Goal: Navigation & Orientation: Find specific page/section

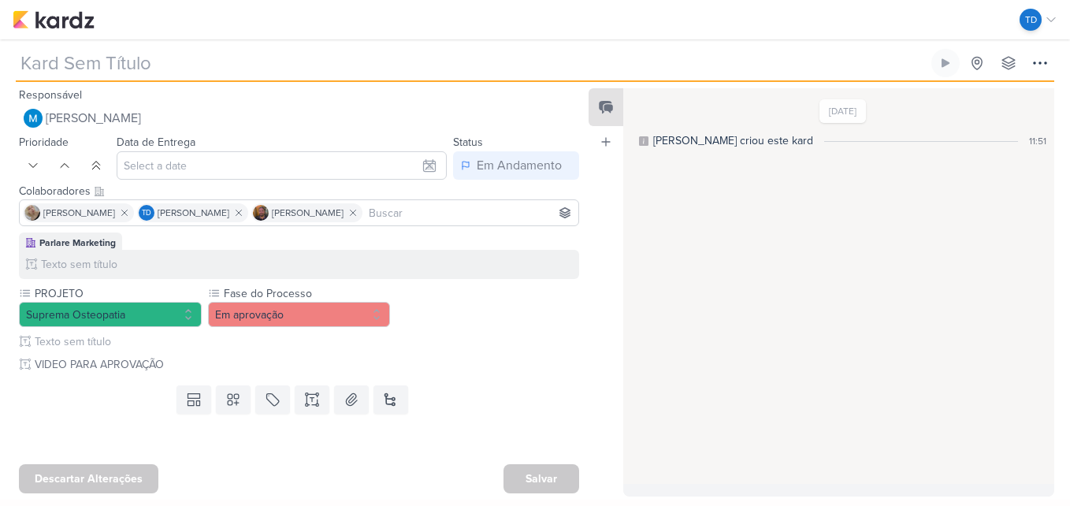
type input "[RELLS] O Corpo depois dos 30"
type input "[DATE] 23:59"
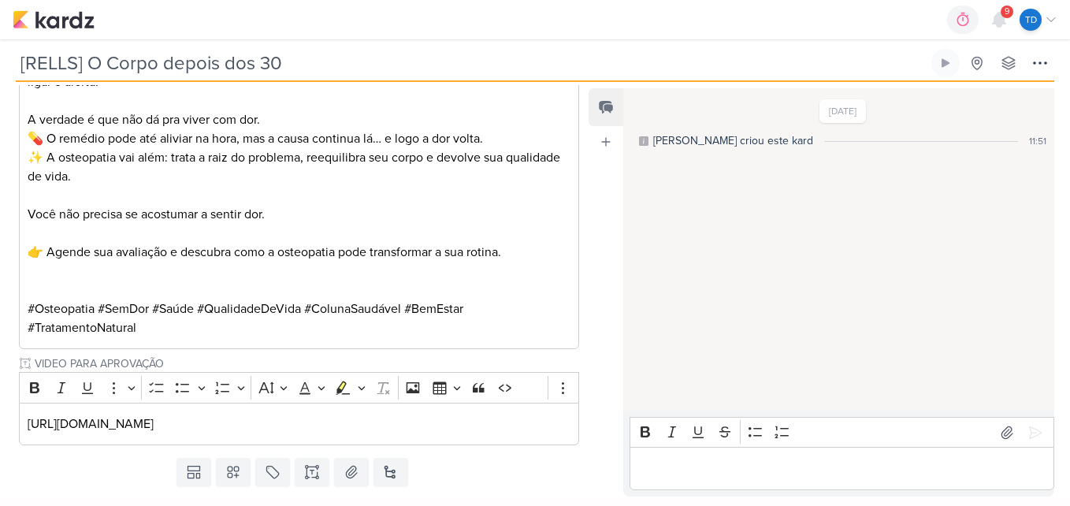
scroll to position [713, 0]
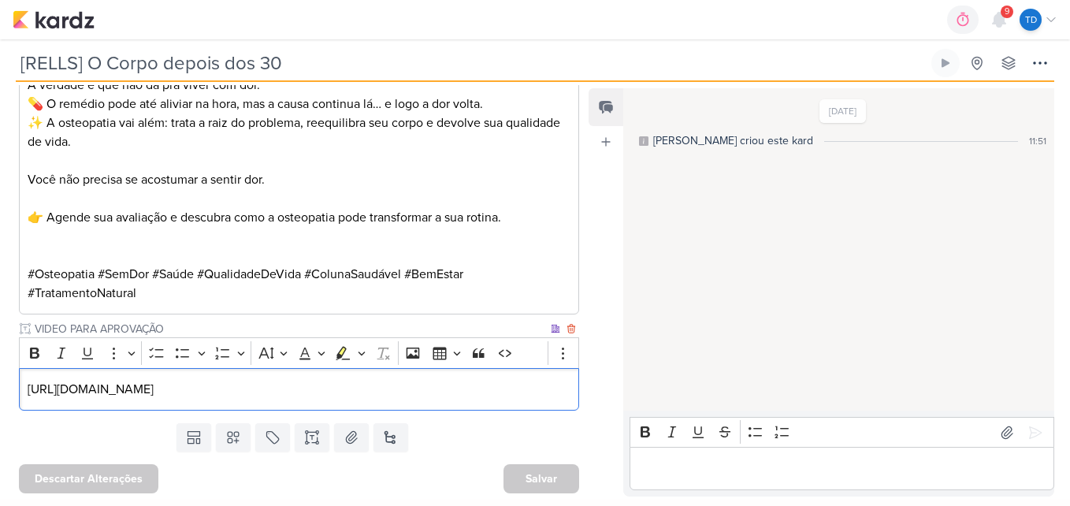
click at [469, 388] on p "[URL][DOMAIN_NAME]" at bounding box center [300, 389] width 544 height 19
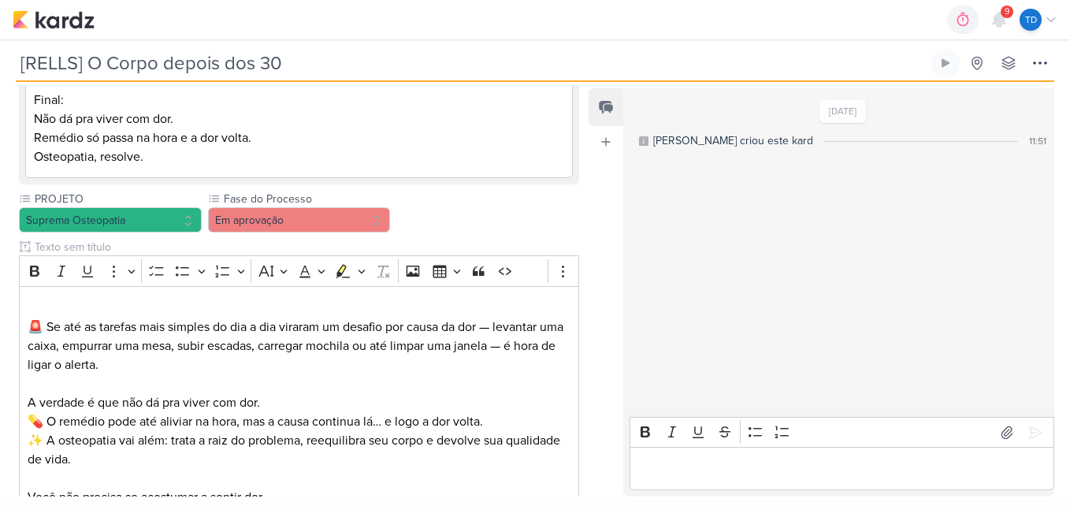
scroll to position [394, 0]
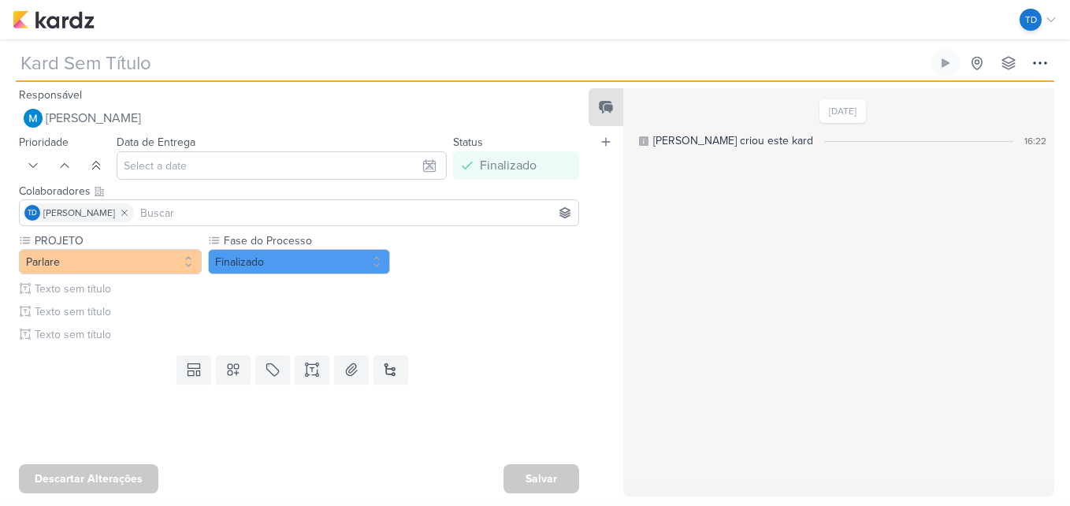
type input "Meu aniversário"
type input "18 de agosto de 2025 às 23:59"
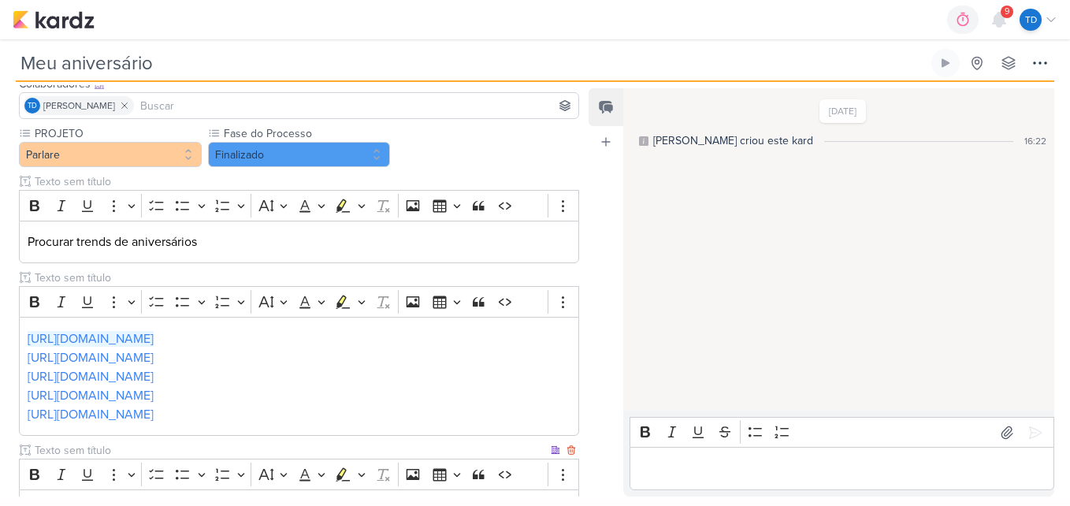
scroll to position [46, 0]
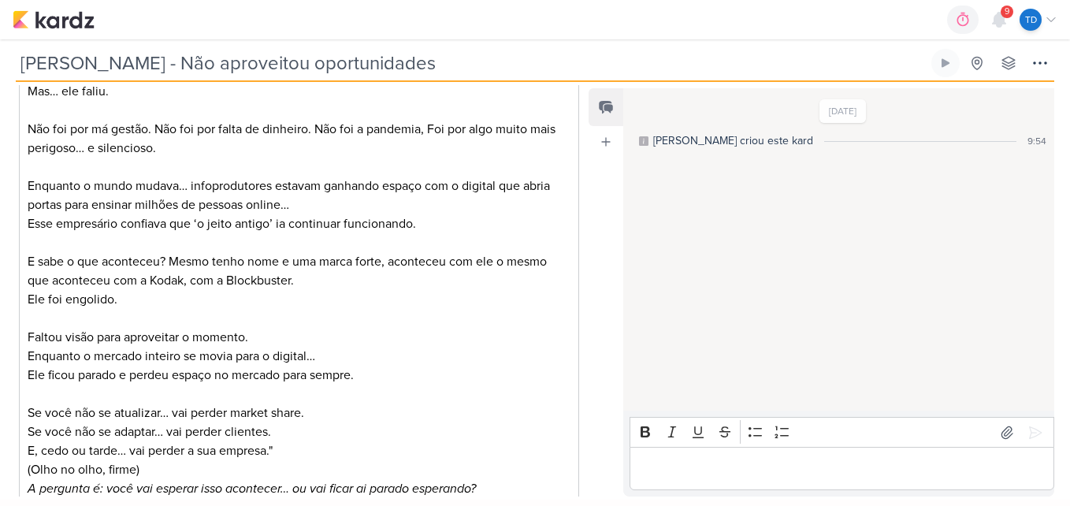
scroll to position [473, 0]
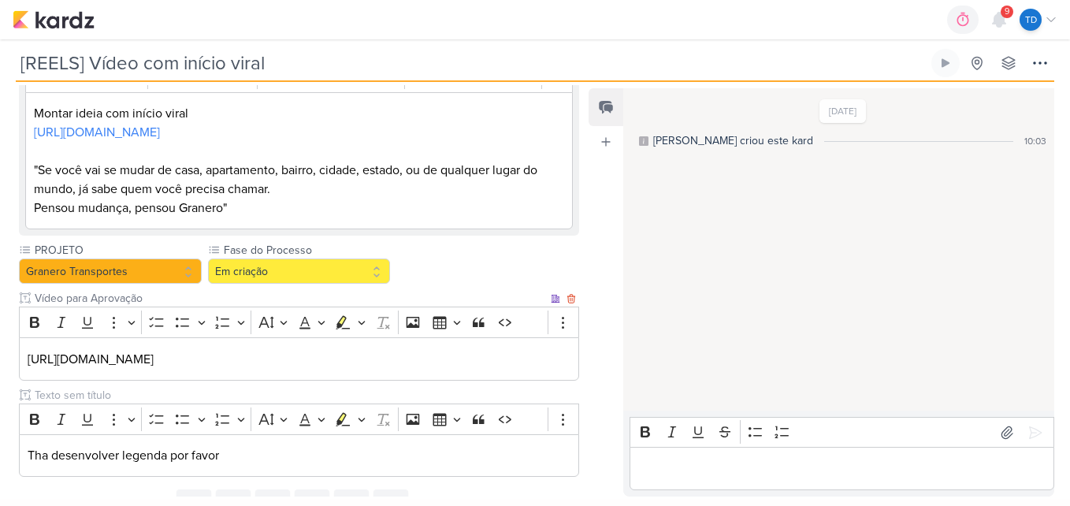
scroll to position [277, 0]
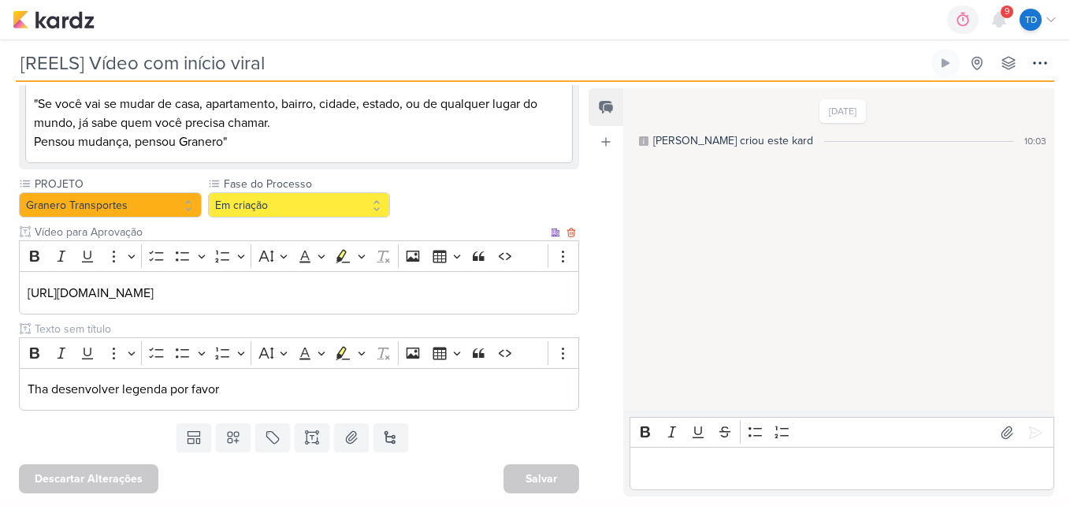
click at [492, 288] on p "https://drive.google.com/drive/folders/1oQorWKVjcL8v1w0jV1j5-XW7oaZNKO63" at bounding box center [300, 293] width 544 height 19
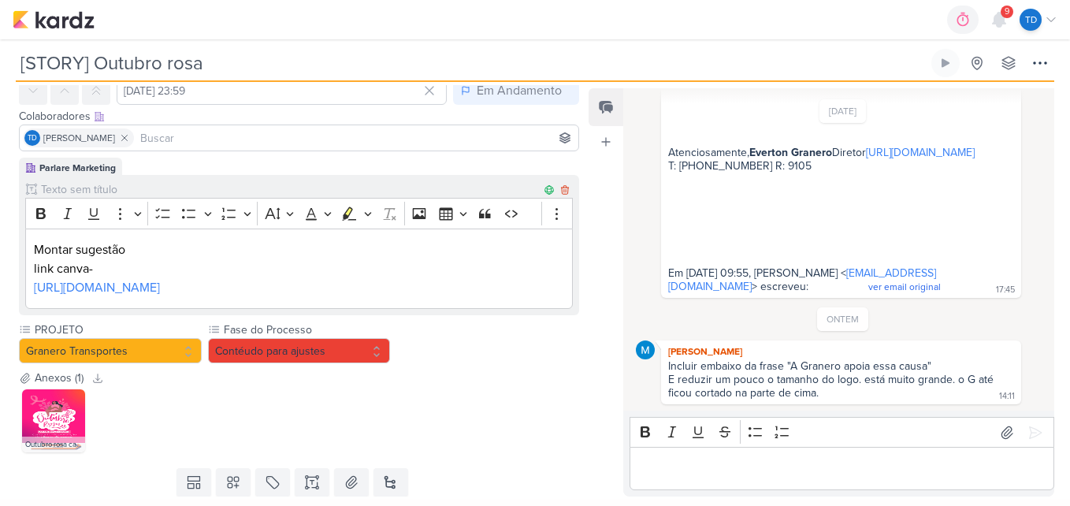
scroll to position [158, 0]
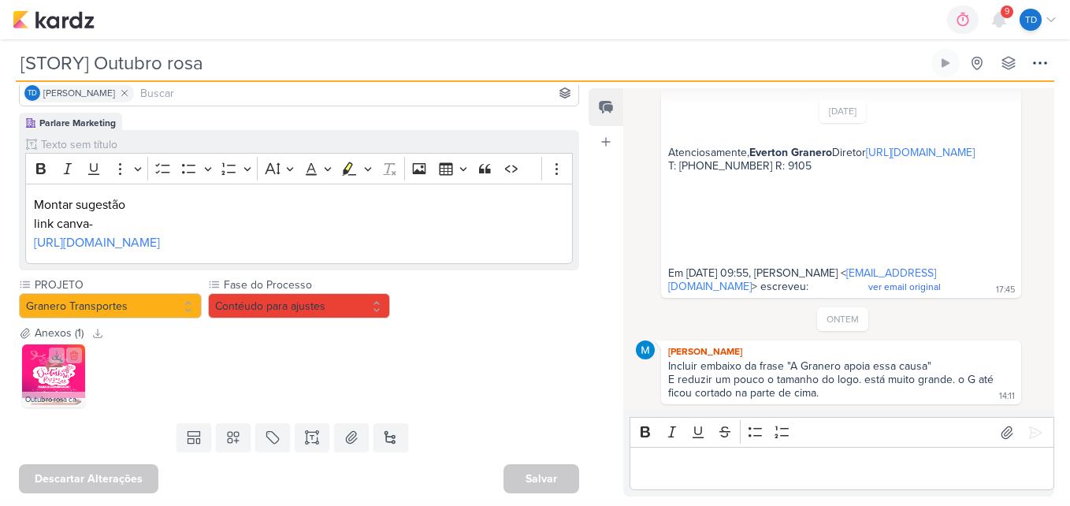
click at [44, 378] on img at bounding box center [53, 375] width 63 height 63
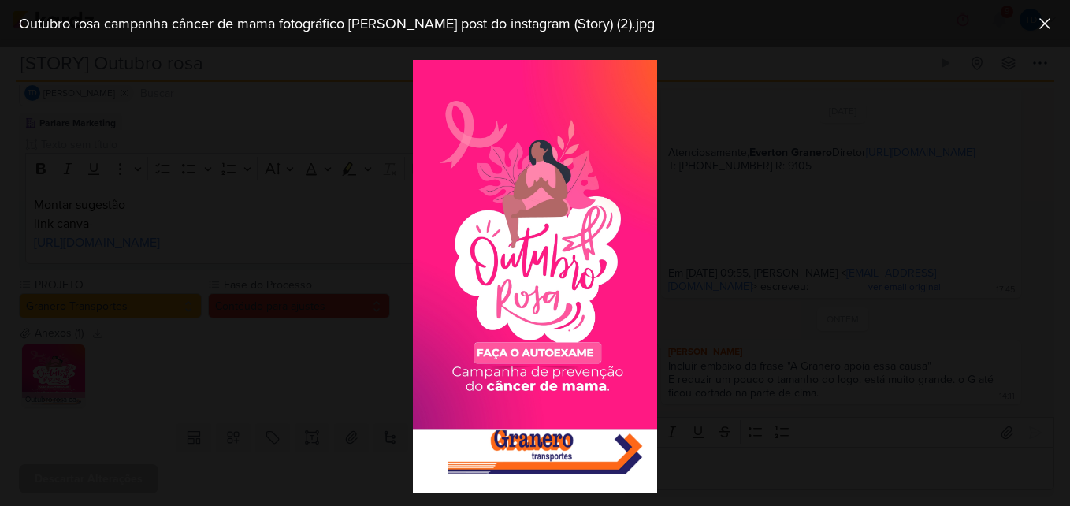
click at [307, 288] on div at bounding box center [535, 276] width 1070 height 459
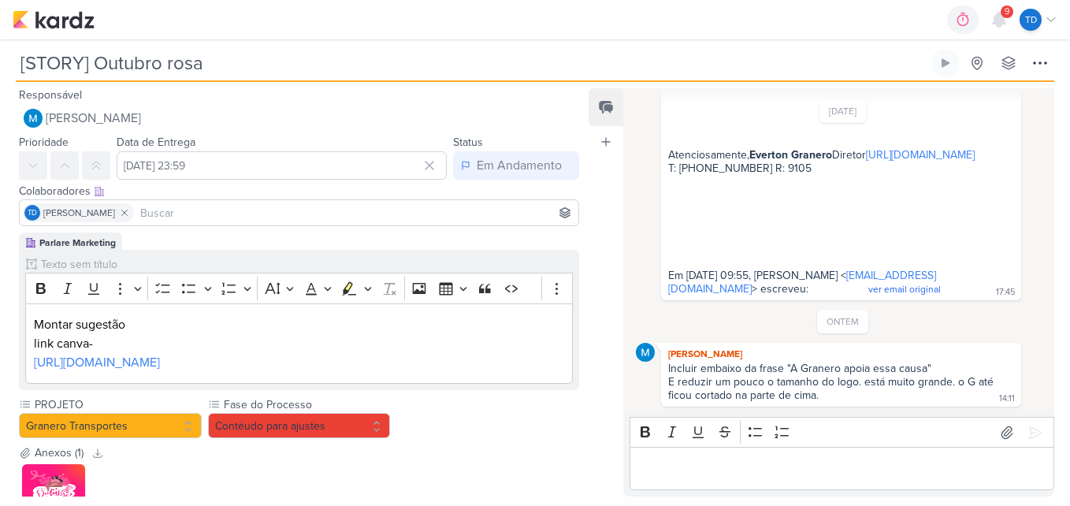
scroll to position [359, 0]
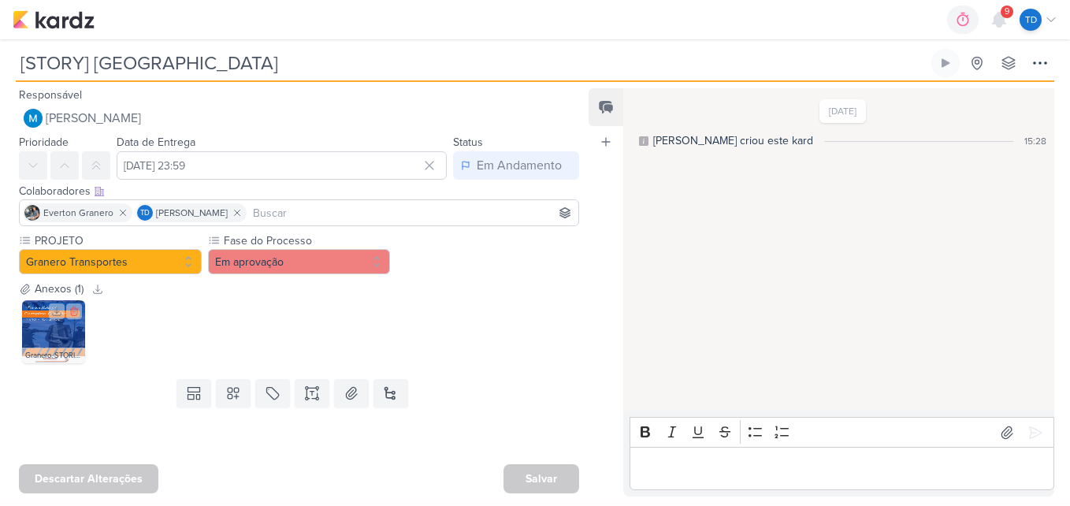
click at [50, 326] on img at bounding box center [53, 331] width 63 height 63
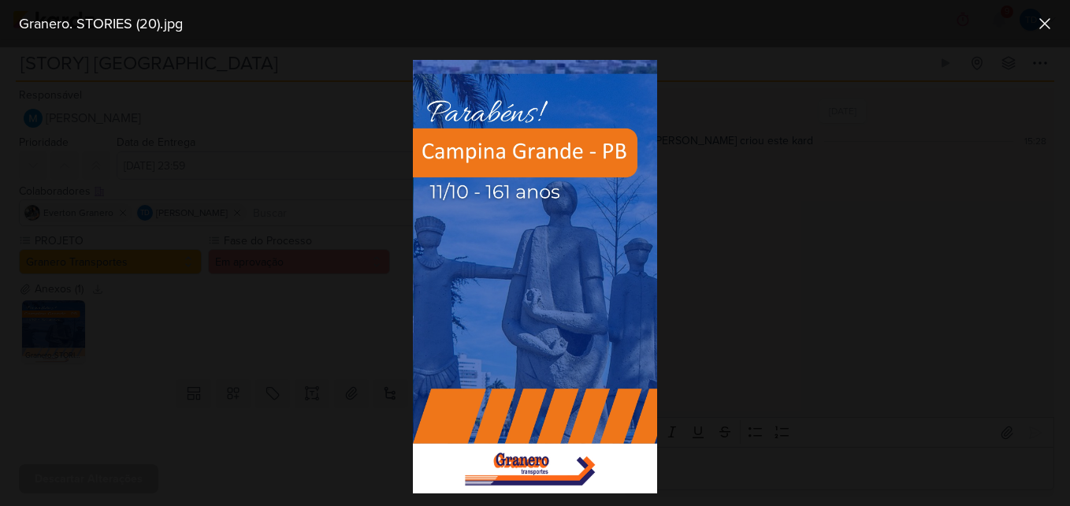
click at [818, 251] on div at bounding box center [535, 276] width 1070 height 459
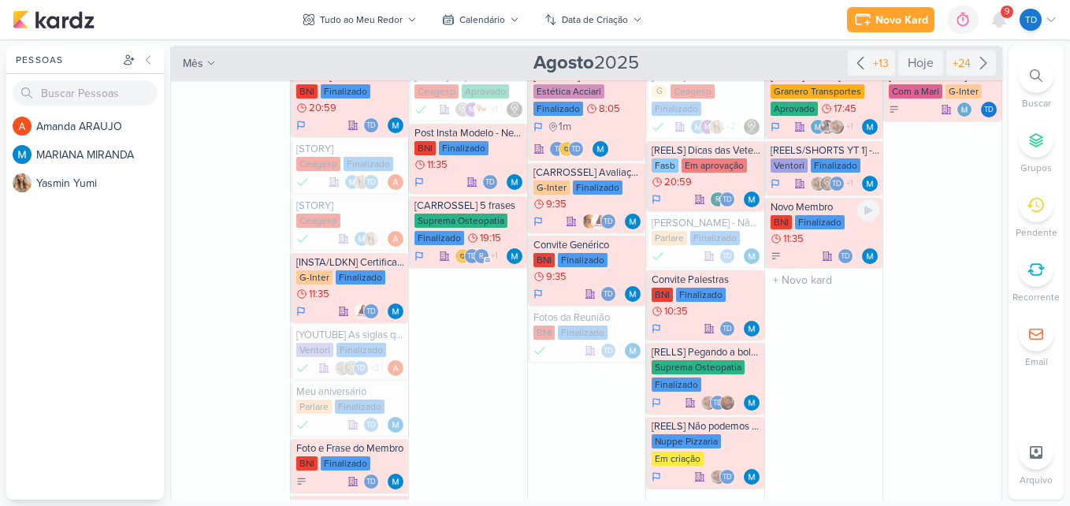
scroll to position [315, 0]
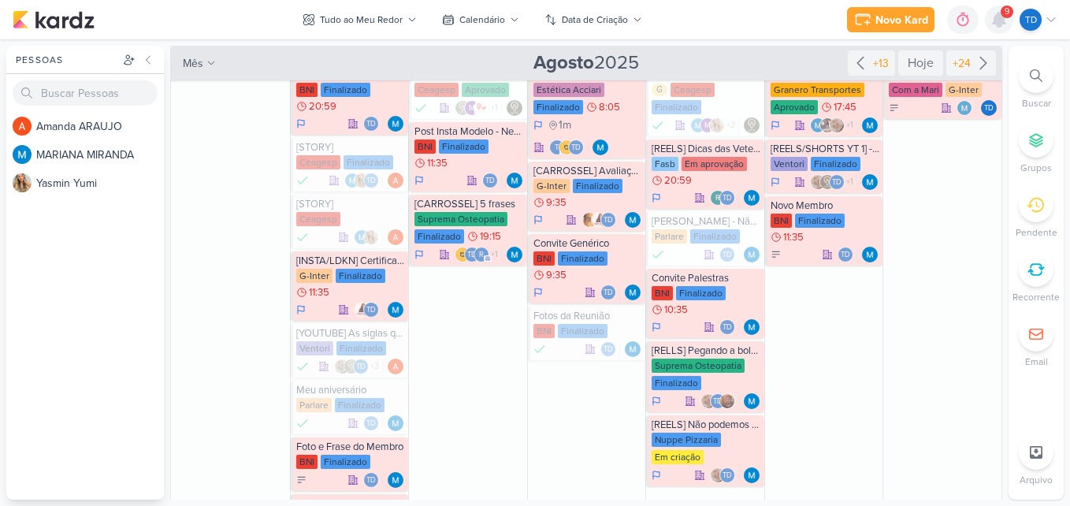
click at [995, 17] on icon at bounding box center [999, 20] width 13 height 14
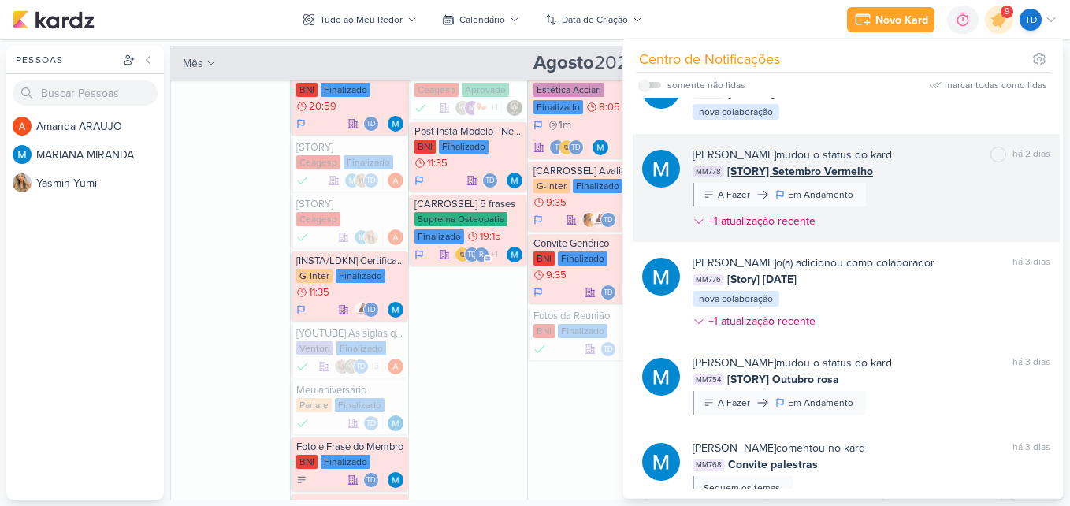
scroll to position [631, 0]
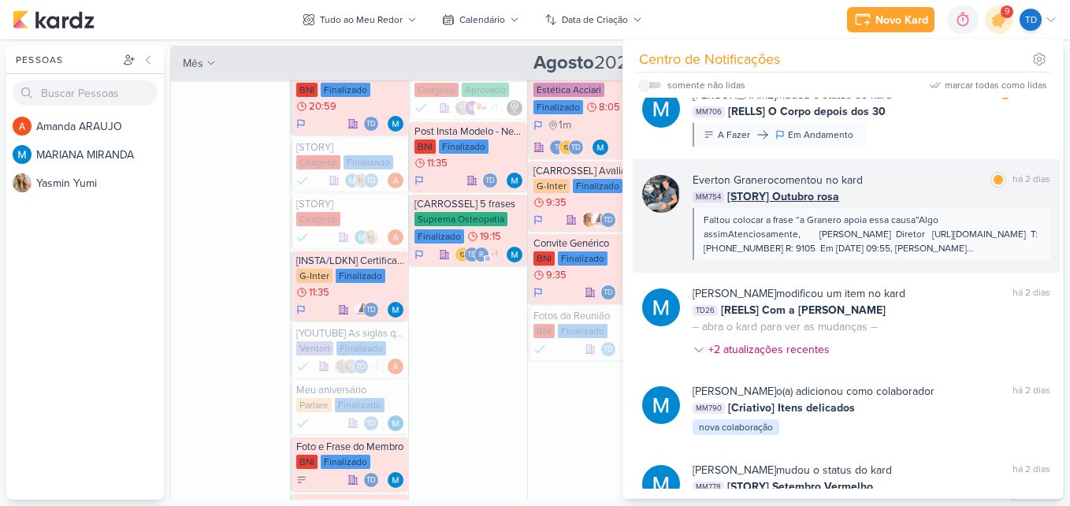
click at [923, 183] on div "Everton Granero comentou no kard marcar como lida há 2 dias" at bounding box center [872, 180] width 358 height 17
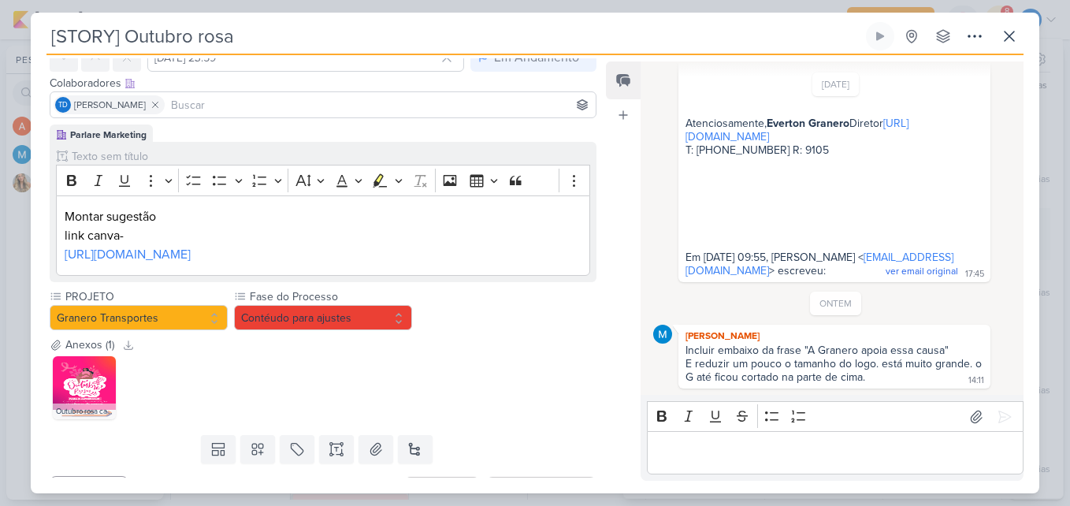
scroll to position [151, 0]
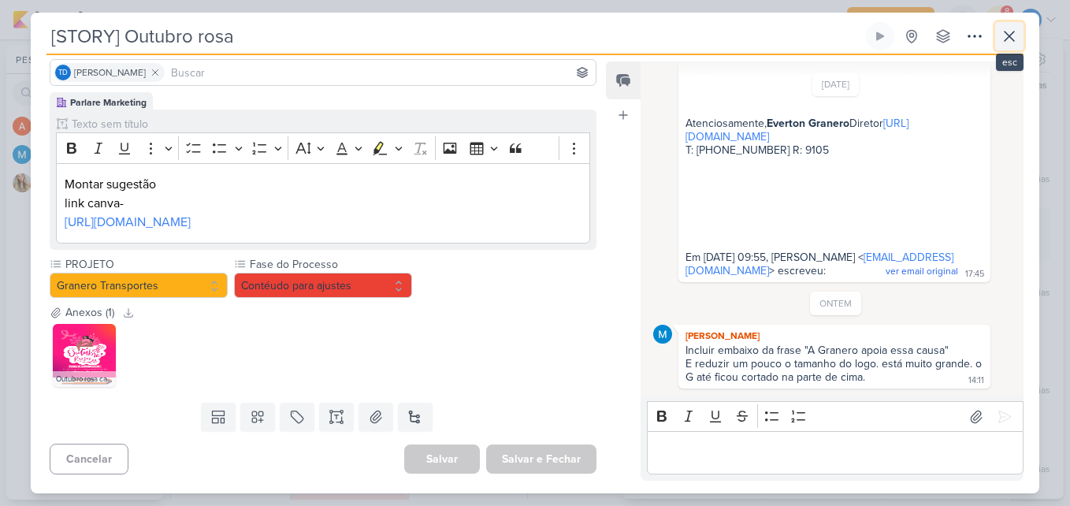
click at [1018, 31] on icon at bounding box center [1009, 36] width 19 height 19
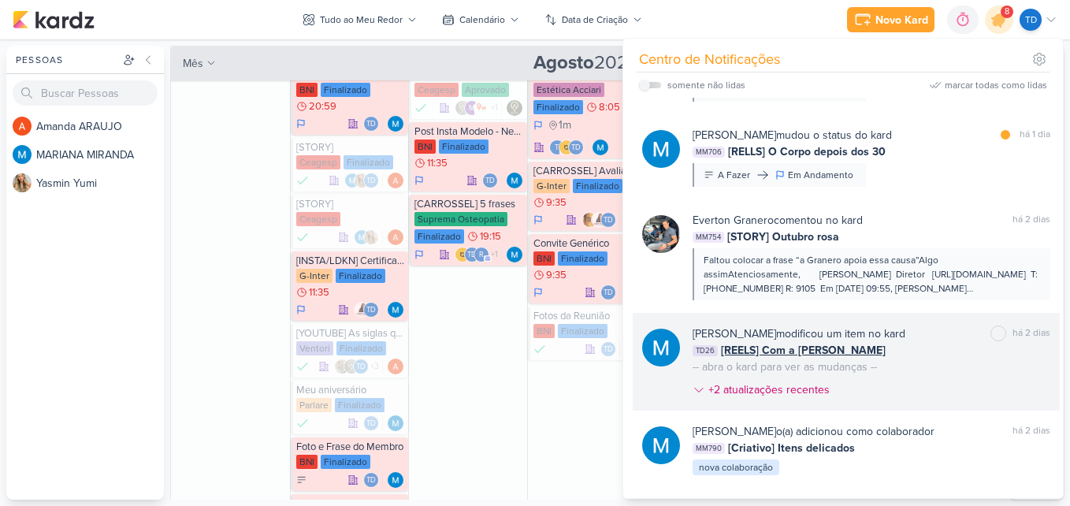
scroll to position [552, 0]
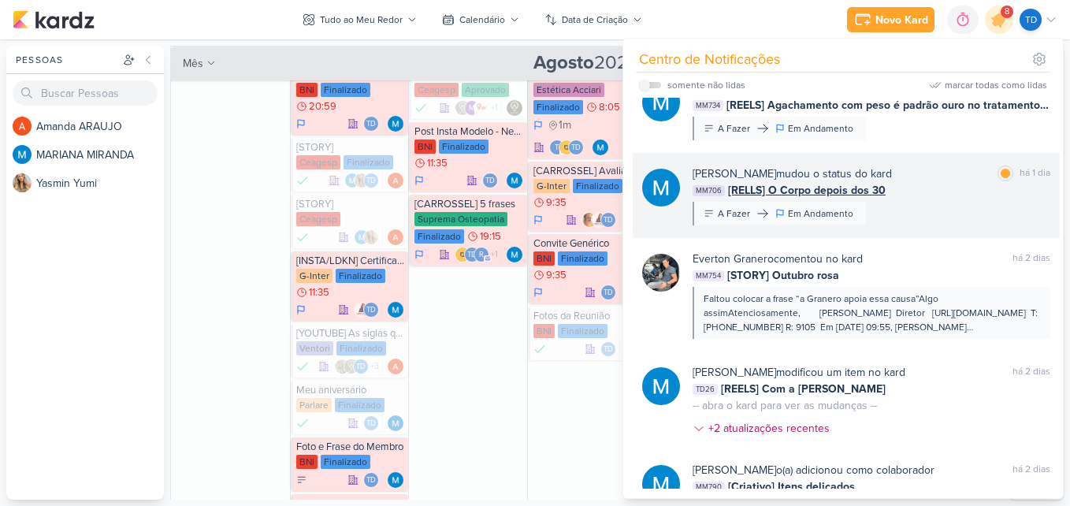
click at [956, 189] on div "MM706 [RELLS] O Corpo depois dos 30" at bounding box center [872, 190] width 358 height 17
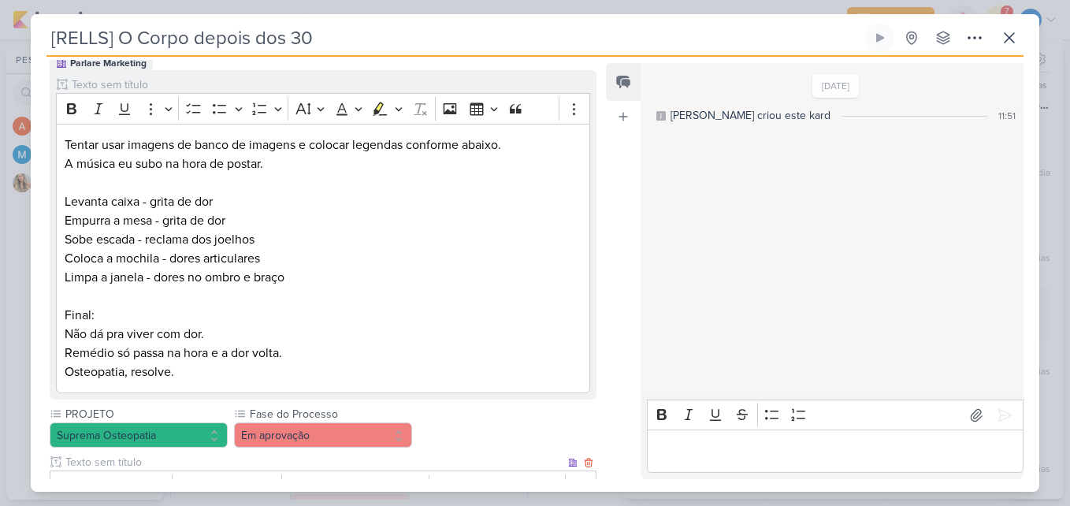
scroll to position [0, 0]
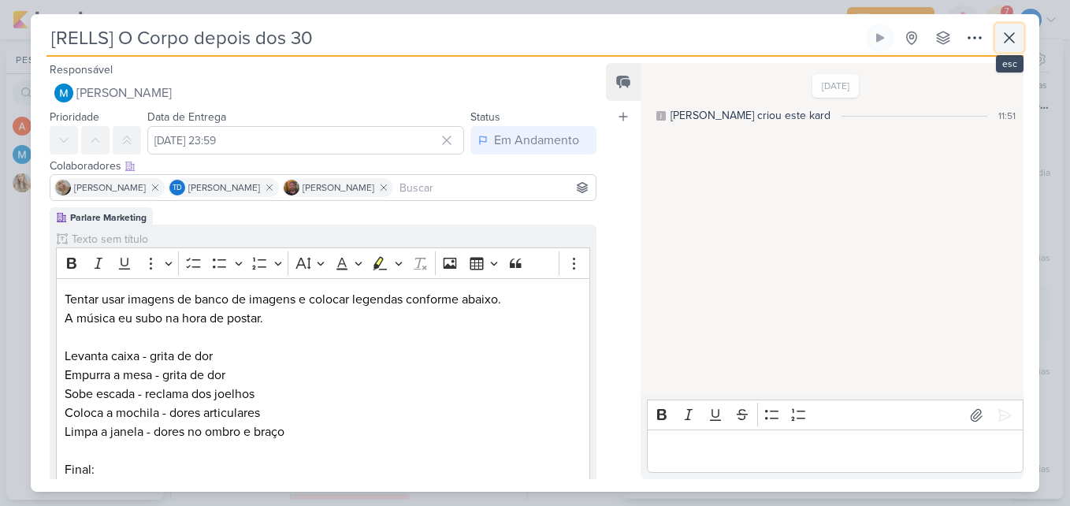
click at [1013, 44] on icon at bounding box center [1009, 37] width 19 height 19
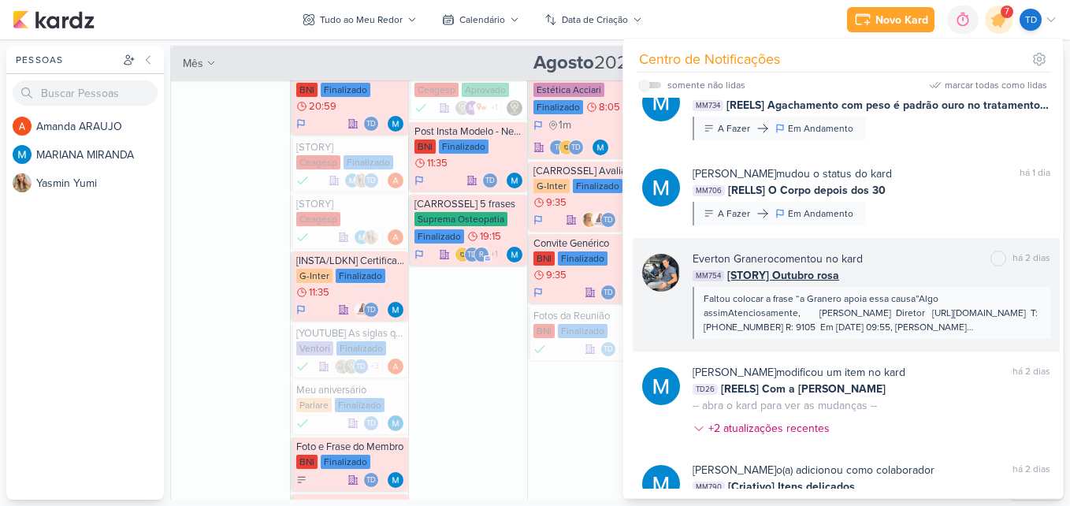
scroll to position [473, 0]
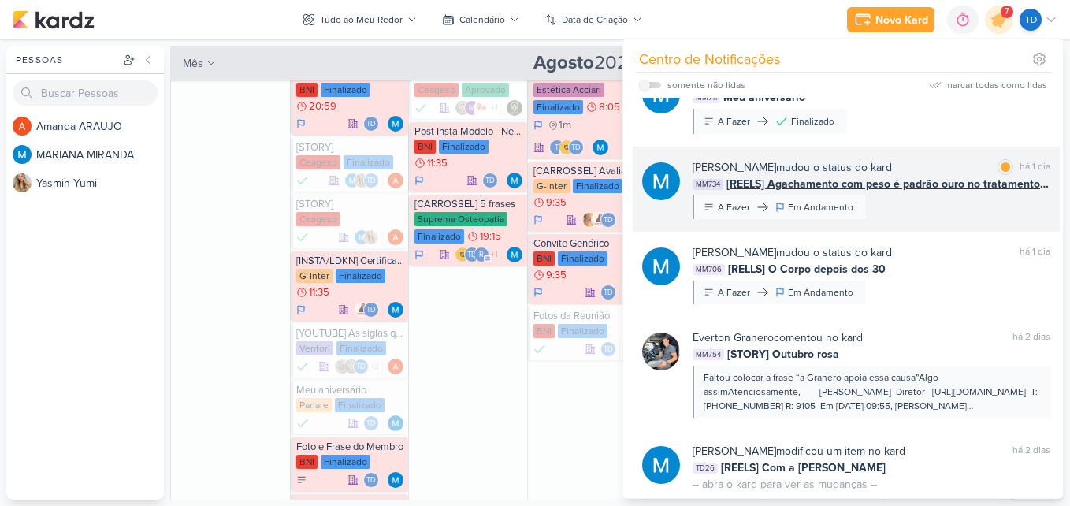
click at [919, 196] on div "MARIANA MIRANDA mudou o status do kard marcar como lida há 1 dia MM734 [REELS] …" at bounding box center [872, 189] width 358 height 60
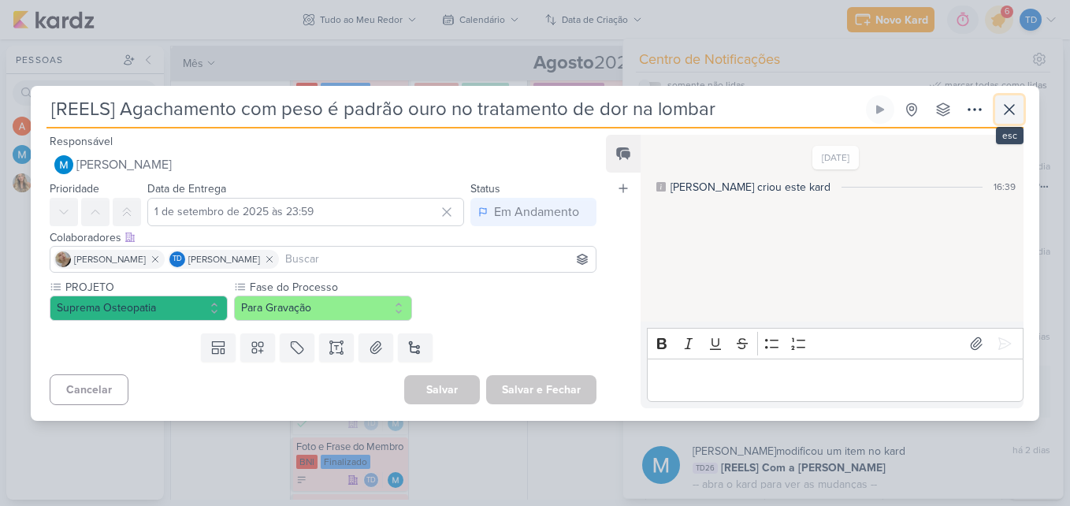
click at [1003, 103] on icon at bounding box center [1009, 109] width 19 height 19
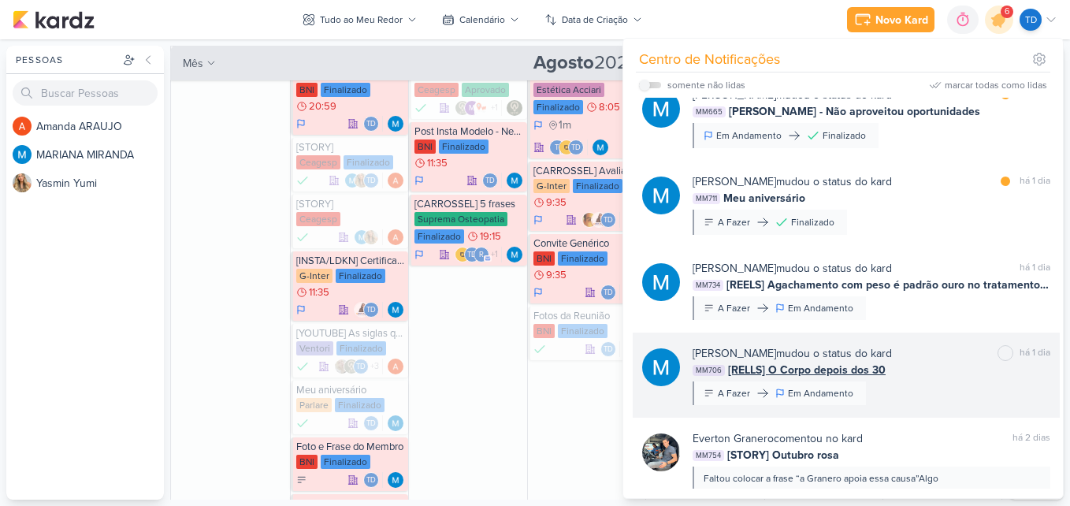
scroll to position [236, 0]
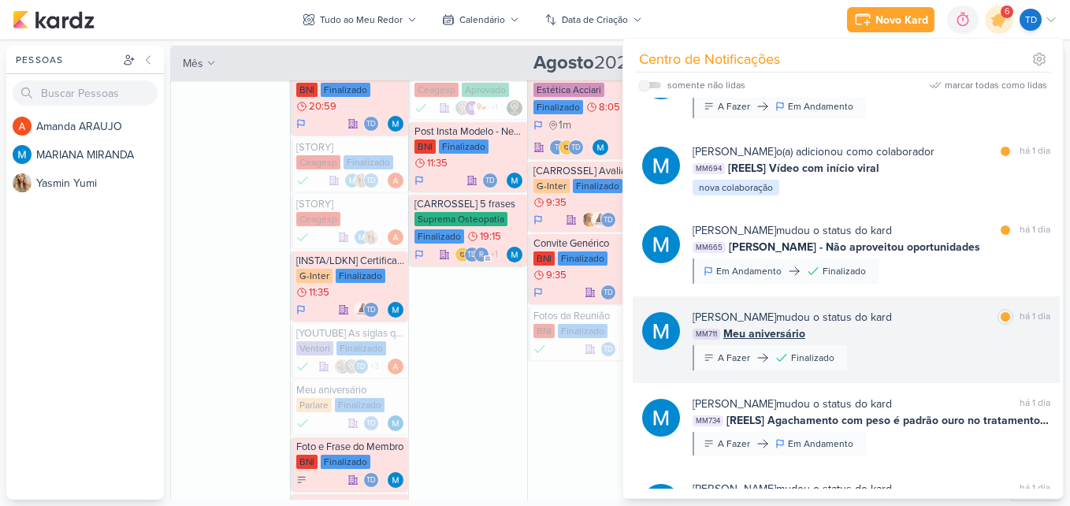
click at [892, 310] on div "MARIANA MIRANDA mudou o status do kard" at bounding box center [792, 317] width 199 height 17
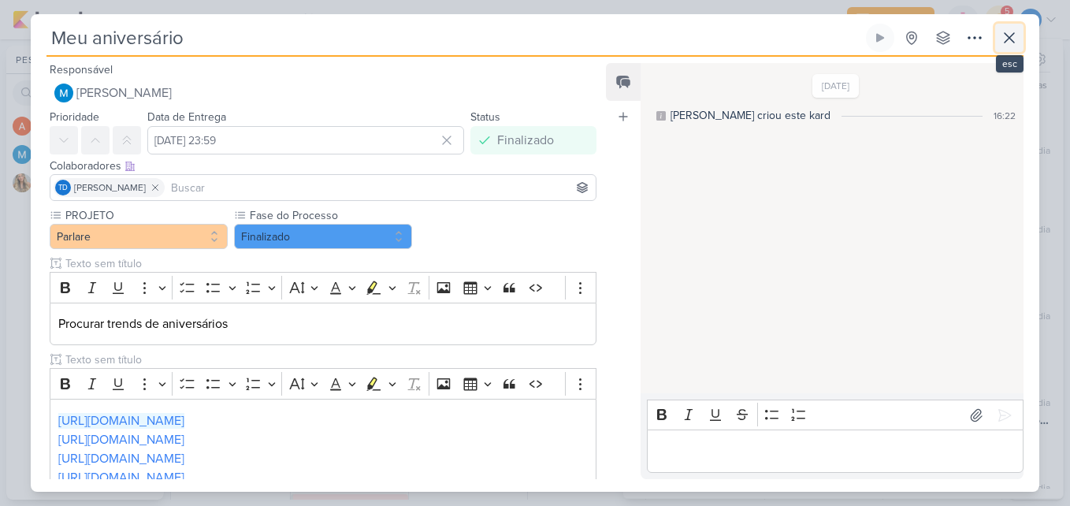
click at [1004, 44] on icon at bounding box center [1009, 37] width 19 height 19
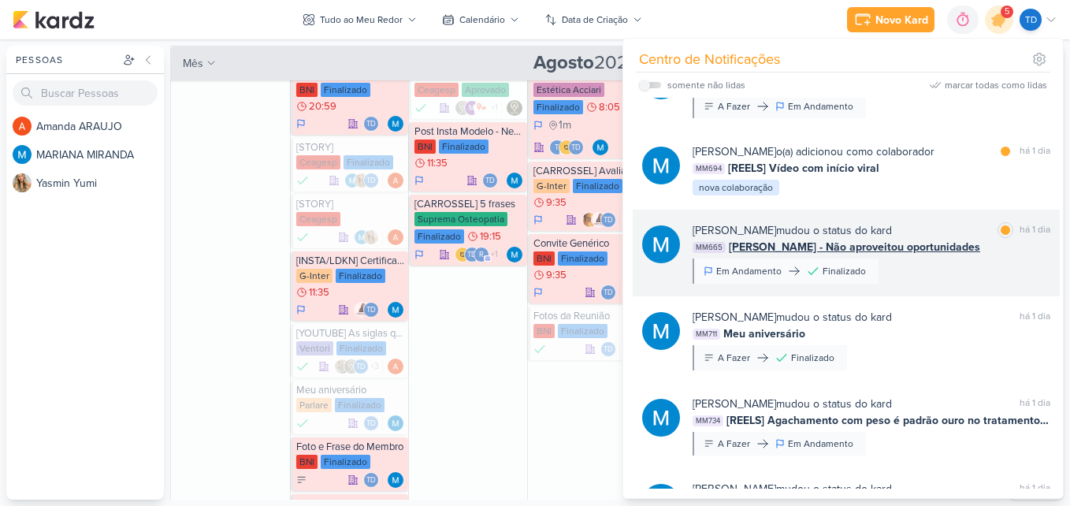
click at [963, 275] on div "MARIANA MIRANDA mudou o status do kard marcar como lida há 1 dia MM665 Perder M…" at bounding box center [872, 252] width 358 height 61
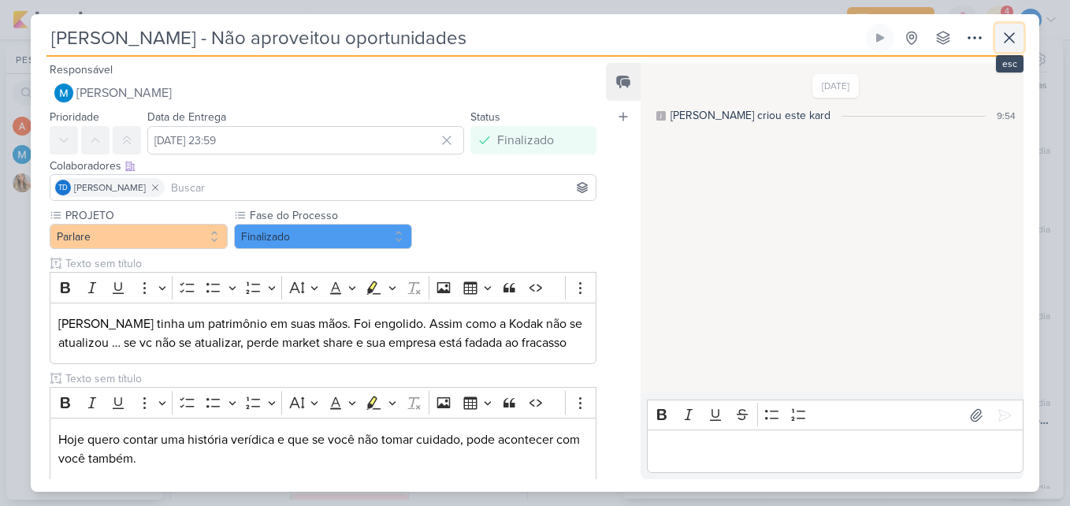
click at [1002, 35] on icon at bounding box center [1009, 37] width 19 height 19
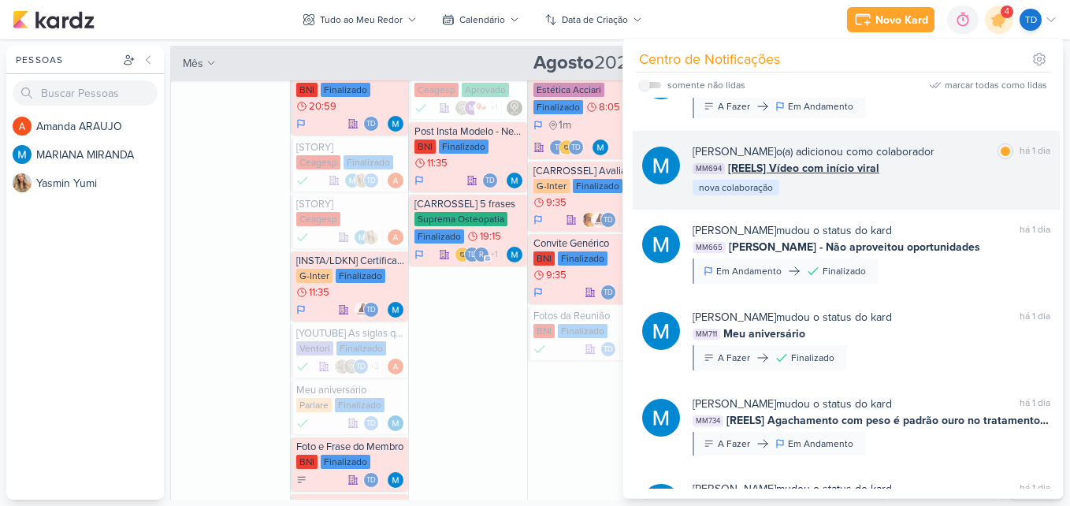
click at [929, 184] on div "MARIANA MIRANDA o(a) adicionou como colaborador marcar como lida há 1 dia MM694…" at bounding box center [872, 170] width 358 height 54
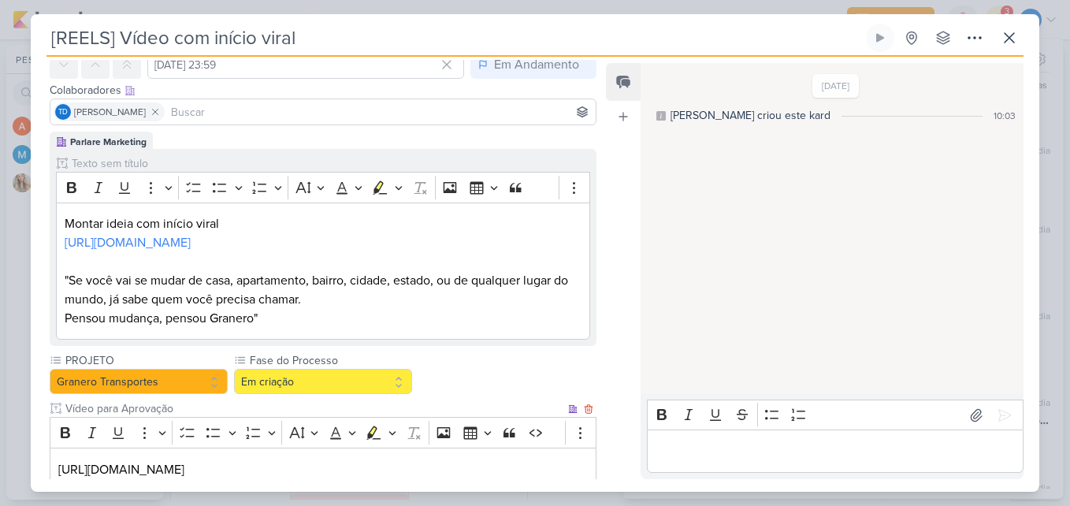
scroll to position [35, 0]
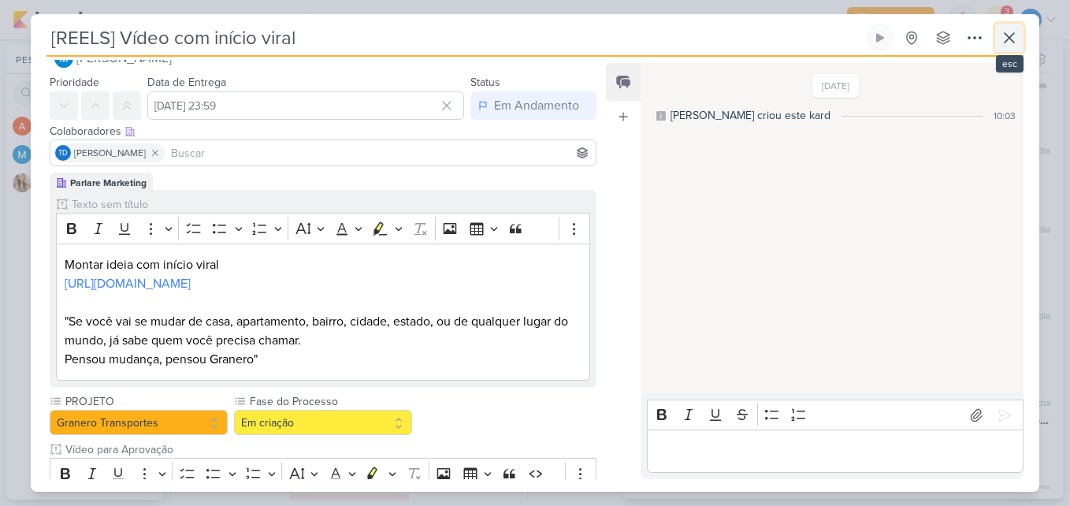
click at [1008, 39] on icon at bounding box center [1009, 37] width 9 height 9
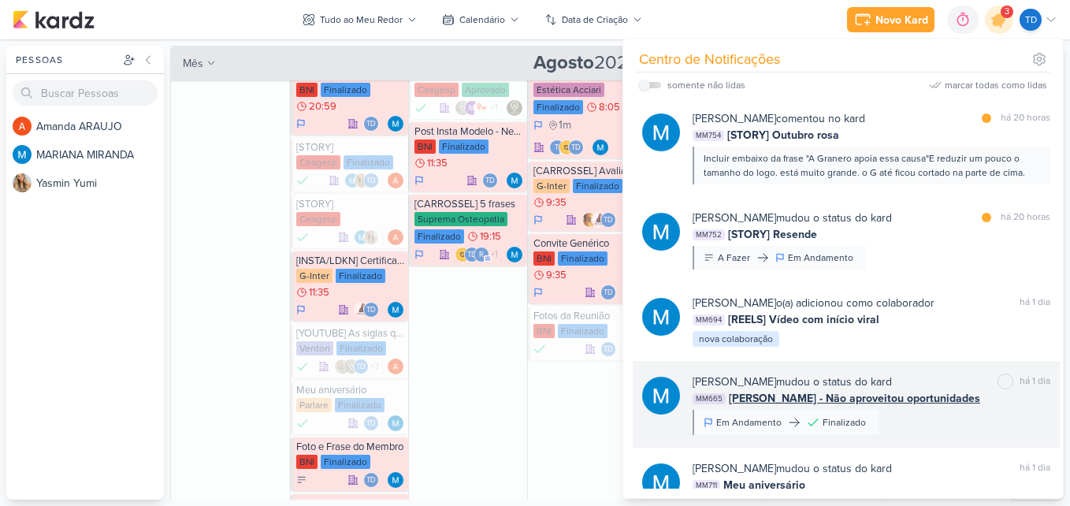
scroll to position [79, 0]
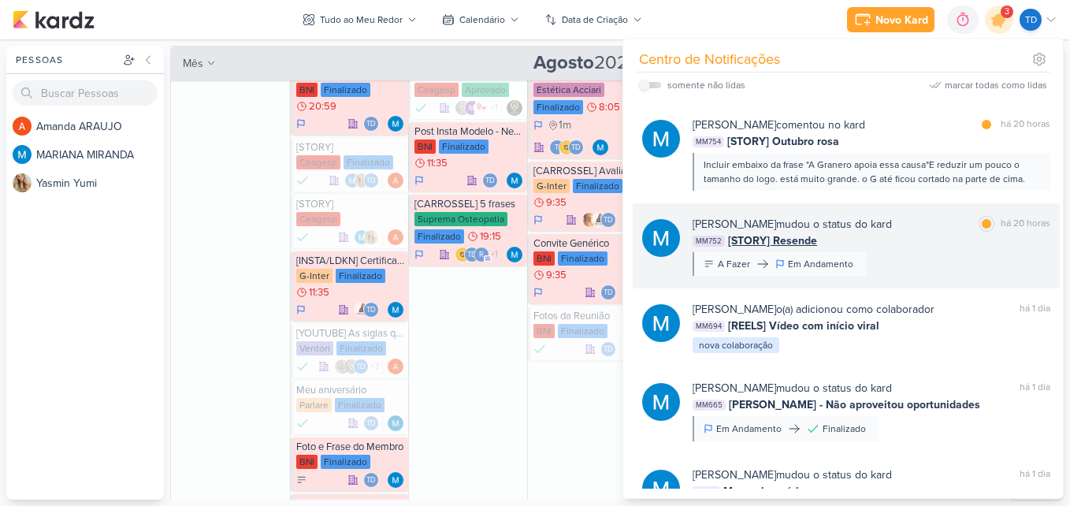
click at [892, 231] on div "MARIANA MIRANDA mudou o status do kard" at bounding box center [792, 224] width 199 height 17
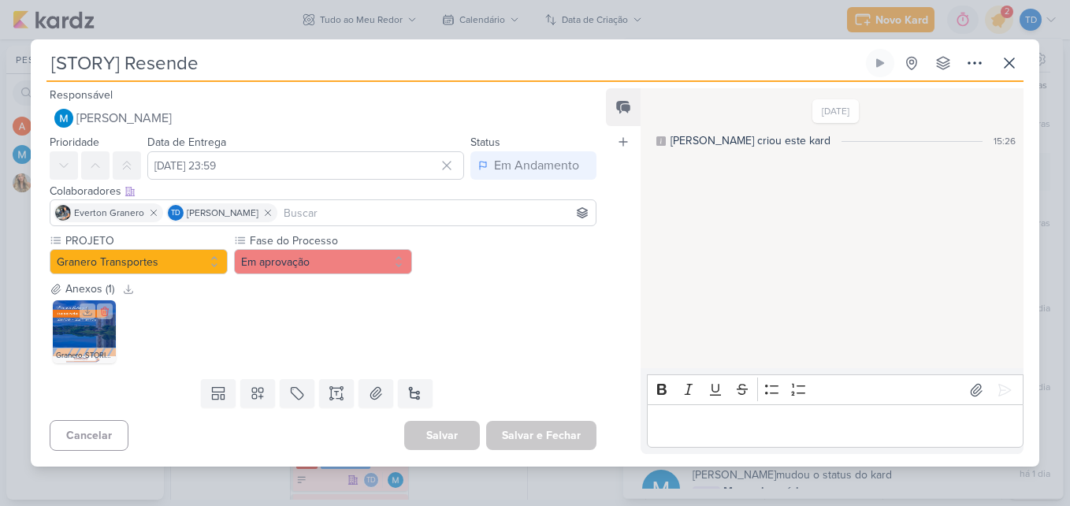
click at [69, 332] on img at bounding box center [84, 331] width 63 height 63
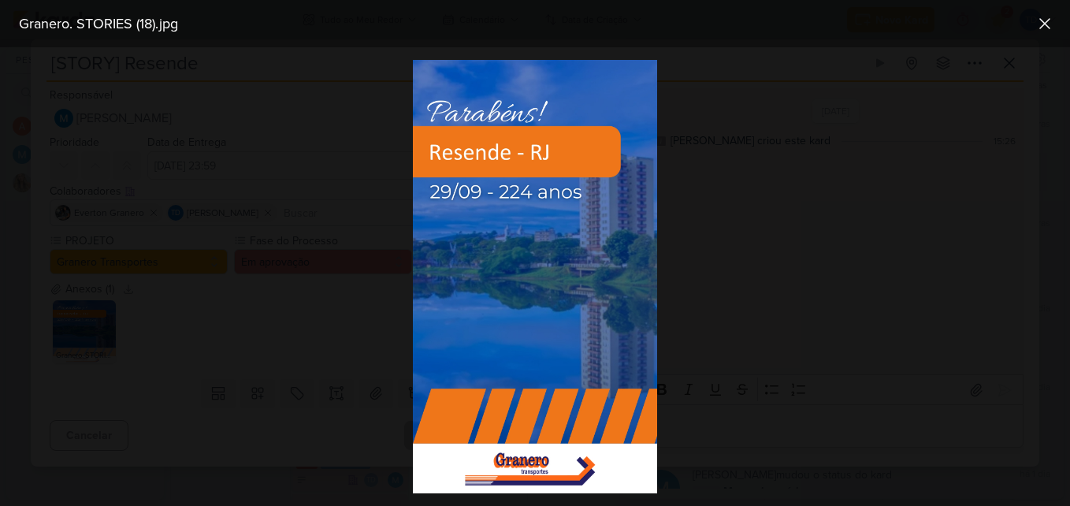
click at [776, 188] on div at bounding box center [535, 276] width 1070 height 459
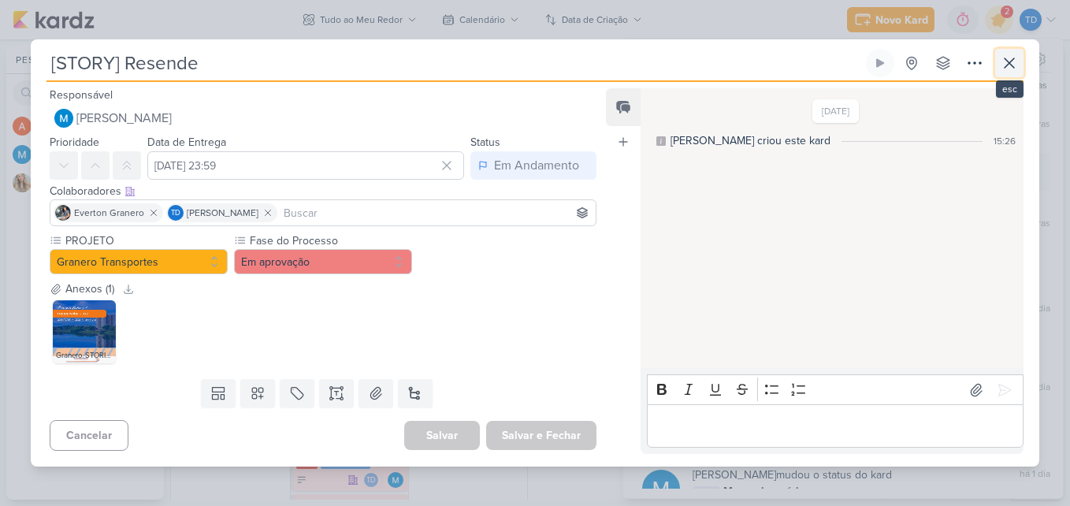
click at [1021, 60] on button at bounding box center [1009, 63] width 28 height 28
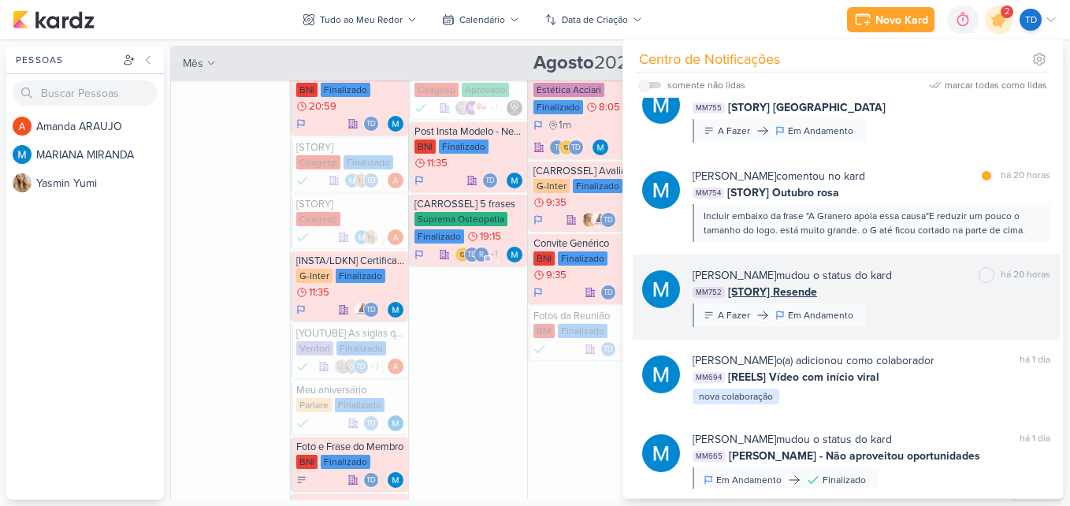
scroll to position [0, 0]
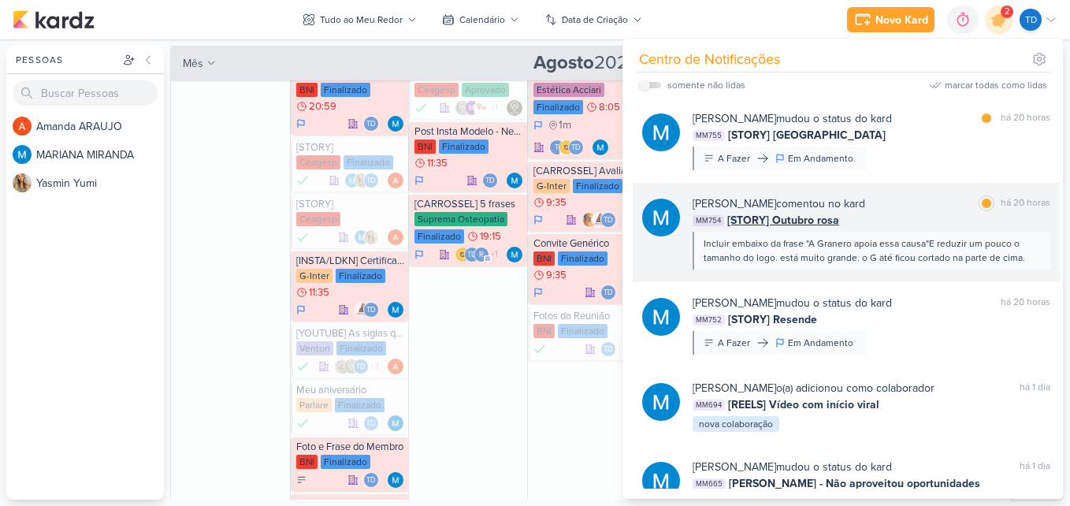
click at [905, 205] on div "MARIANA MIRANDA comentou no kard marcar como lida há 20 horas" at bounding box center [872, 203] width 358 height 17
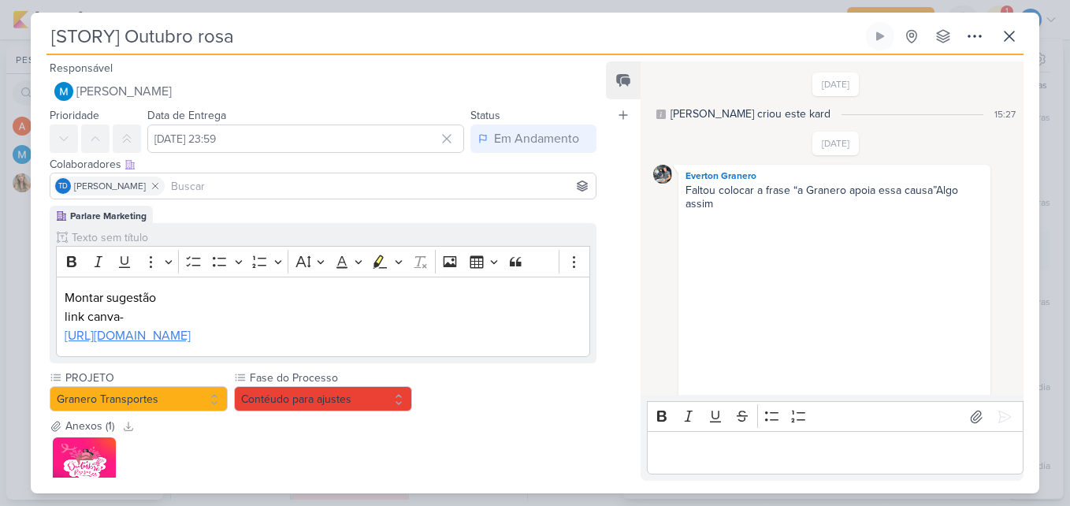
scroll to position [375, 0]
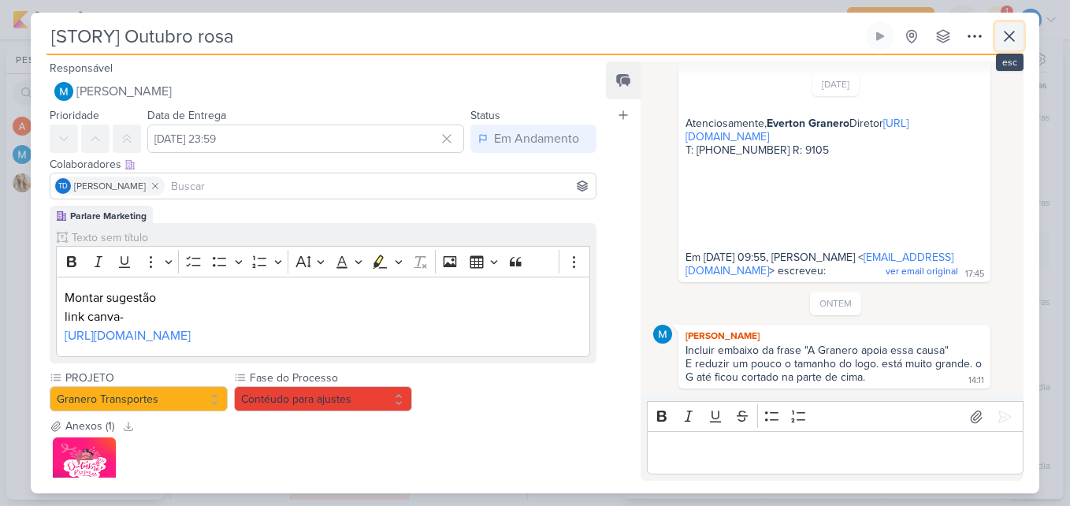
click at [1016, 42] on icon at bounding box center [1009, 36] width 19 height 19
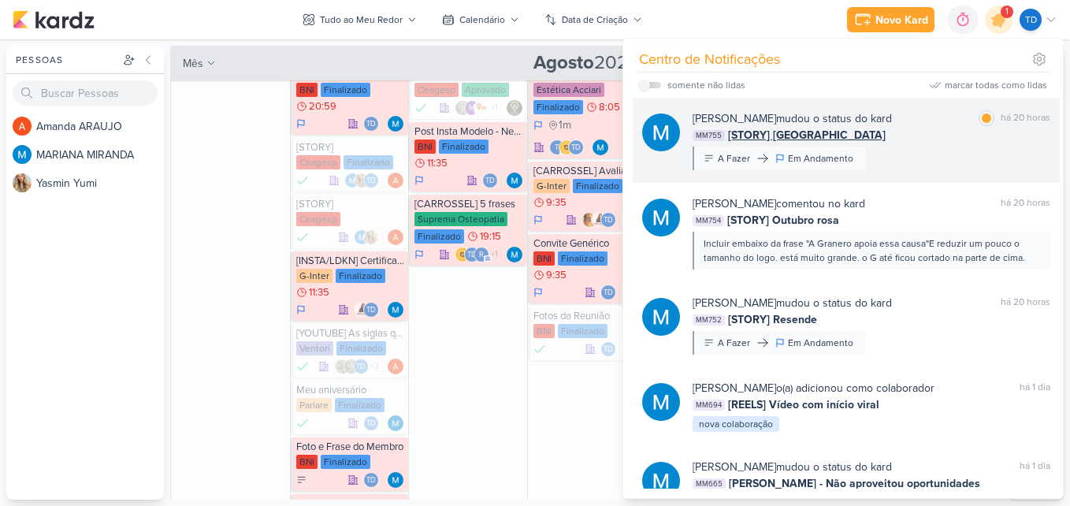
click at [923, 144] on div "MARIANA MIRANDA mudou o status do kard marcar como lida há 20 horas MM755 [STOR…" at bounding box center [872, 140] width 358 height 60
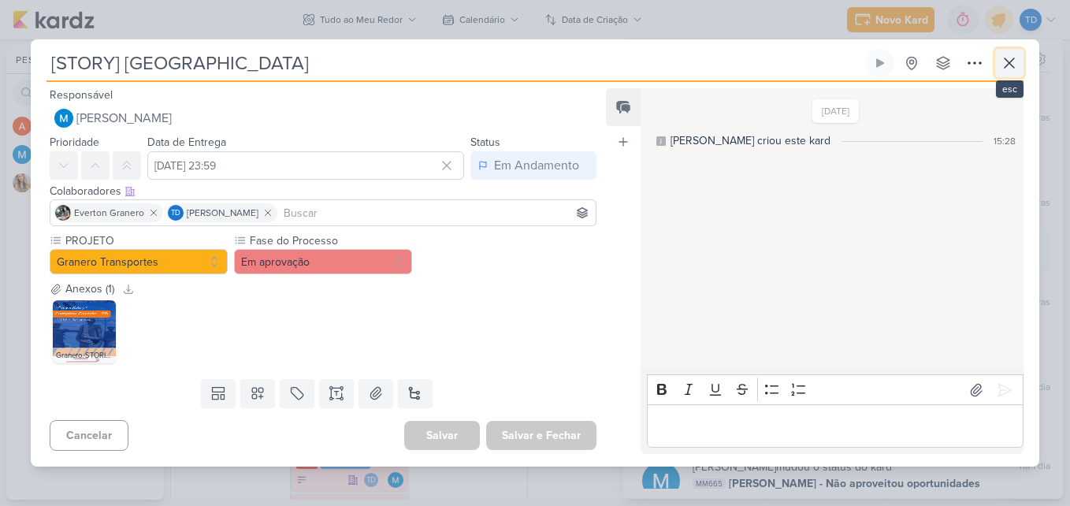
click at [1007, 60] on icon at bounding box center [1009, 62] width 9 height 9
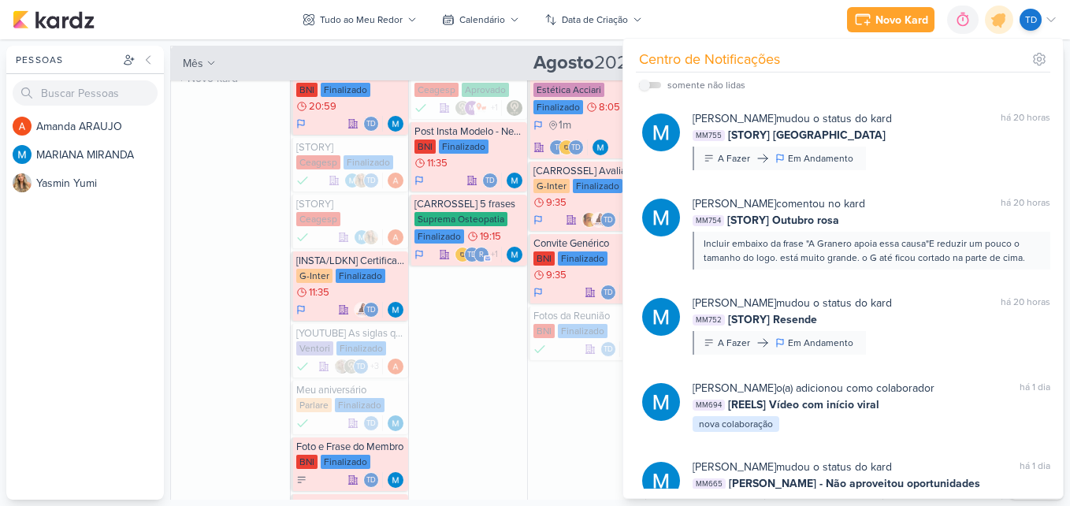
click at [259, 225] on div "17 O título do kard deve ter menos que 100 caracteres" at bounding box center [230, 302] width 119 height 511
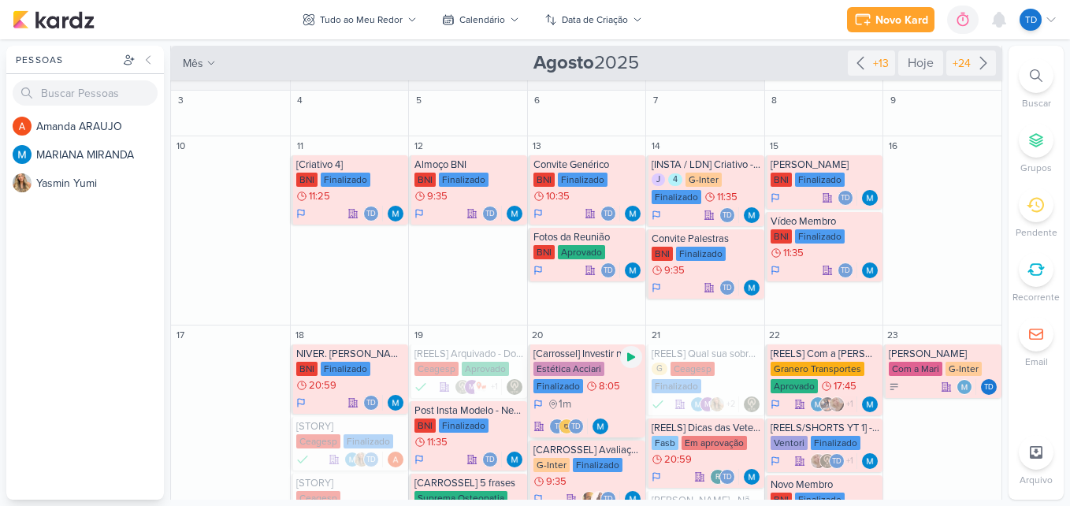
scroll to position [0, 0]
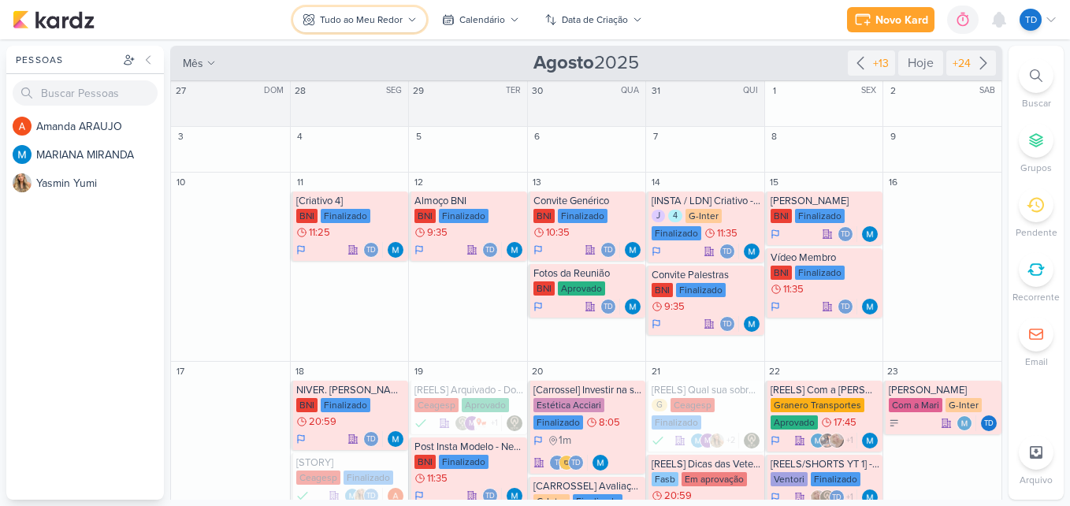
click at [368, 17] on div "Tudo ao Meu Redor" at bounding box center [361, 20] width 83 height 14
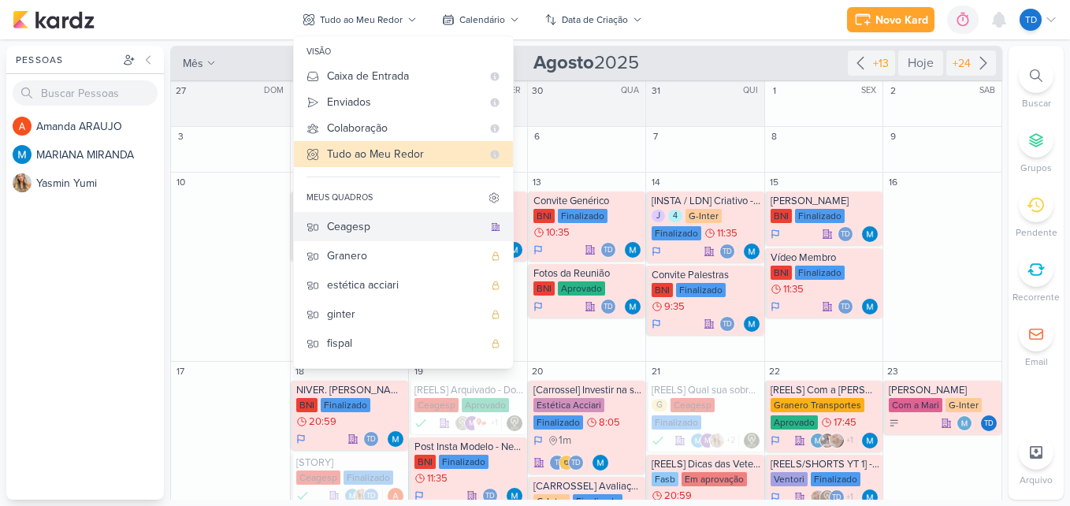
click at [397, 232] on div "Ceagesp" at bounding box center [405, 226] width 156 height 17
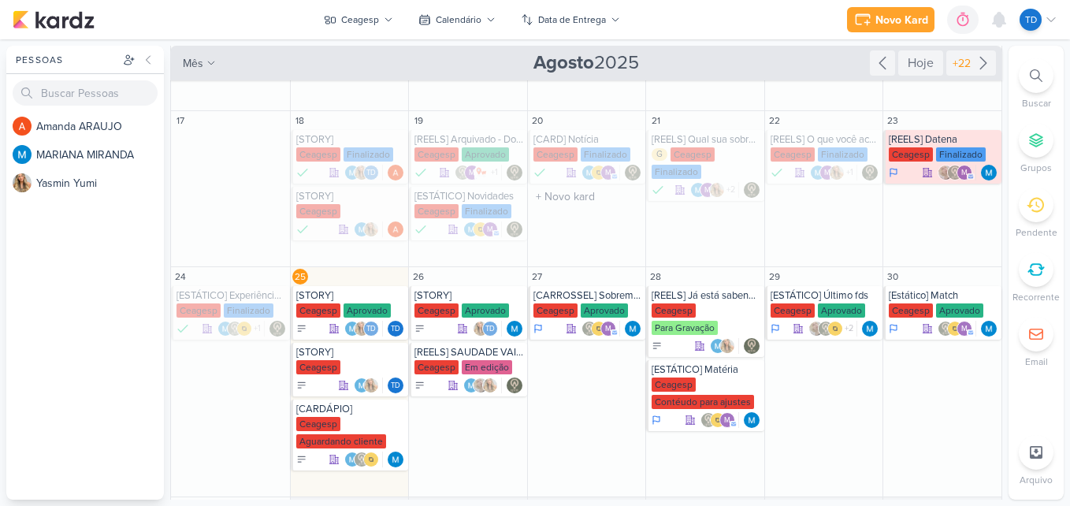
scroll to position [221, 0]
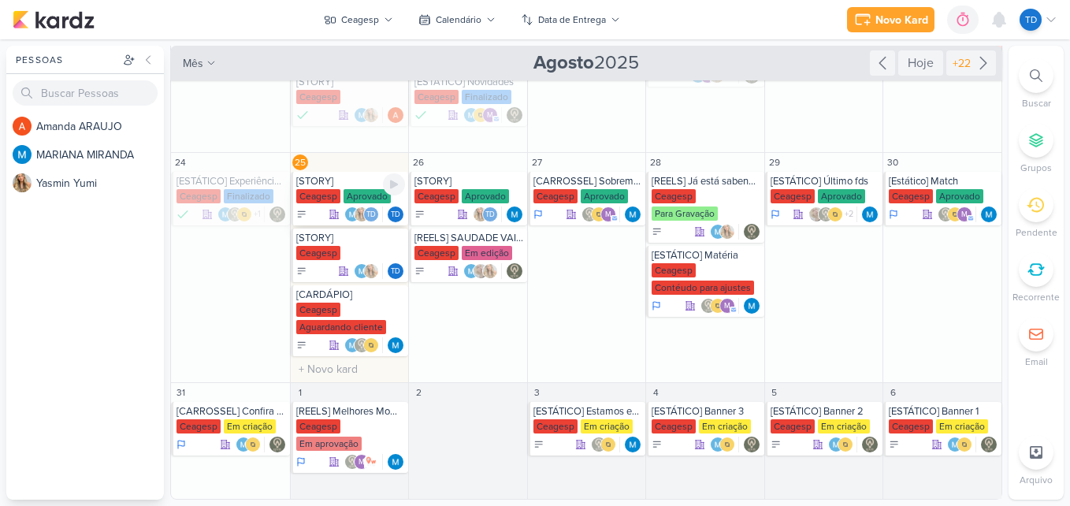
click at [353, 187] on div "[STORY]" at bounding box center [351, 181] width 110 height 13
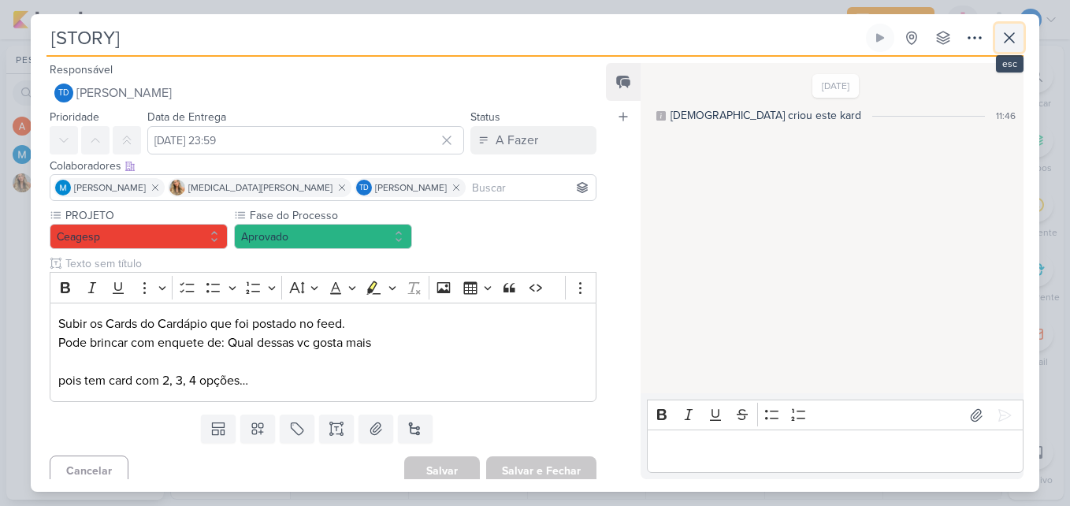
click at [1009, 41] on icon at bounding box center [1009, 37] width 19 height 19
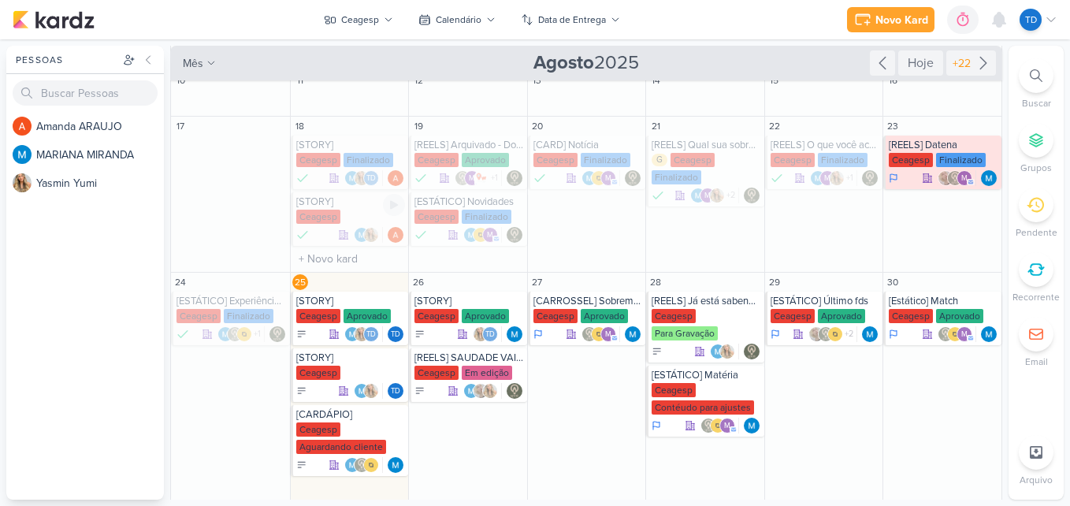
scroll to position [0, 0]
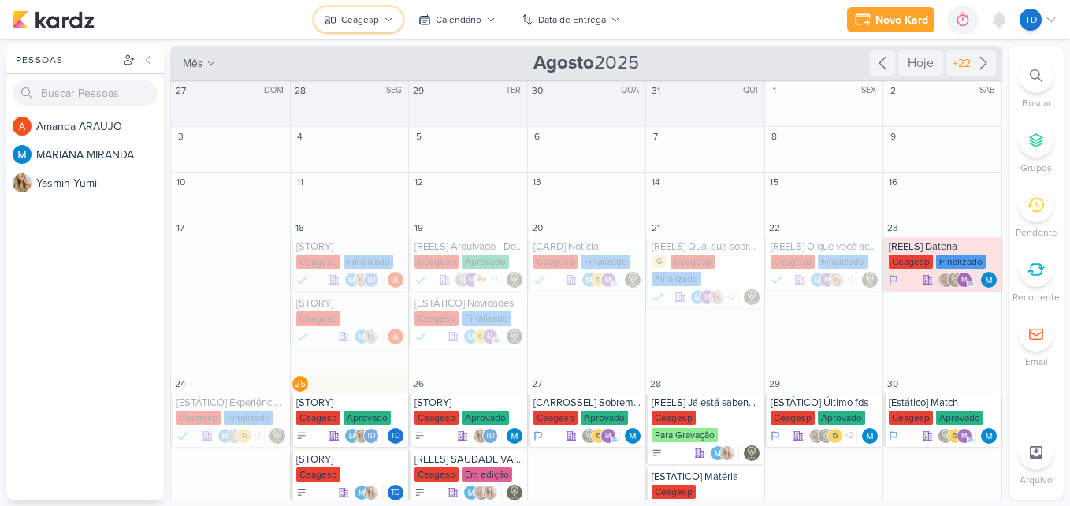
click at [389, 17] on icon at bounding box center [388, 19] width 9 height 9
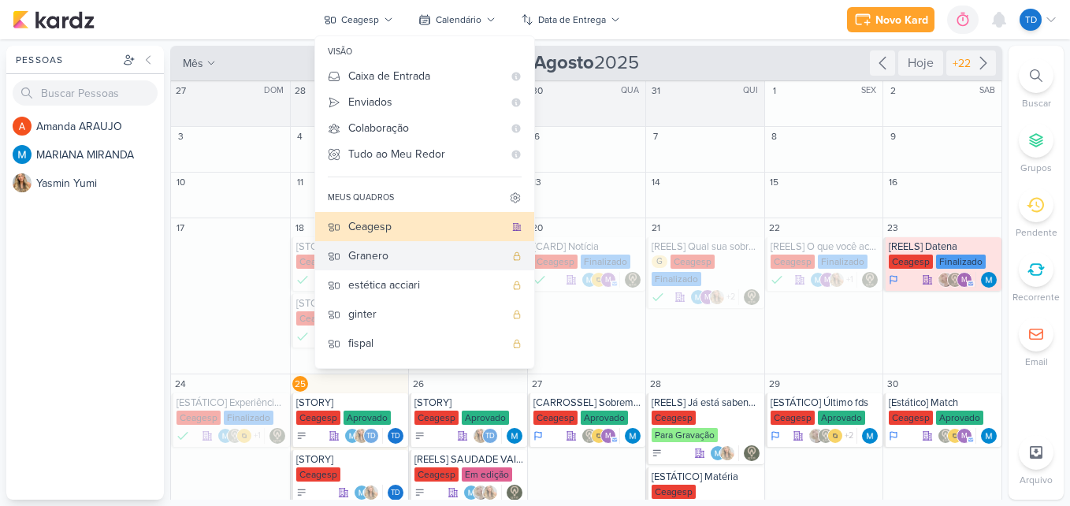
click at [421, 261] on div "Granero" at bounding box center [426, 255] width 156 height 17
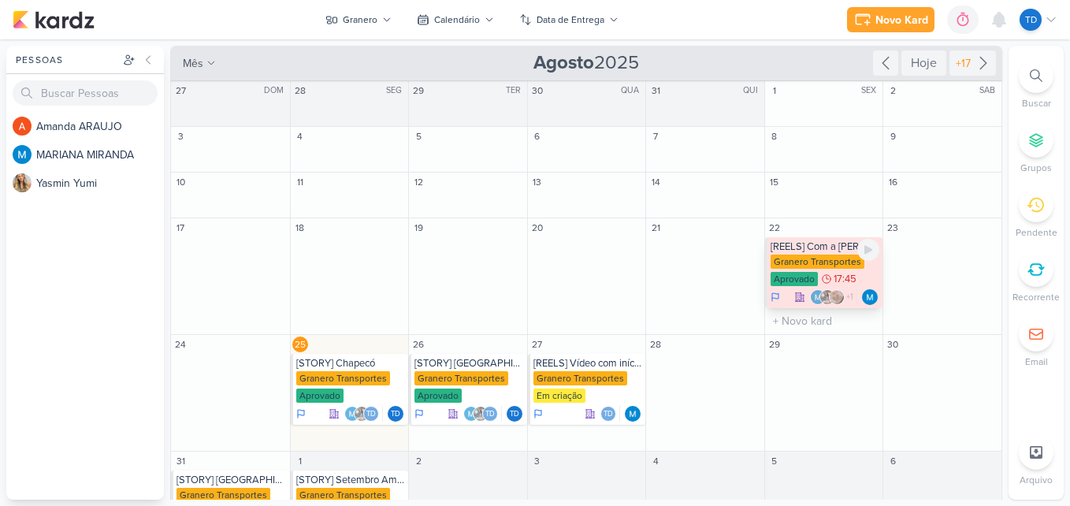
click at [803, 252] on div "[REELS] Com a [PERSON_NAME]" at bounding box center [826, 246] width 110 height 13
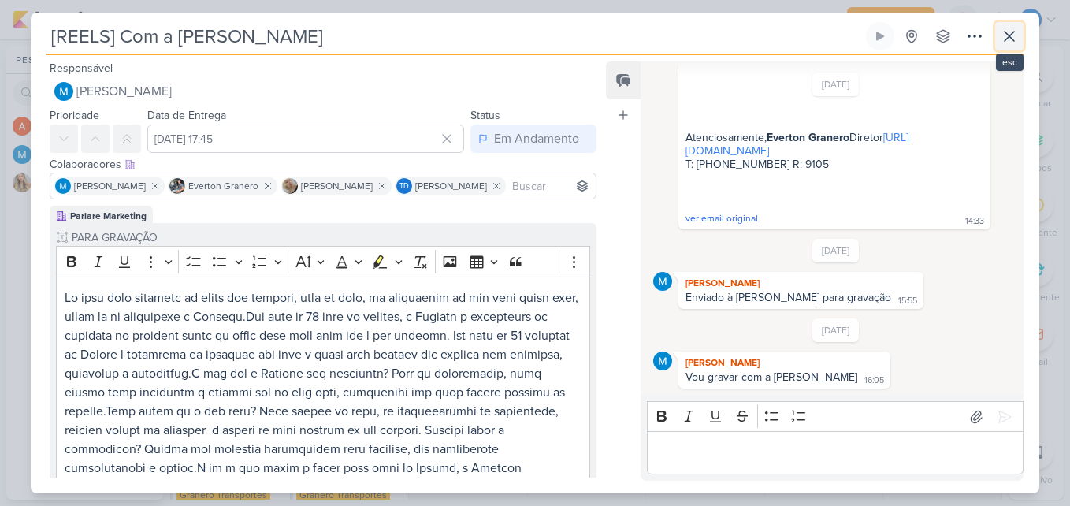
click at [1011, 38] on icon at bounding box center [1009, 36] width 9 height 9
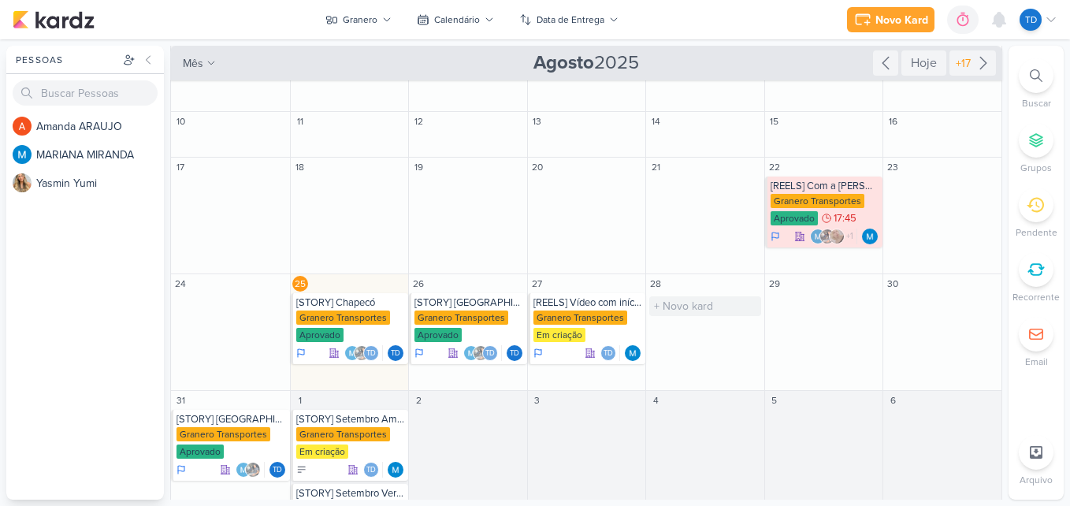
scroll to position [143, 0]
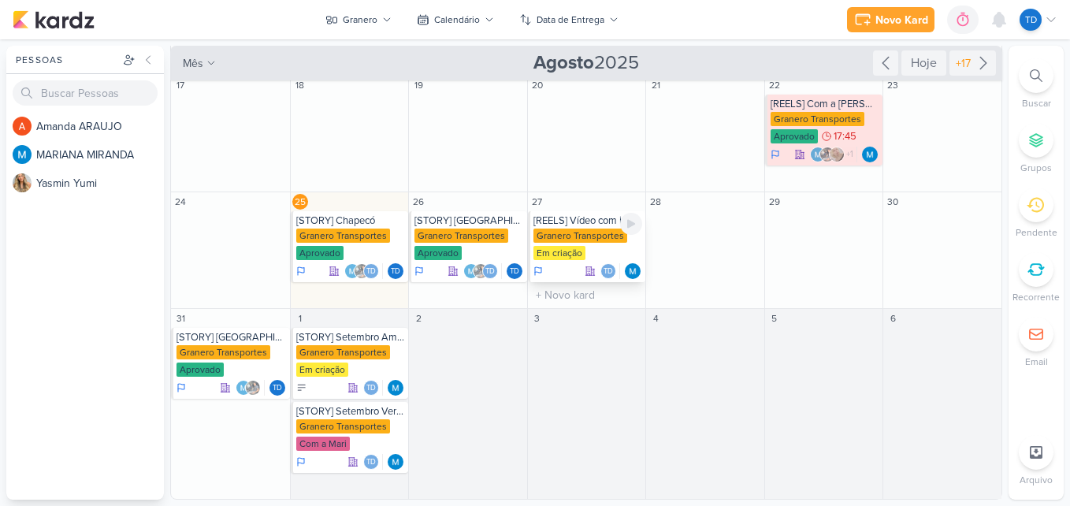
click at [586, 252] on div "Granero Transportes Em criação" at bounding box center [589, 245] width 110 height 33
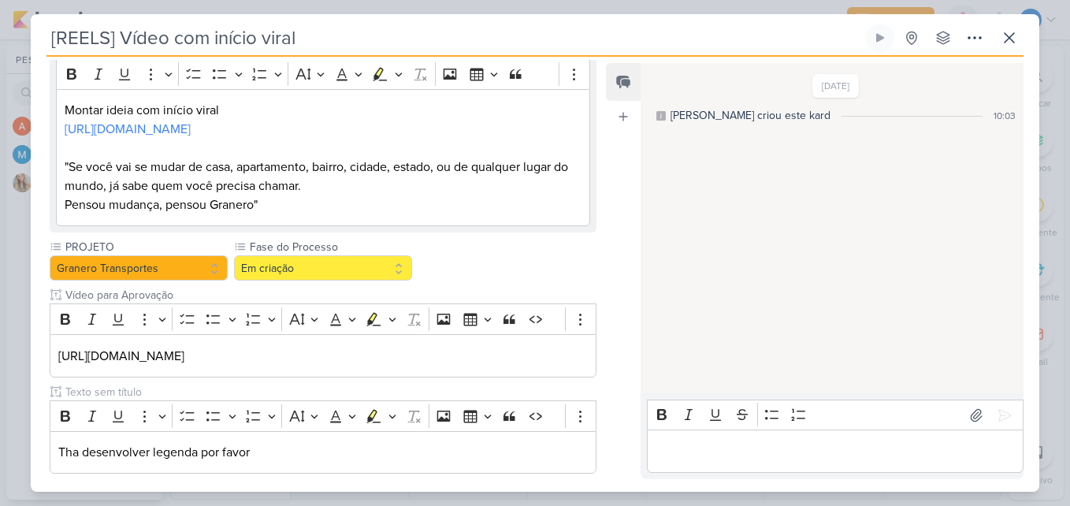
scroll to position [0, 0]
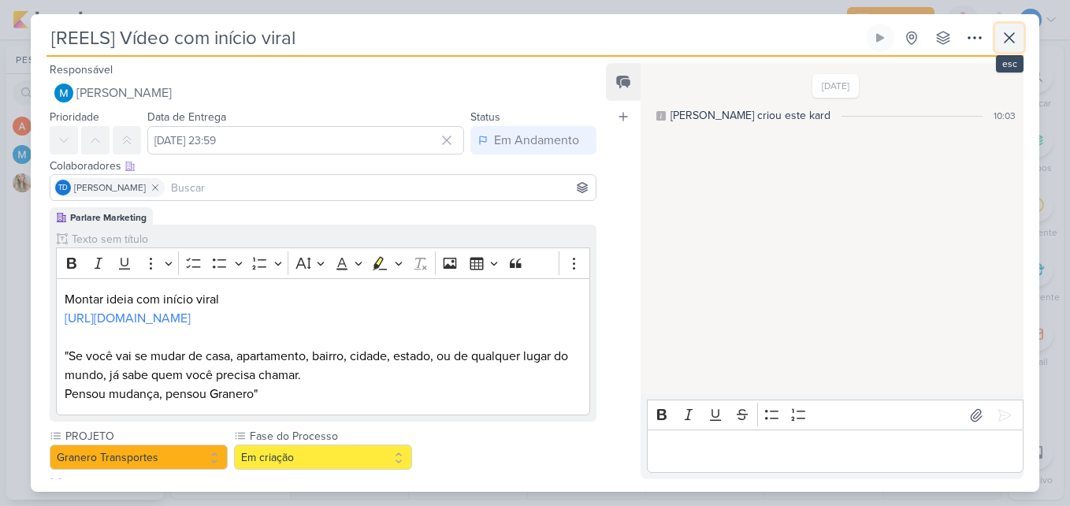
click at [1007, 43] on icon at bounding box center [1009, 37] width 19 height 19
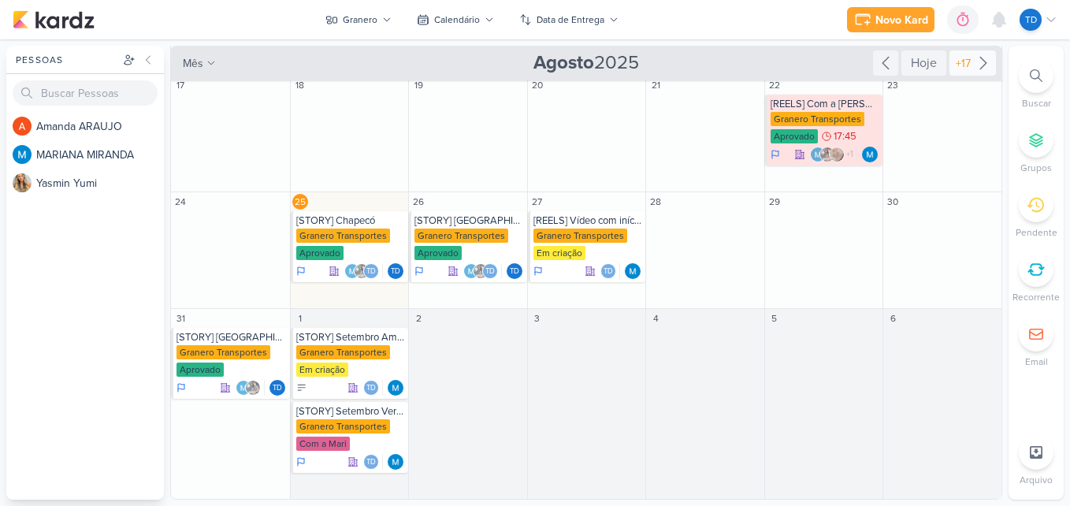
click at [965, 65] on div "+17" at bounding box center [963, 63] width 21 height 17
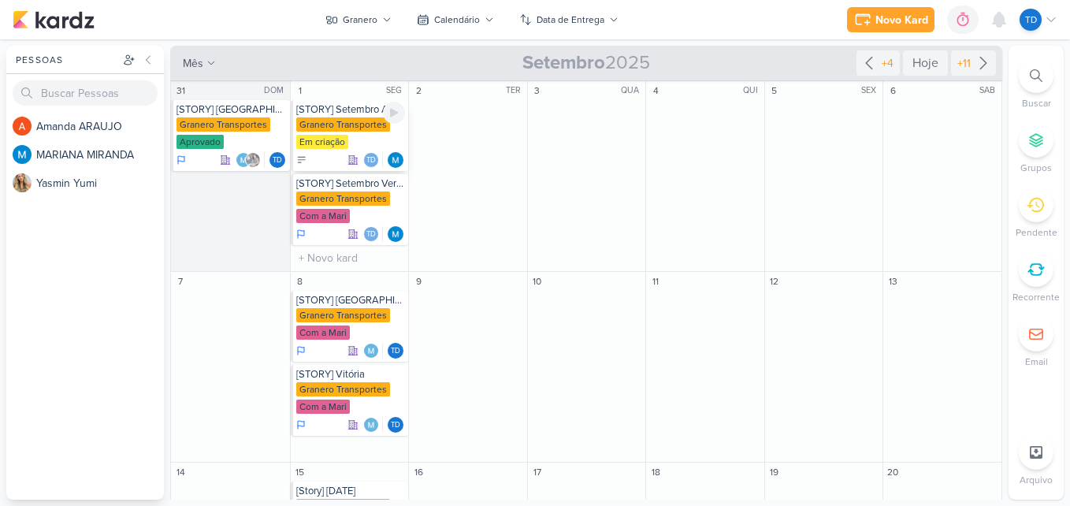
click at [374, 127] on div "Granero Transportes" at bounding box center [343, 124] width 94 height 14
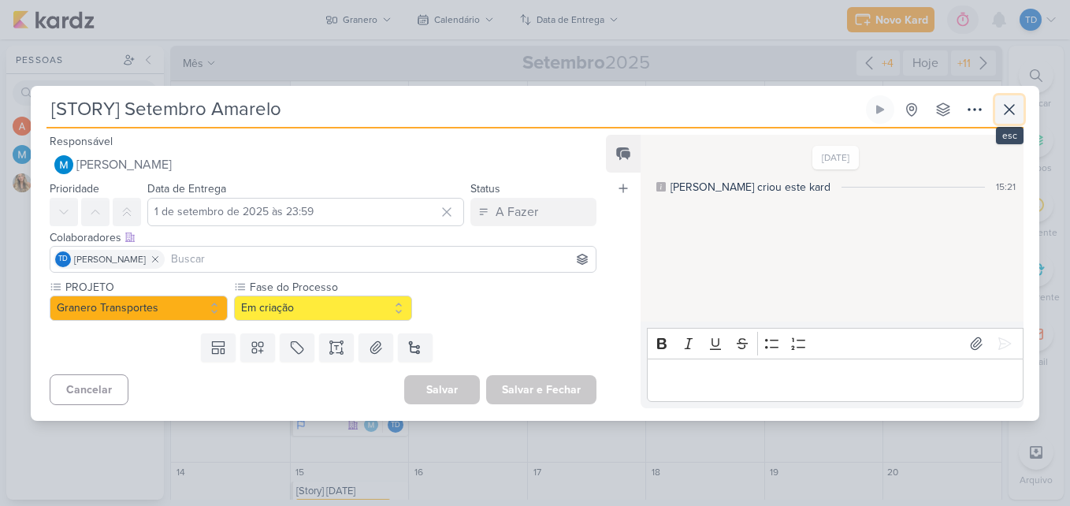
click at [1020, 110] on button at bounding box center [1009, 109] width 28 height 28
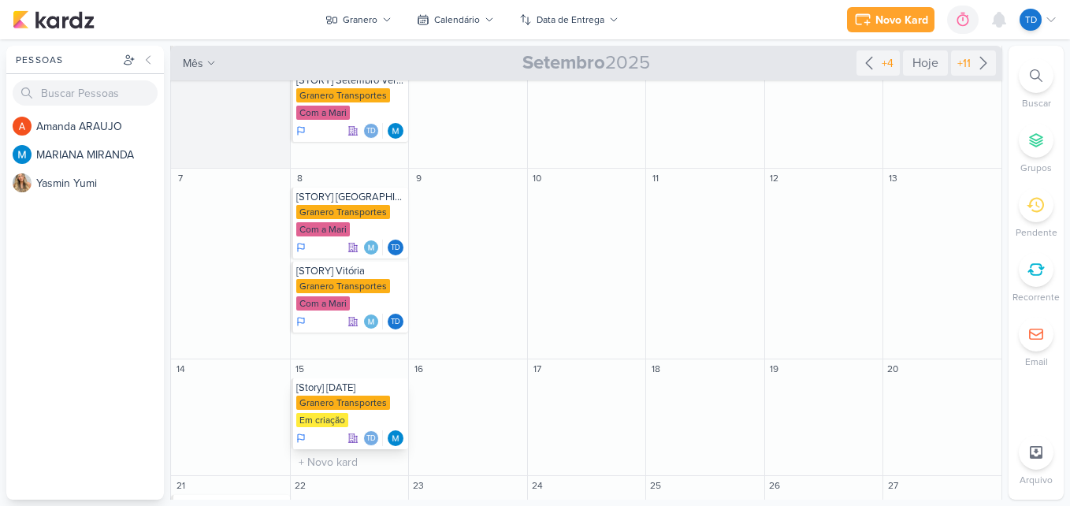
scroll to position [158, 0]
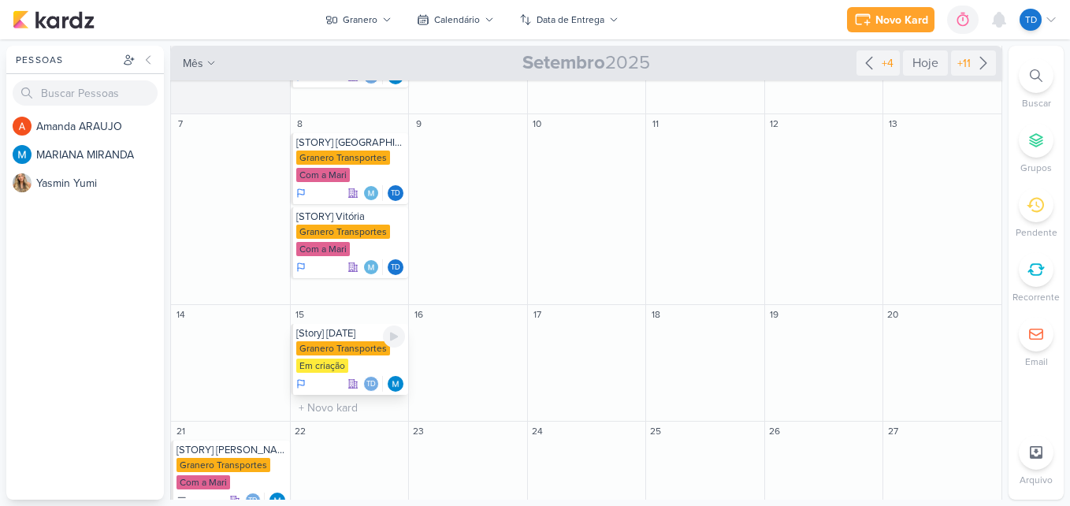
click at [359, 356] on div "Granero Transportes Em criação" at bounding box center [351, 357] width 110 height 33
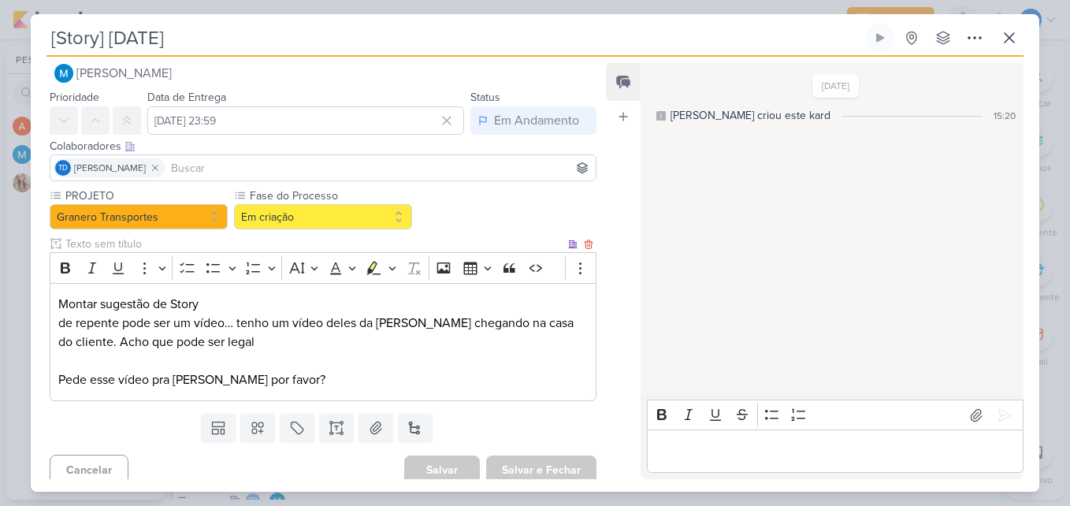
scroll to position [29, 0]
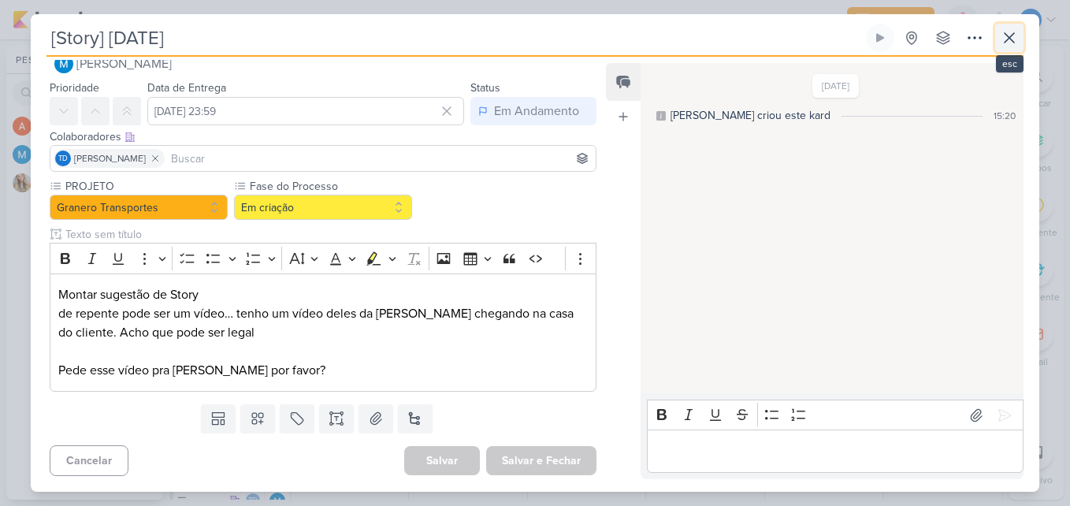
click at [1020, 39] on button at bounding box center [1009, 38] width 28 height 28
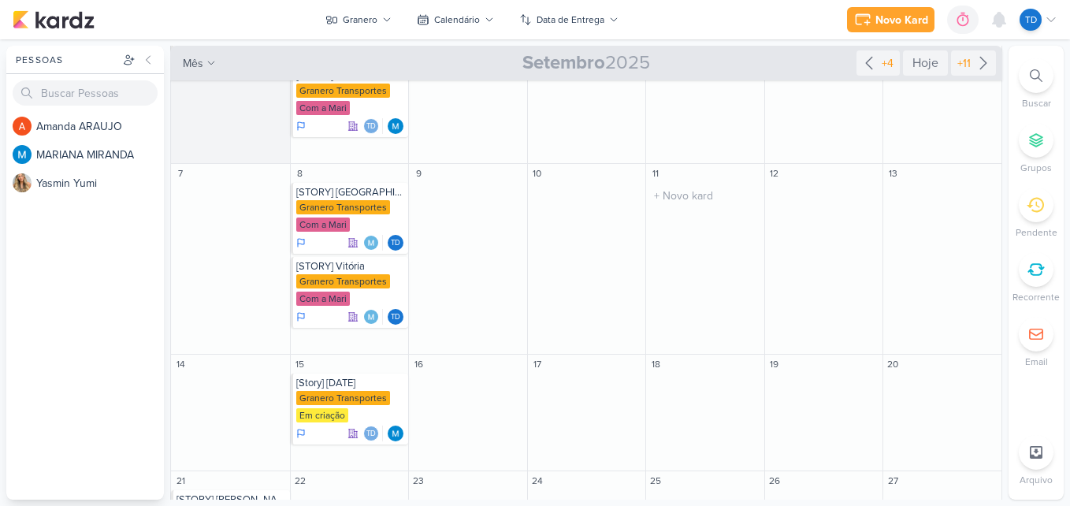
scroll to position [0, 0]
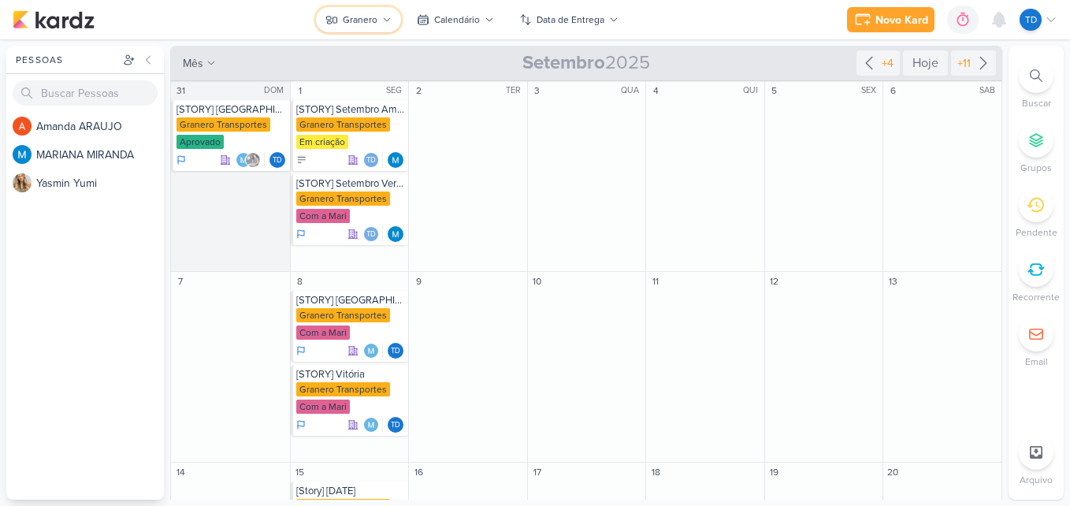
click at [387, 20] on icon at bounding box center [387, 19] width 6 height 3
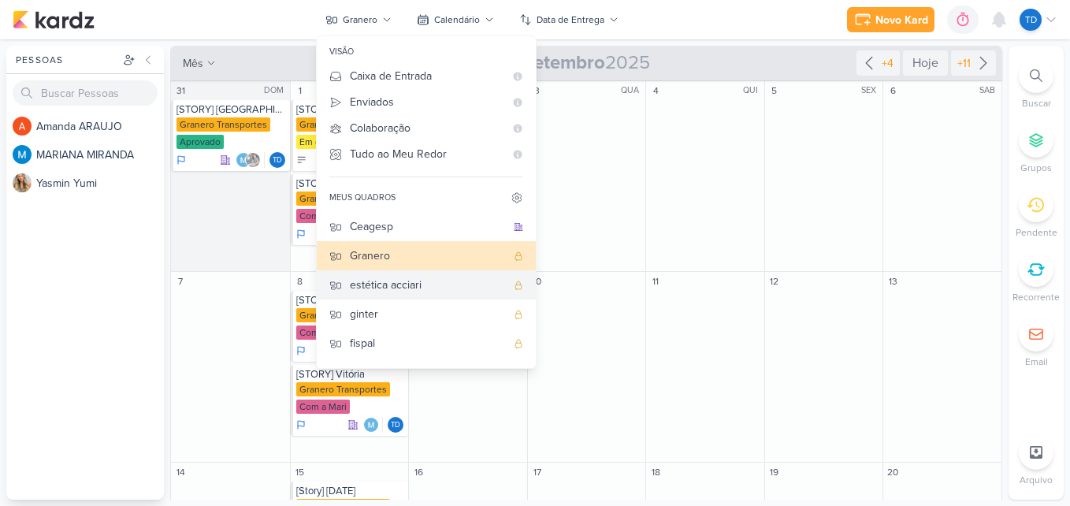
click at [405, 284] on div "estética acciari" at bounding box center [428, 285] width 156 height 17
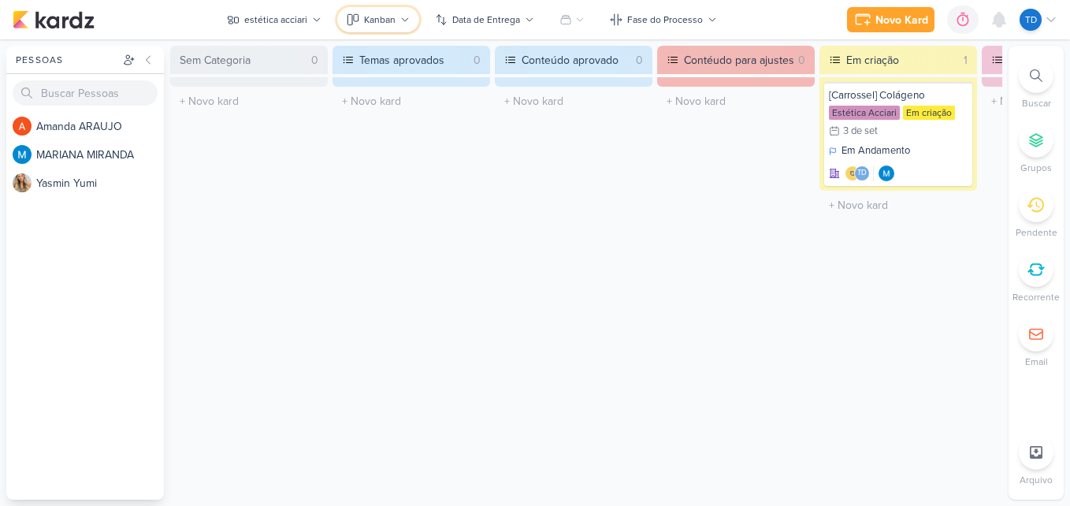
click at [384, 17] on div "Kanban" at bounding box center [380, 20] width 32 height 14
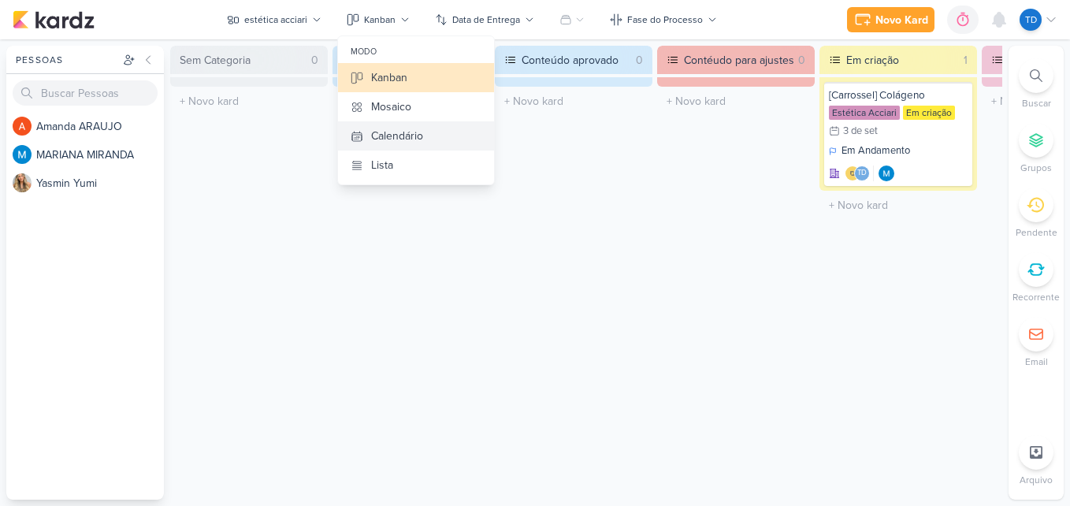
click at [409, 134] on div "Calendário" at bounding box center [397, 136] width 52 height 17
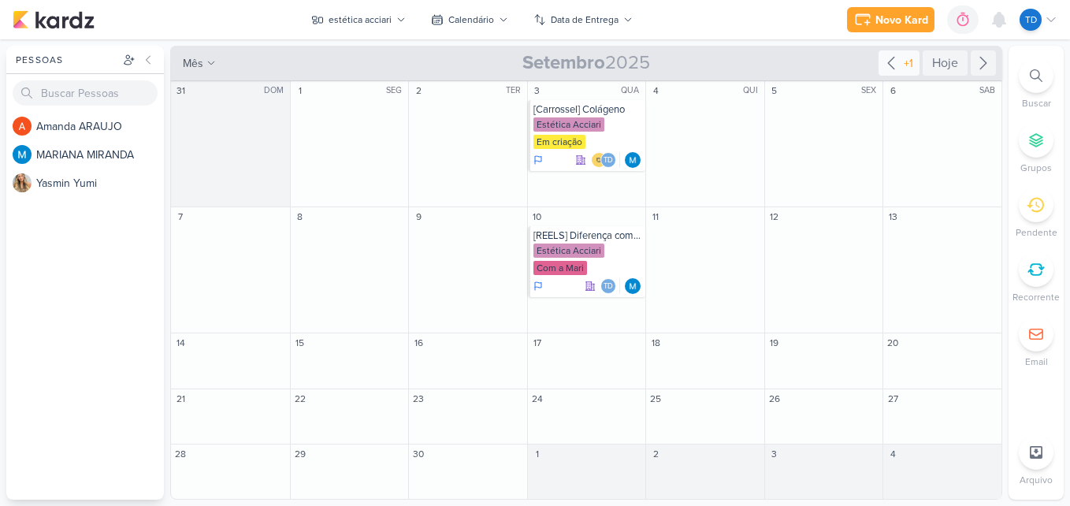
click at [907, 66] on div "+1" at bounding box center [909, 63] width 16 height 17
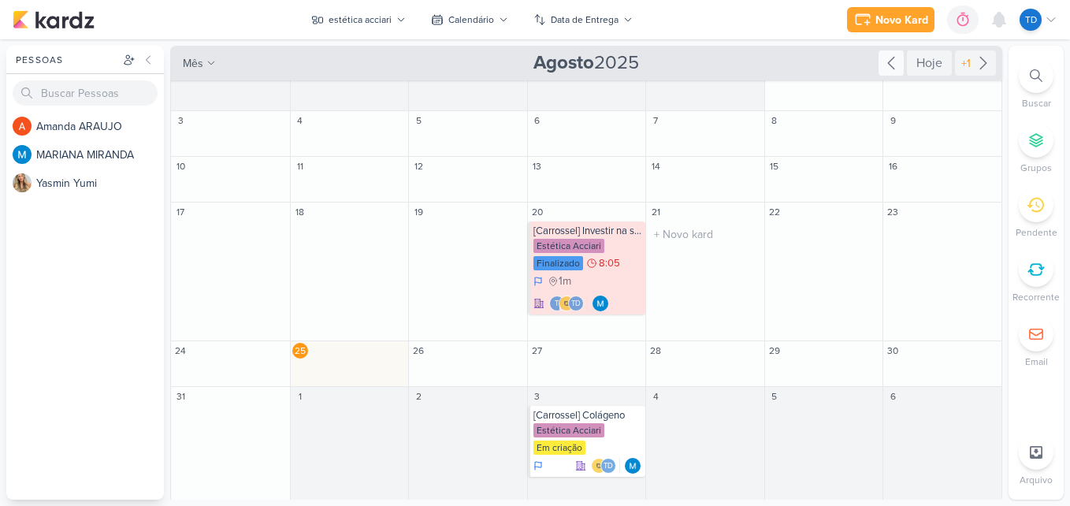
scroll to position [20, 0]
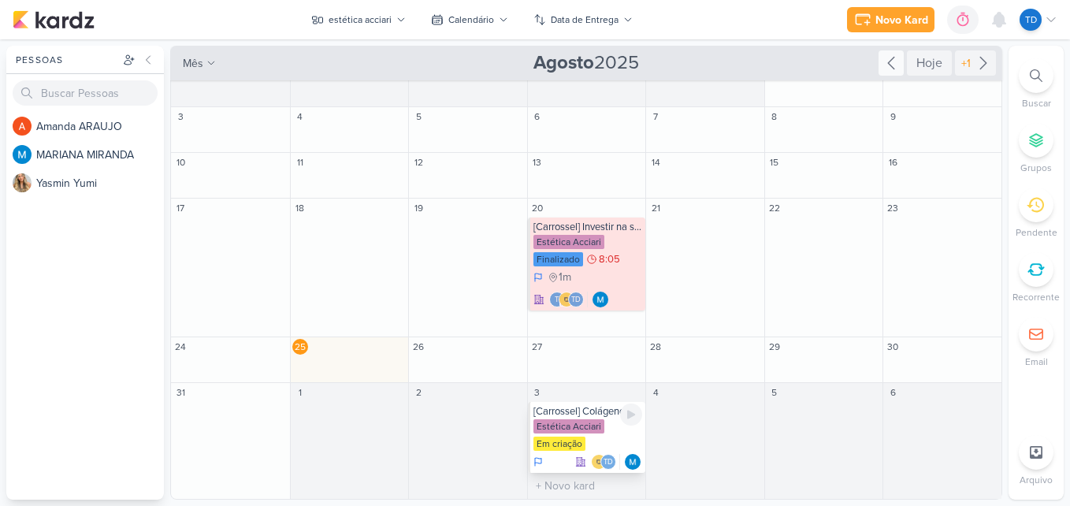
click at [567, 445] on div "Em criação" at bounding box center [560, 444] width 52 height 14
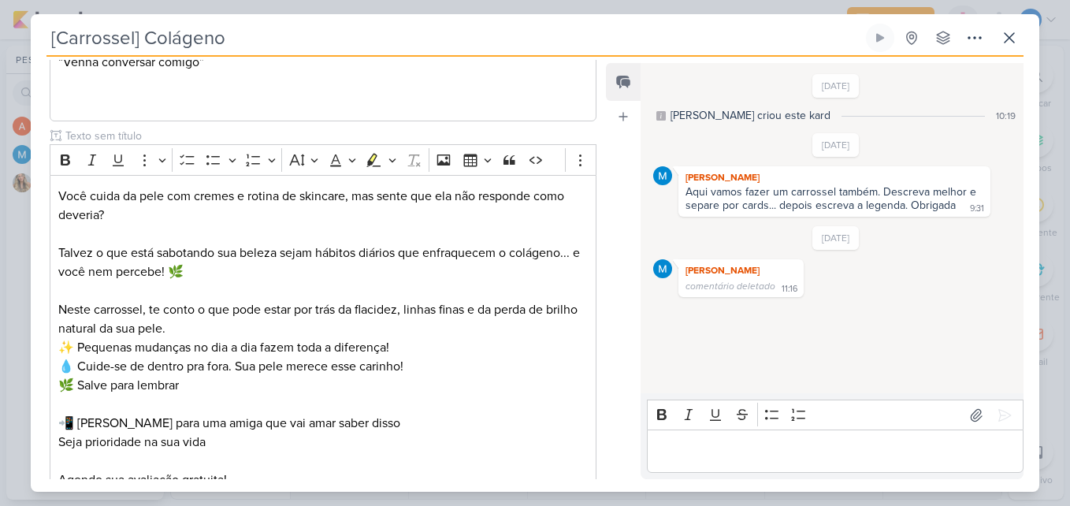
scroll to position [1655, 0]
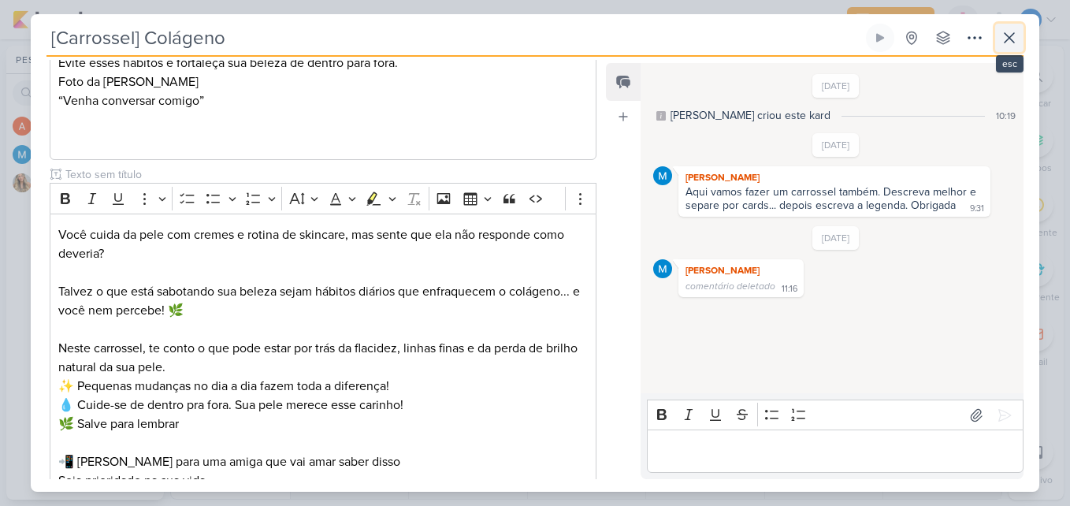
click at [997, 29] on button at bounding box center [1009, 38] width 28 height 28
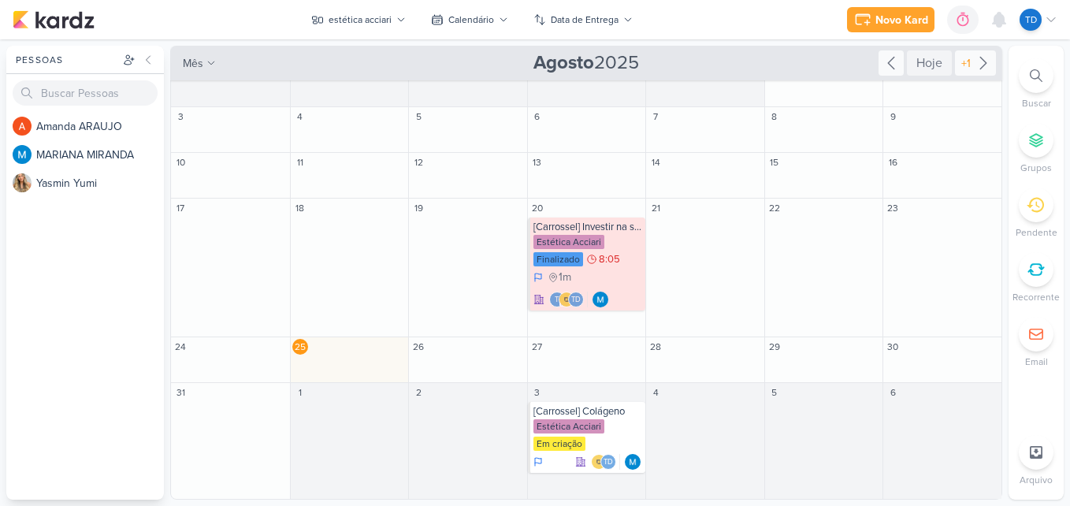
click at [974, 57] on icon at bounding box center [983, 63] width 19 height 19
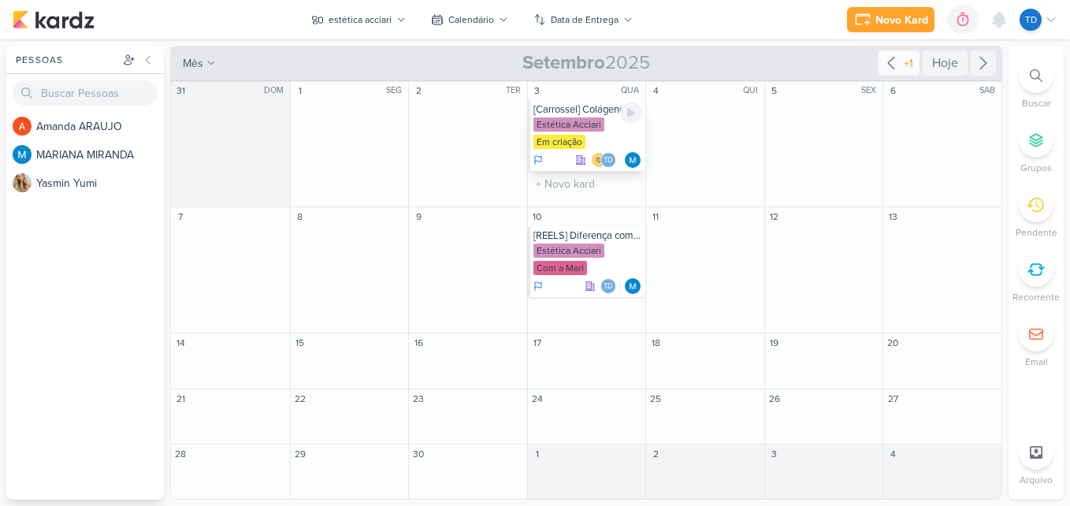
click at [589, 133] on div "Estética Acciari Em criação" at bounding box center [589, 133] width 110 height 33
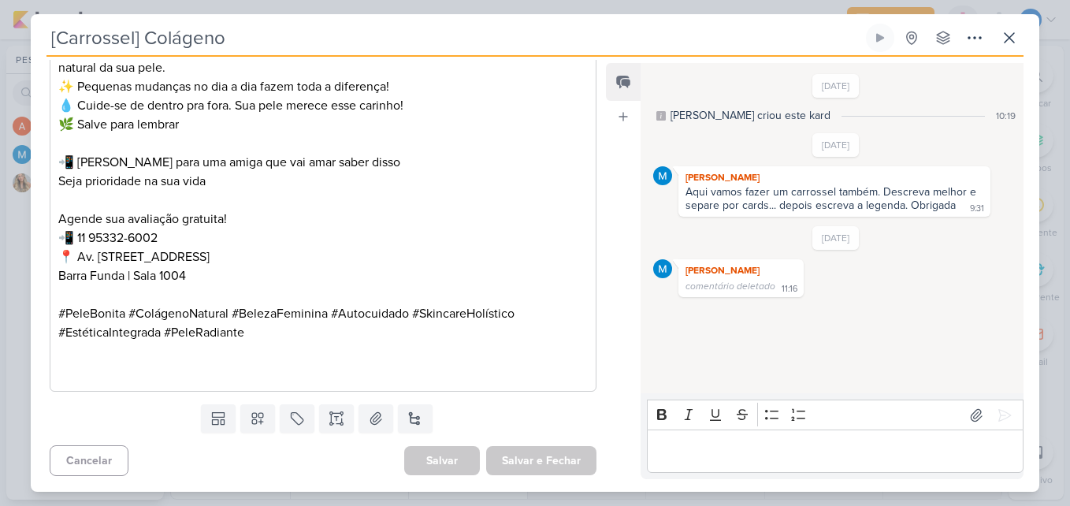
scroll to position [1718, 0]
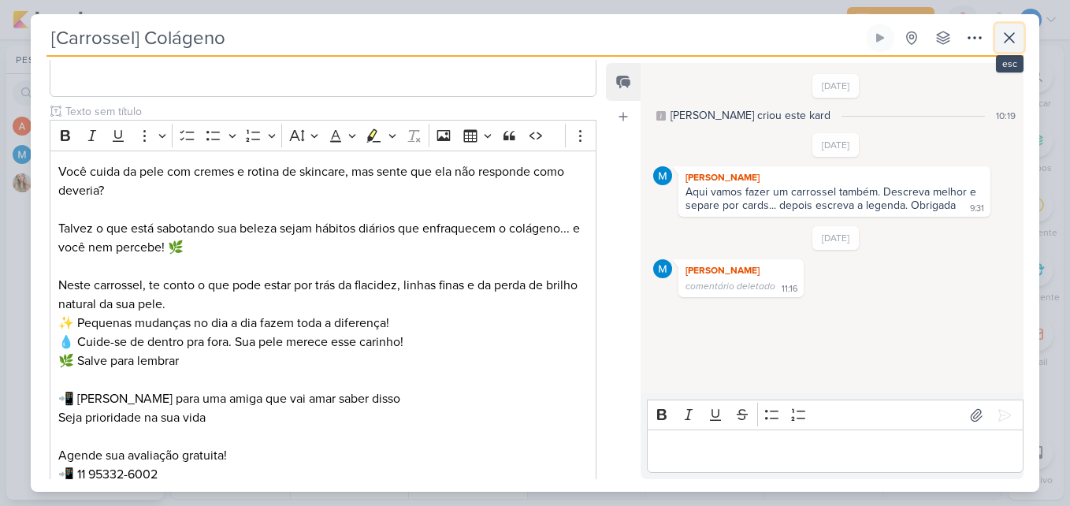
click at [1021, 27] on button at bounding box center [1009, 38] width 28 height 28
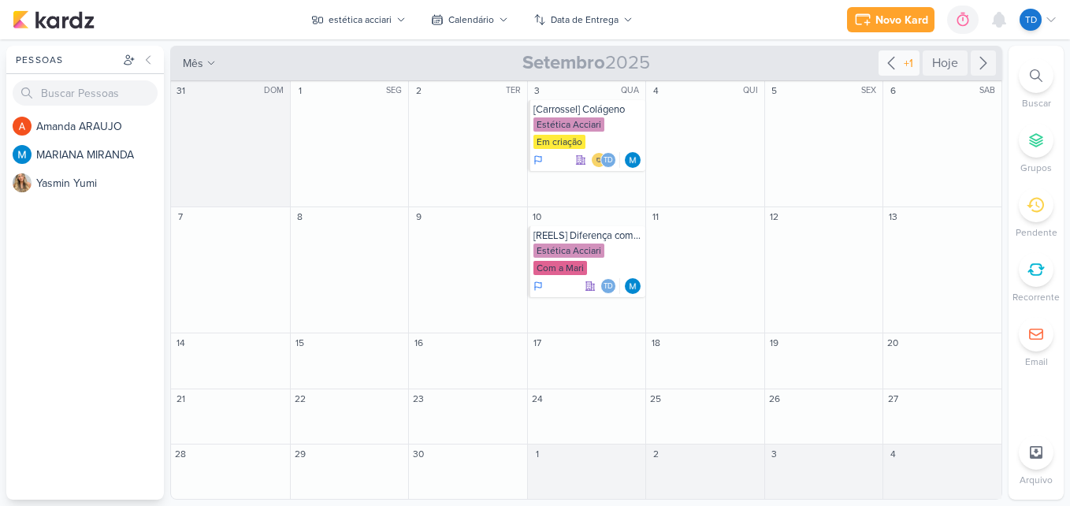
click at [906, 59] on div "+1" at bounding box center [909, 63] width 16 height 17
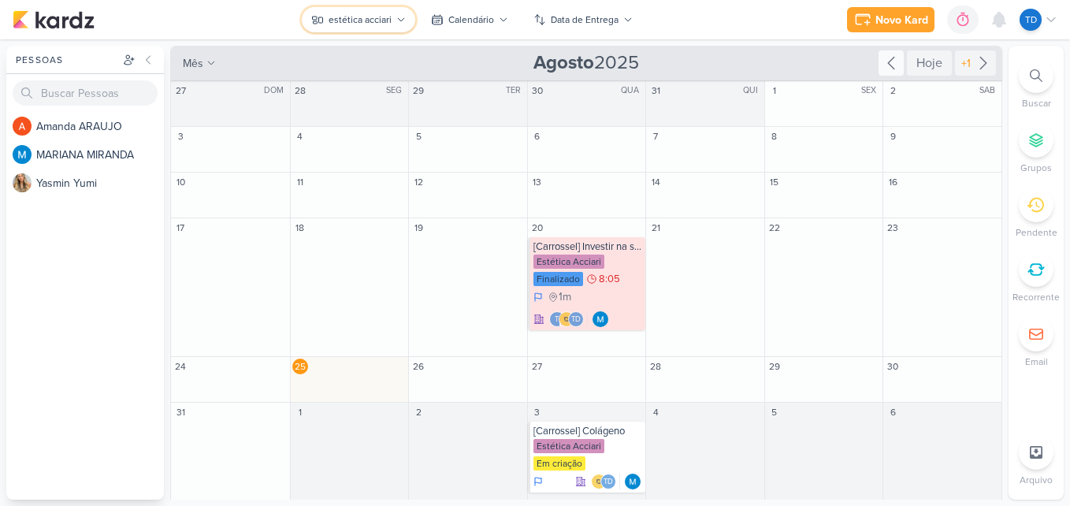
click at [381, 23] on div "estética acciari" at bounding box center [360, 20] width 63 height 14
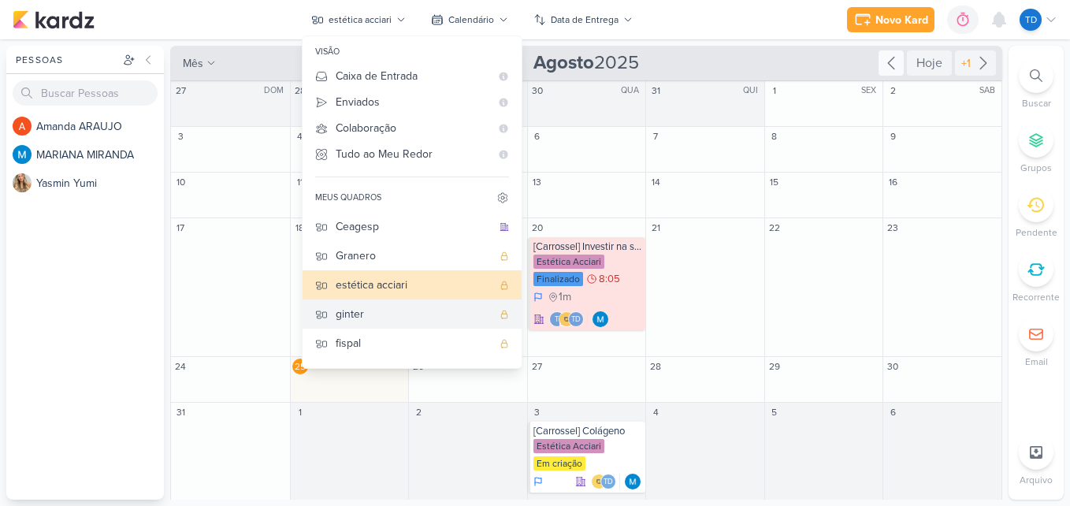
click at [371, 314] on div "ginter" at bounding box center [414, 314] width 156 height 17
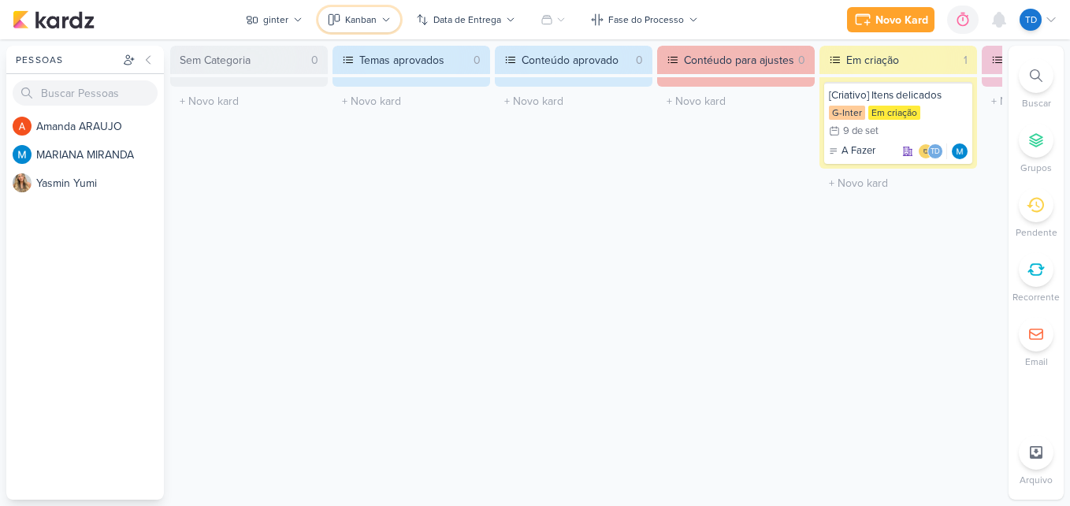
click at [370, 28] on button "Kanban" at bounding box center [359, 19] width 82 height 25
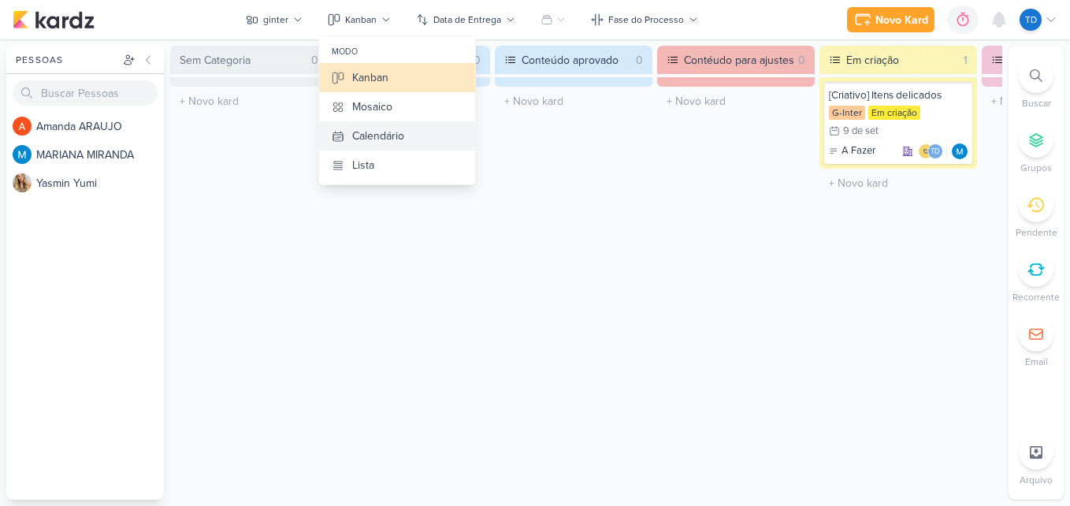
click at [391, 128] on div "Calendário" at bounding box center [378, 136] width 52 height 17
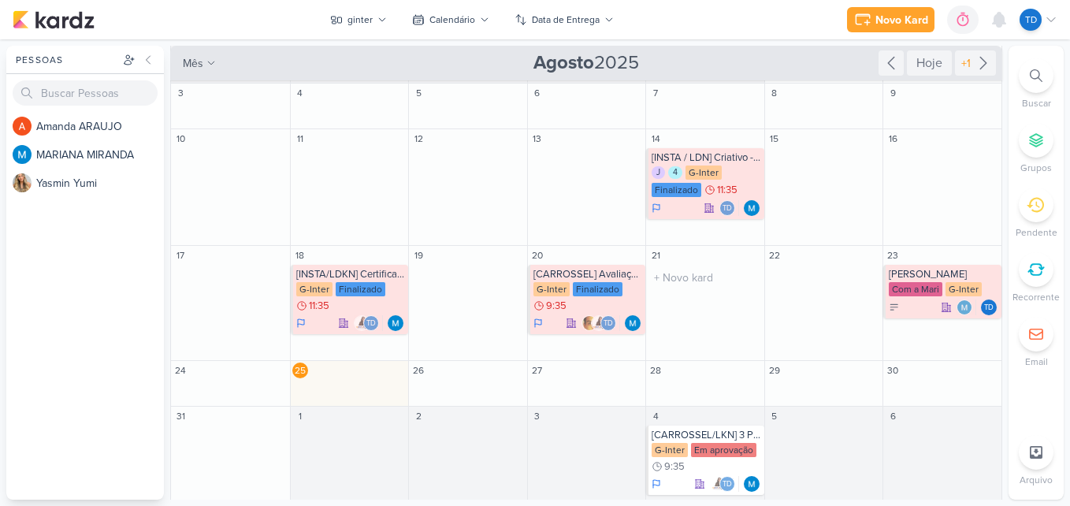
scroll to position [65, 0]
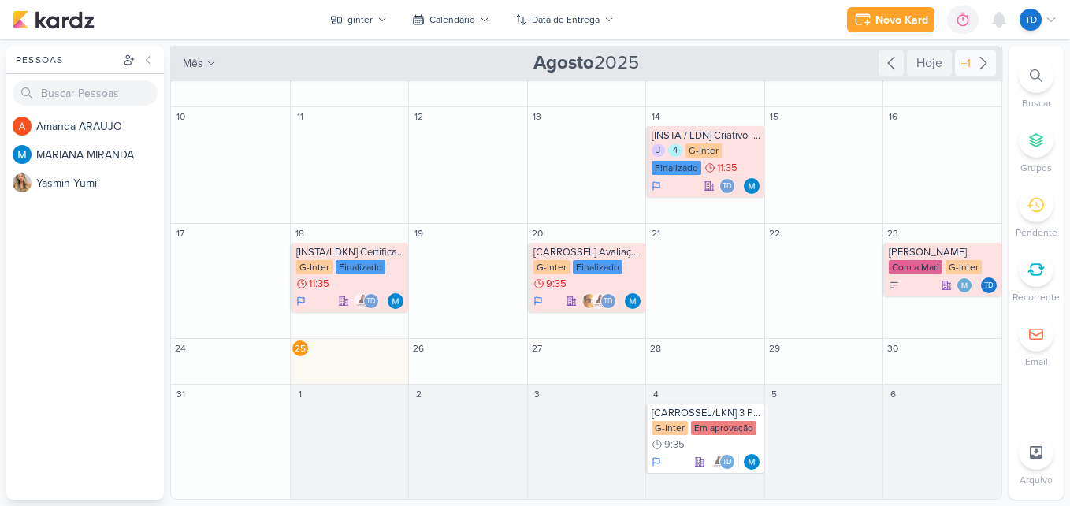
click at [967, 55] on div "+1" at bounding box center [966, 63] width 16 height 17
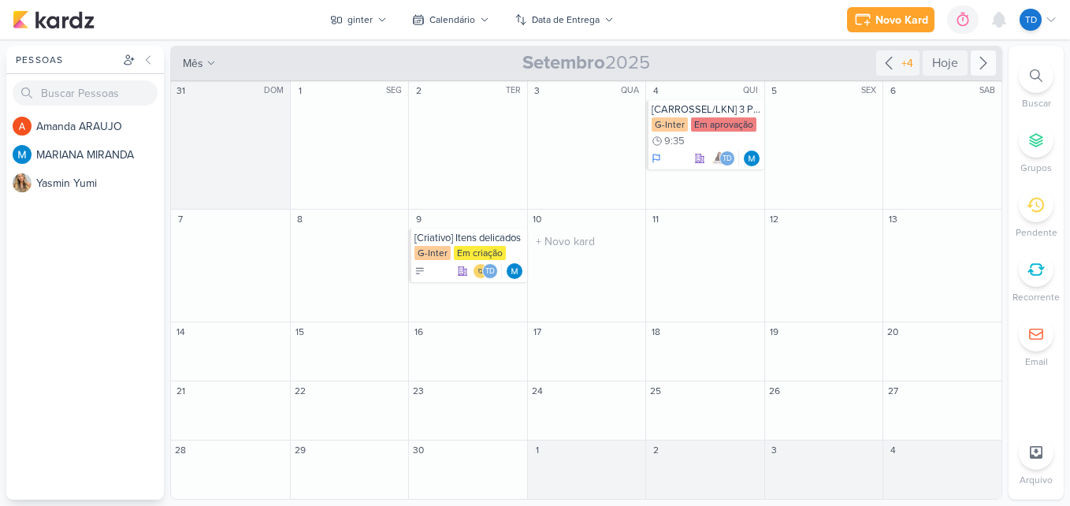
scroll to position [0, 0]
click at [456, 250] on div "Em criação" at bounding box center [480, 253] width 52 height 14
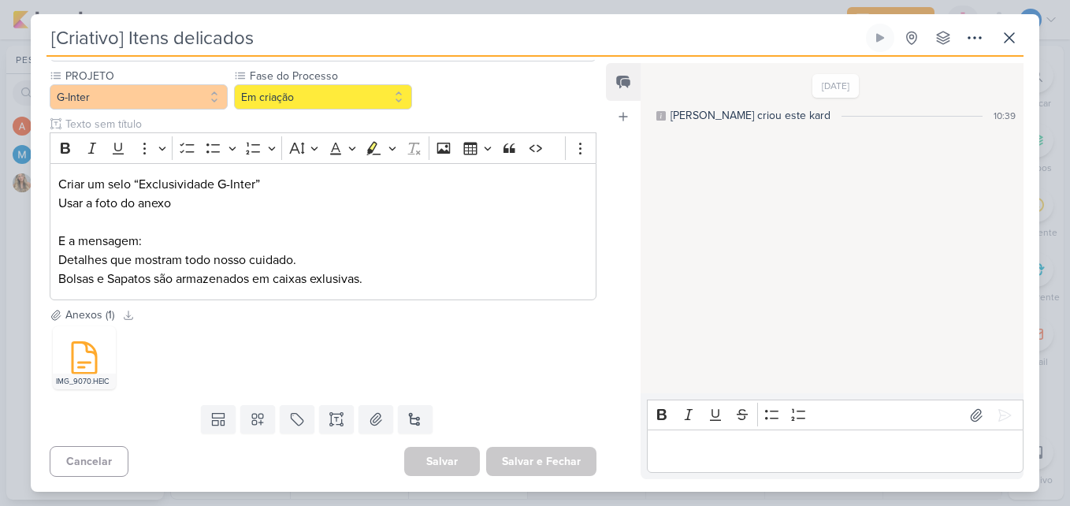
scroll to position [140, 0]
click at [79, 361] on icon at bounding box center [85, 357] width 24 height 31
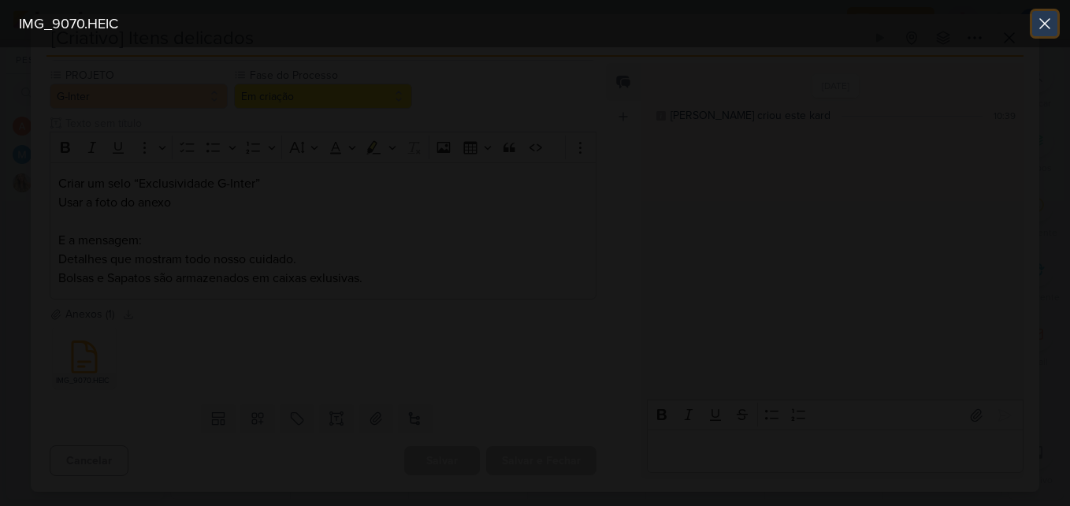
click at [1040, 17] on icon at bounding box center [1045, 23] width 19 height 19
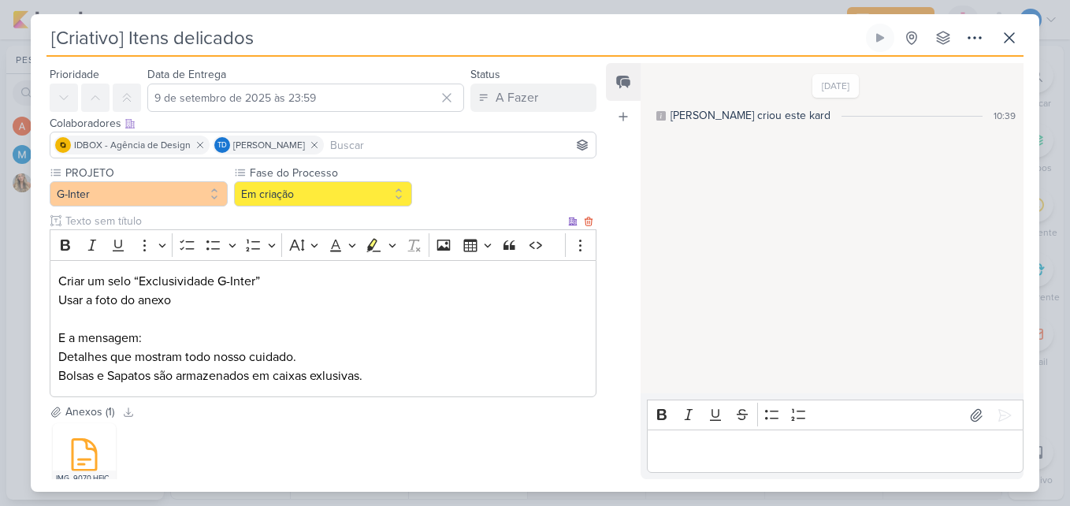
scroll to position [79, 0]
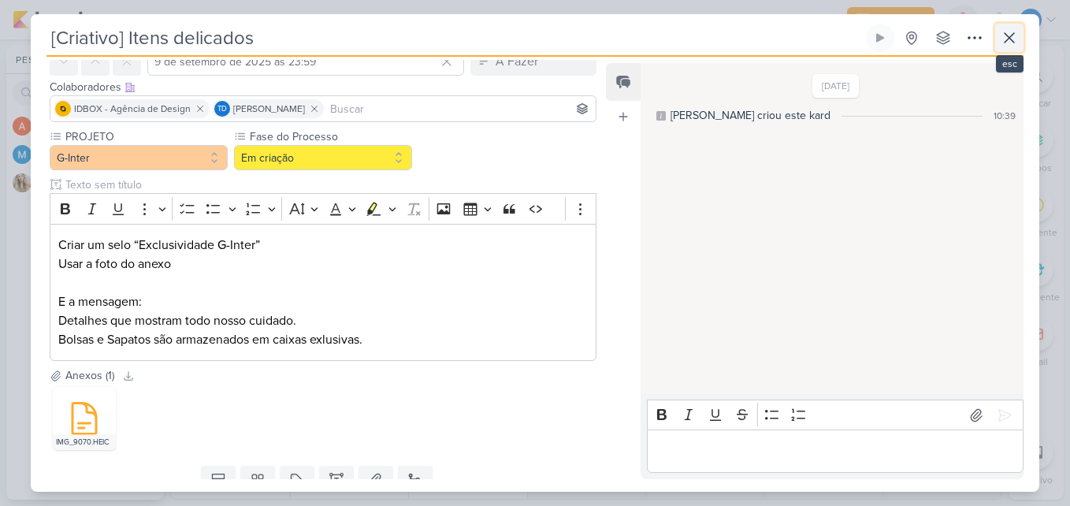
click at [1000, 32] on icon at bounding box center [1009, 37] width 19 height 19
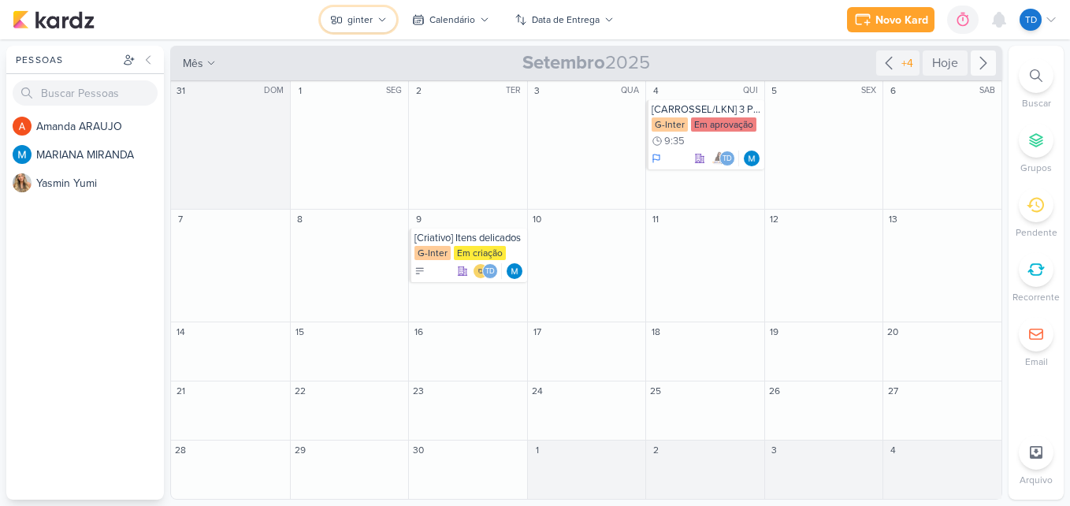
click at [369, 24] on div "ginter" at bounding box center [360, 20] width 25 height 14
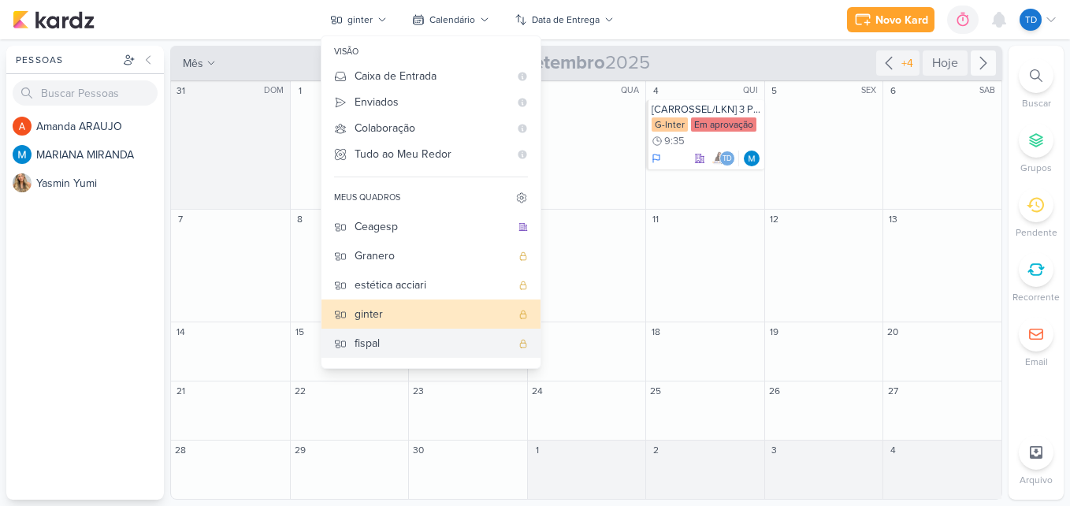
click at [389, 342] on div "fispal" at bounding box center [433, 343] width 156 height 17
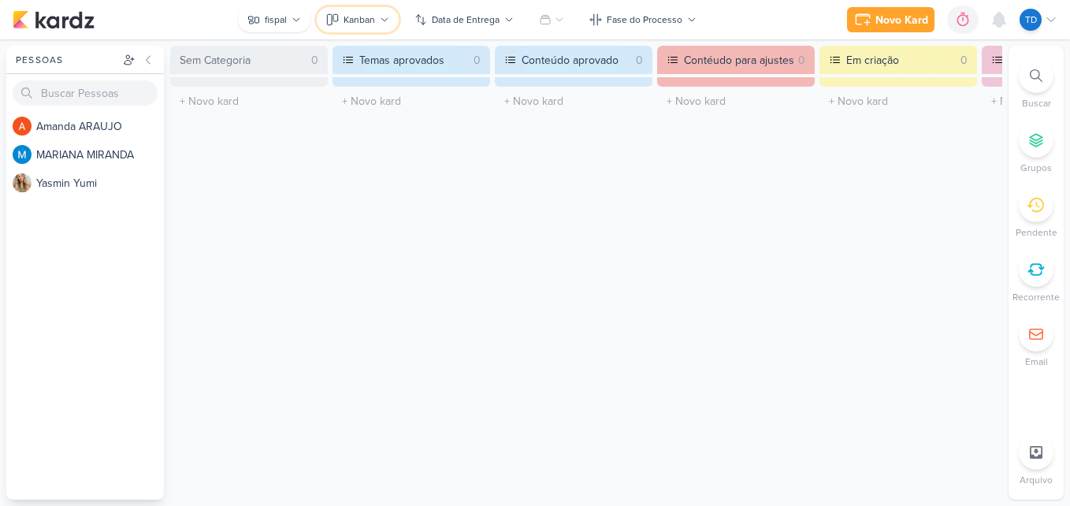
click at [360, 27] on button "Kanban" at bounding box center [358, 19] width 82 height 25
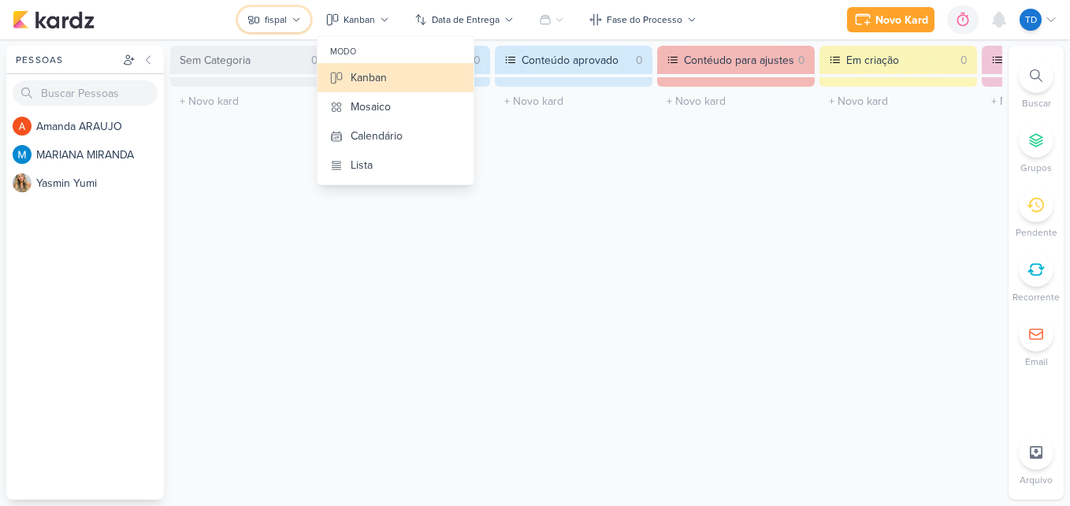
click at [284, 14] on div "fispal" at bounding box center [276, 20] width 22 height 14
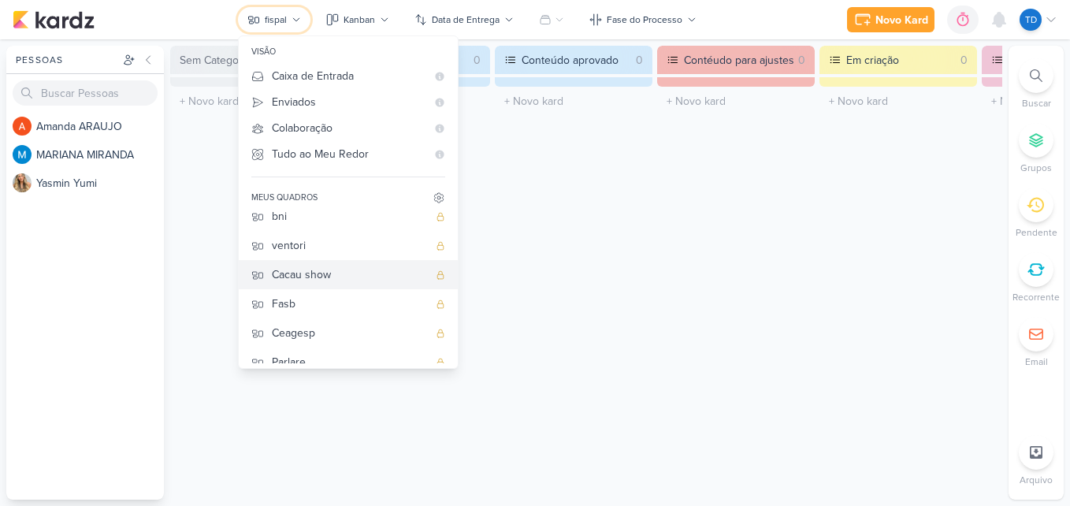
scroll to position [158, 0]
click at [307, 222] on div "bni" at bounding box center [350, 215] width 156 height 17
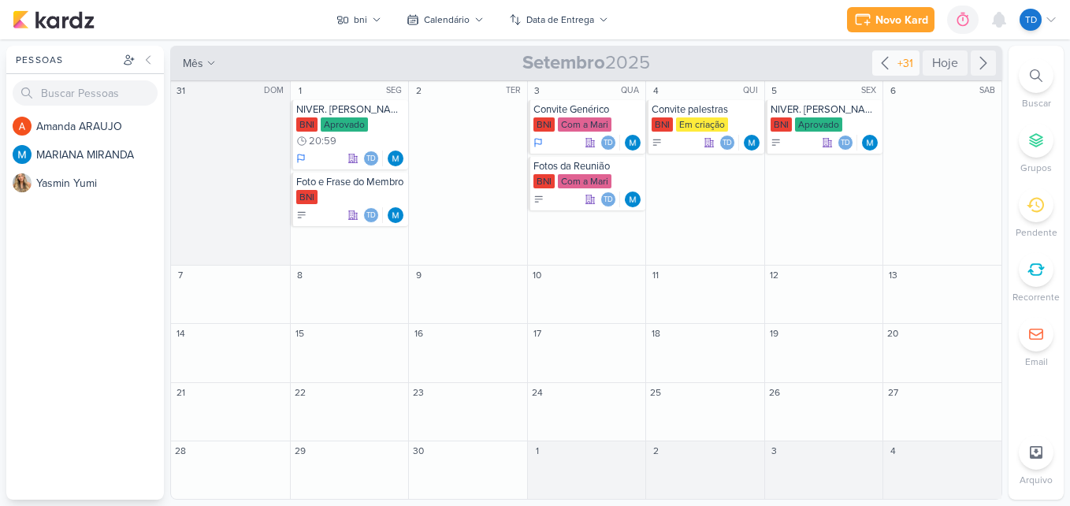
click at [911, 62] on div "+31" at bounding box center [906, 63] width 22 height 17
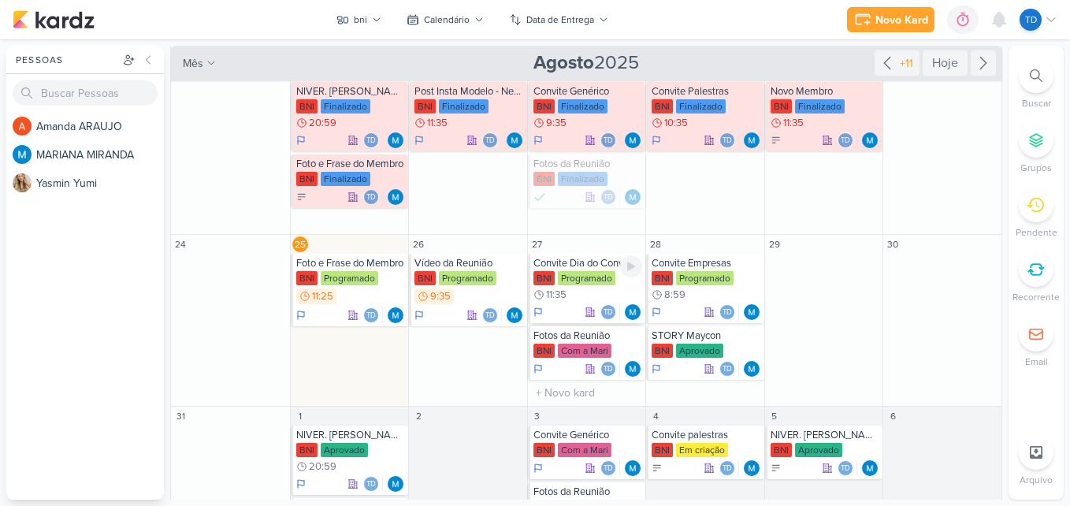
scroll to position [360, 0]
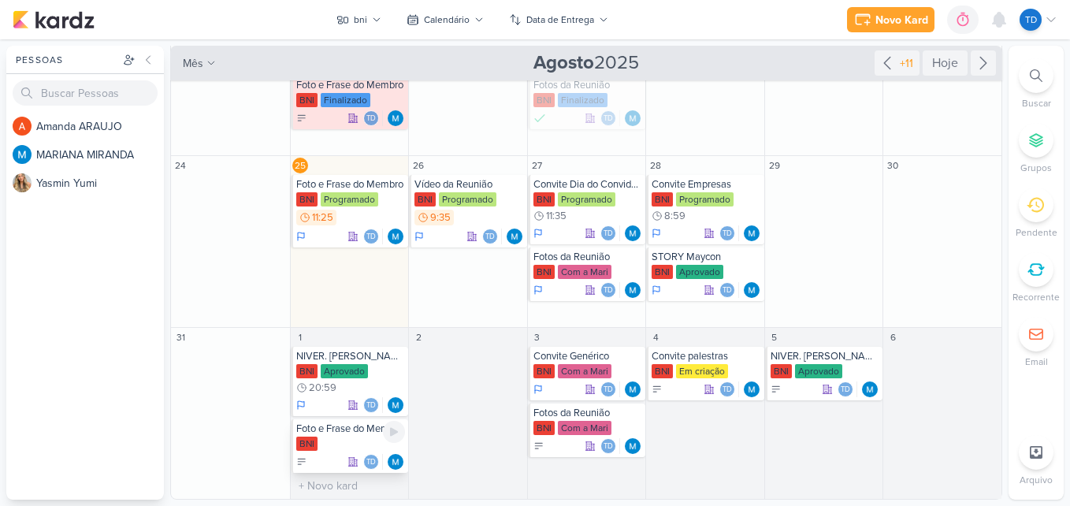
click at [363, 441] on div "BNI" at bounding box center [351, 445] width 110 height 16
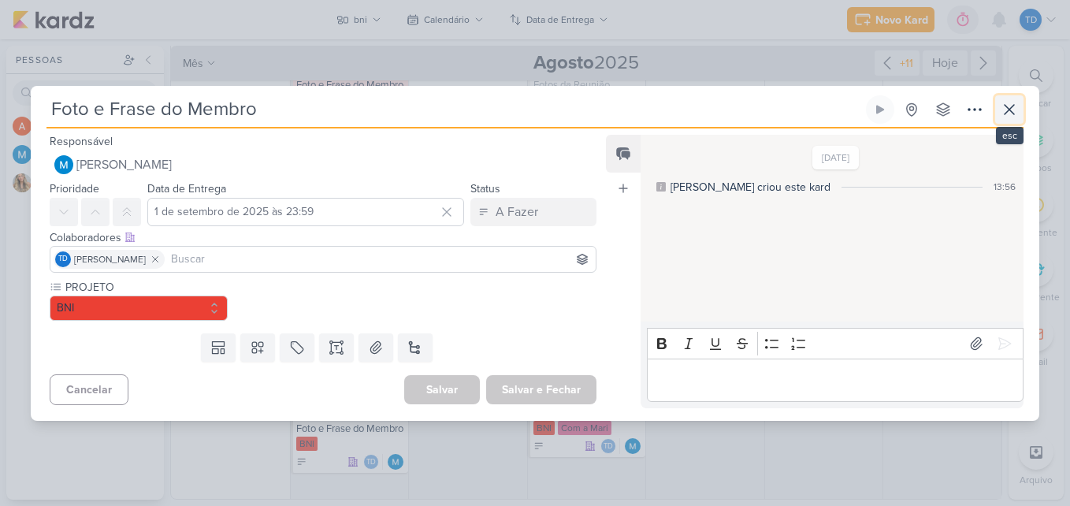
click at [1013, 110] on icon at bounding box center [1009, 109] width 19 height 19
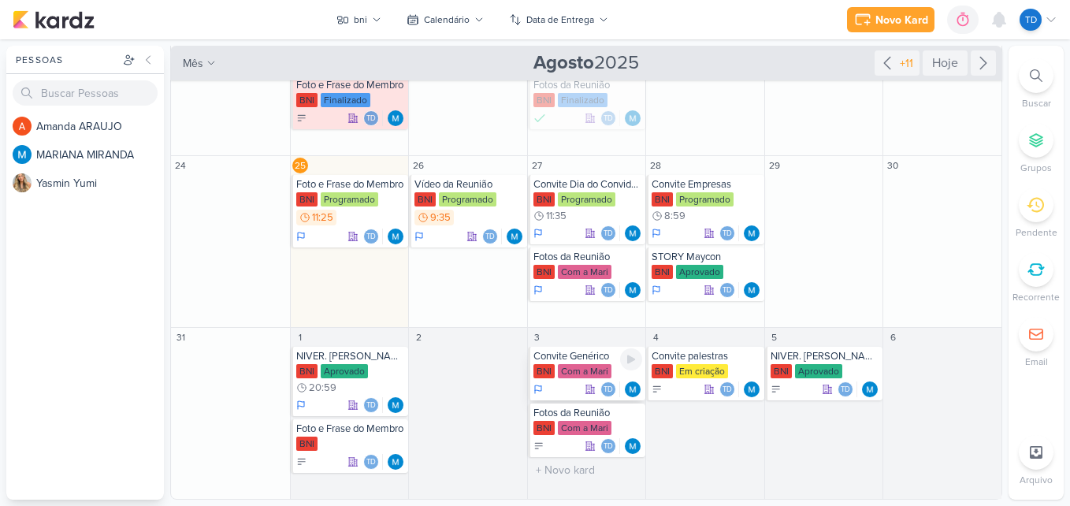
click at [591, 363] on div "Convite Genérico BNI Com a Mari Td" at bounding box center [587, 374] width 118 height 54
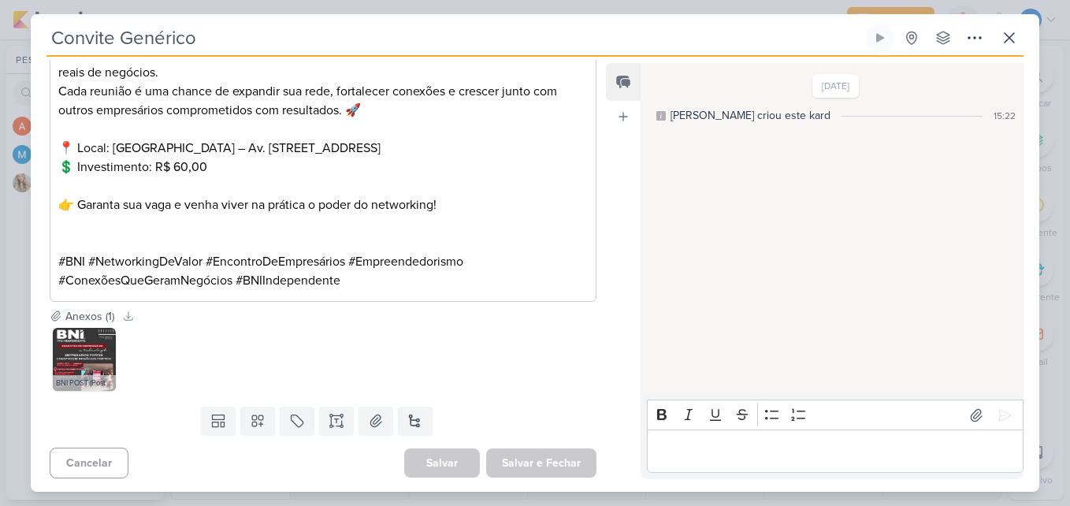
scroll to position [483, 0]
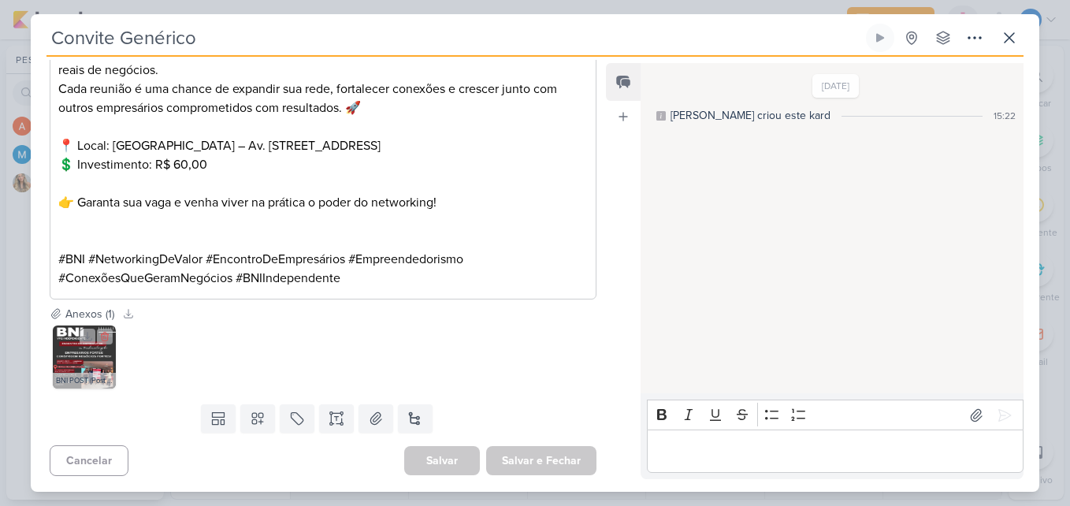
click at [86, 366] on img at bounding box center [84, 357] width 63 height 63
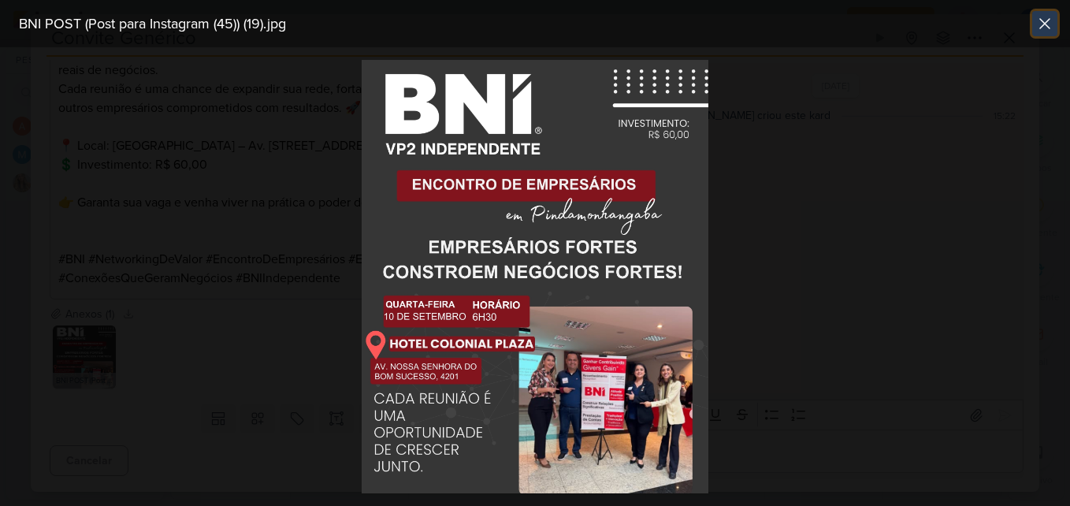
click at [1045, 30] on icon at bounding box center [1045, 23] width 19 height 19
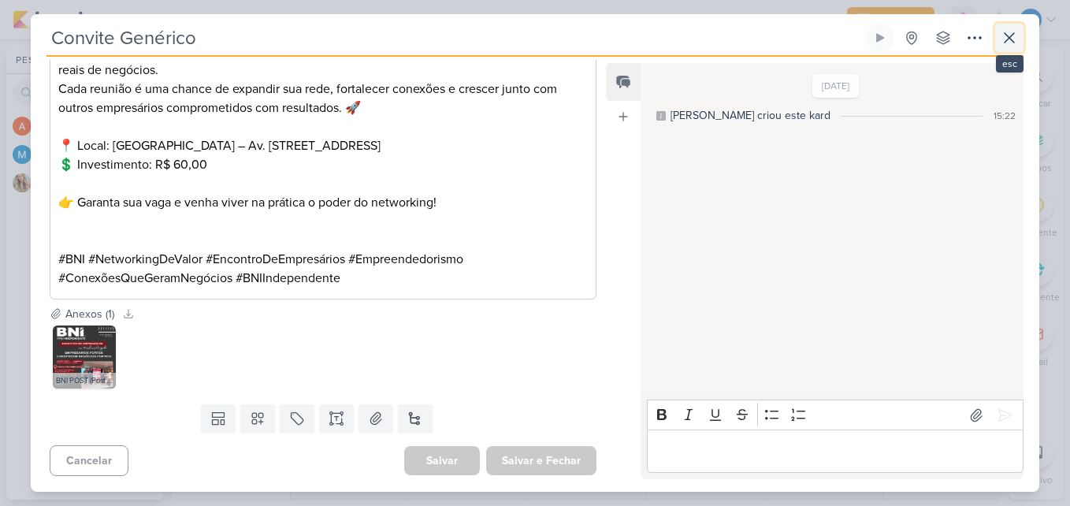
click at [1014, 36] on icon at bounding box center [1009, 37] width 19 height 19
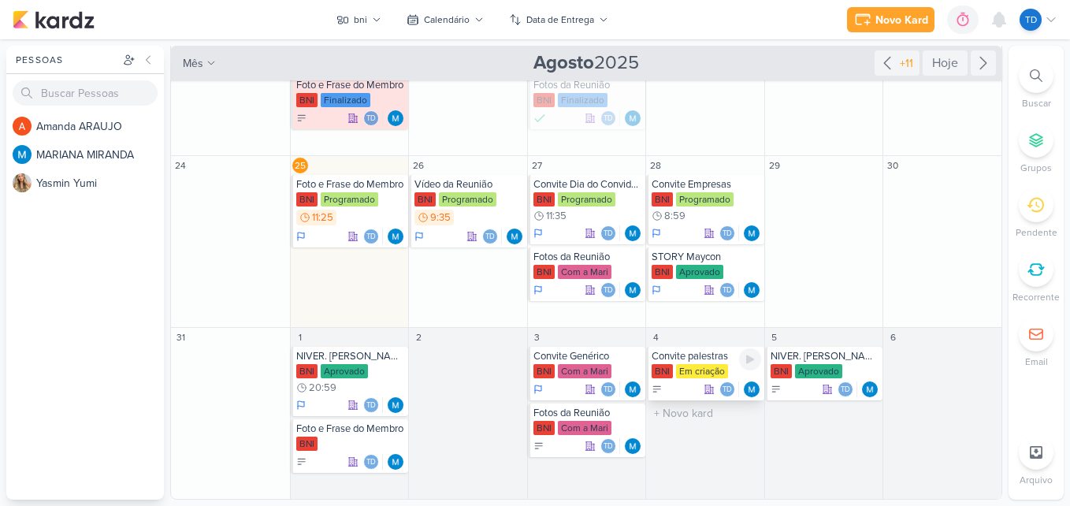
click at [701, 377] on div "Em criação" at bounding box center [702, 371] width 52 height 14
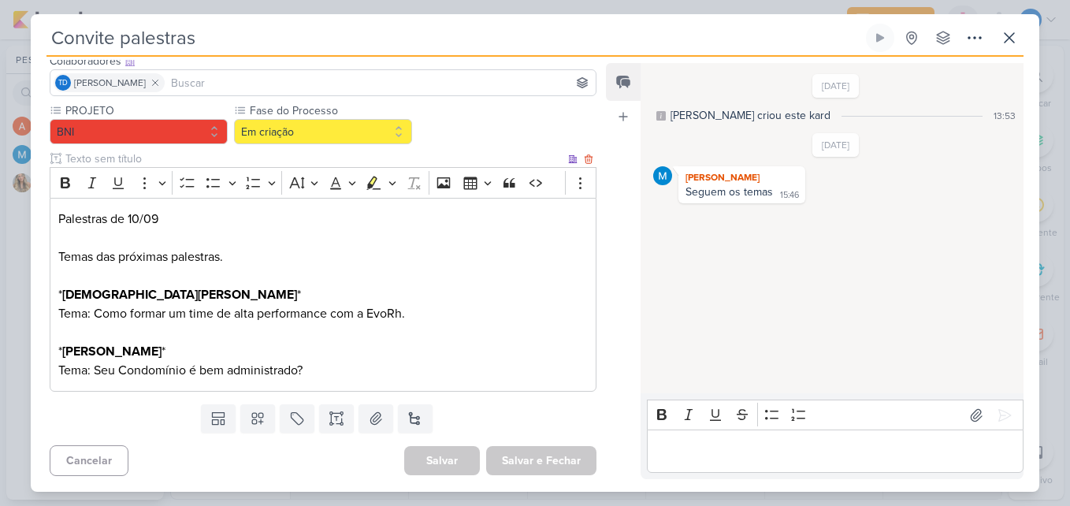
scroll to position [0, 0]
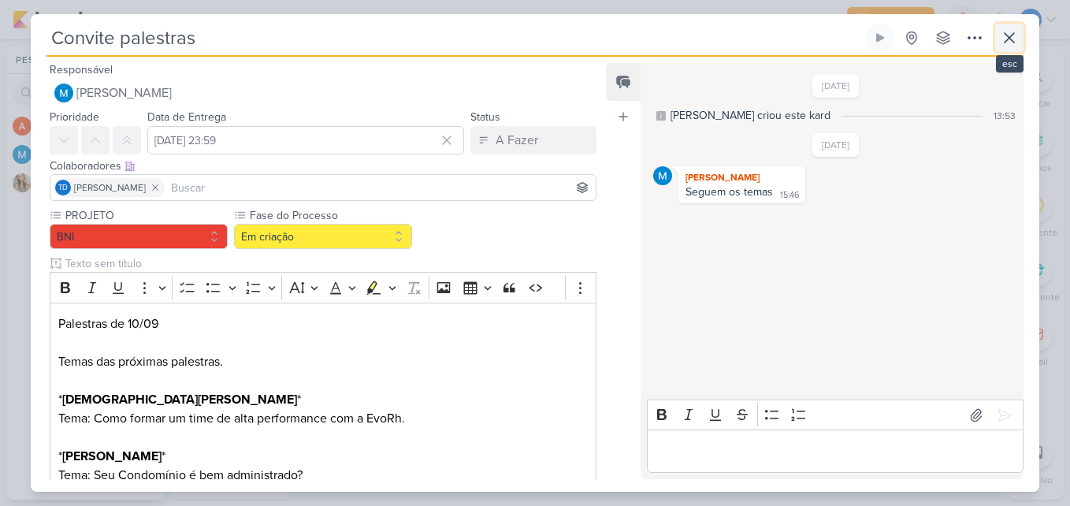
click at [995, 35] on button at bounding box center [1009, 38] width 28 height 28
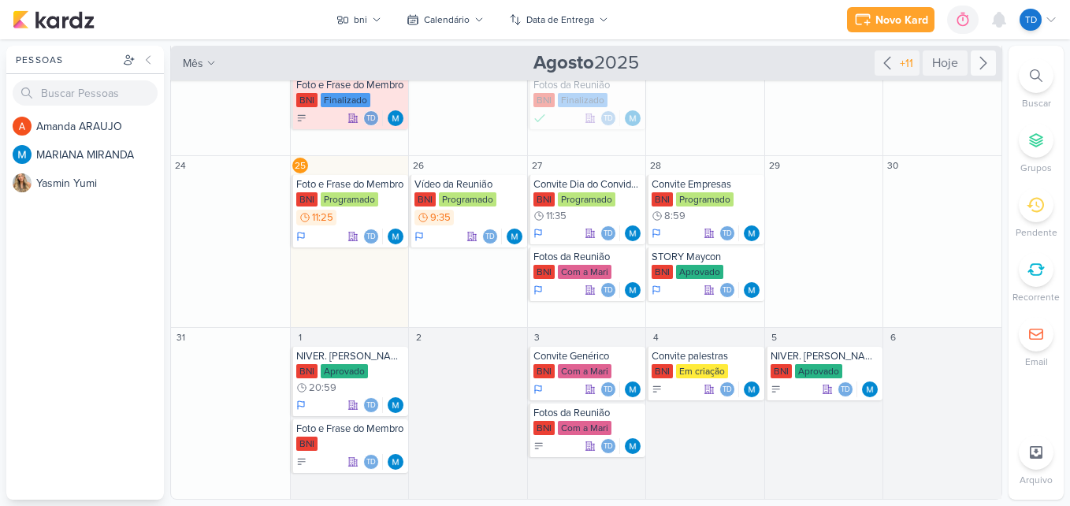
click at [980, 60] on icon at bounding box center [983, 64] width 6 height 12
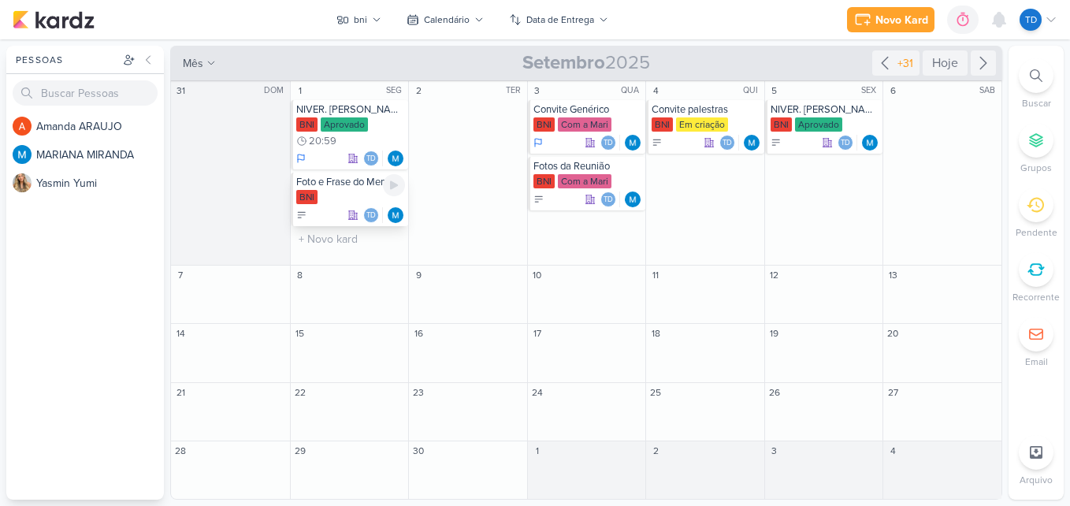
click at [352, 199] on div "BNI" at bounding box center [351, 198] width 110 height 16
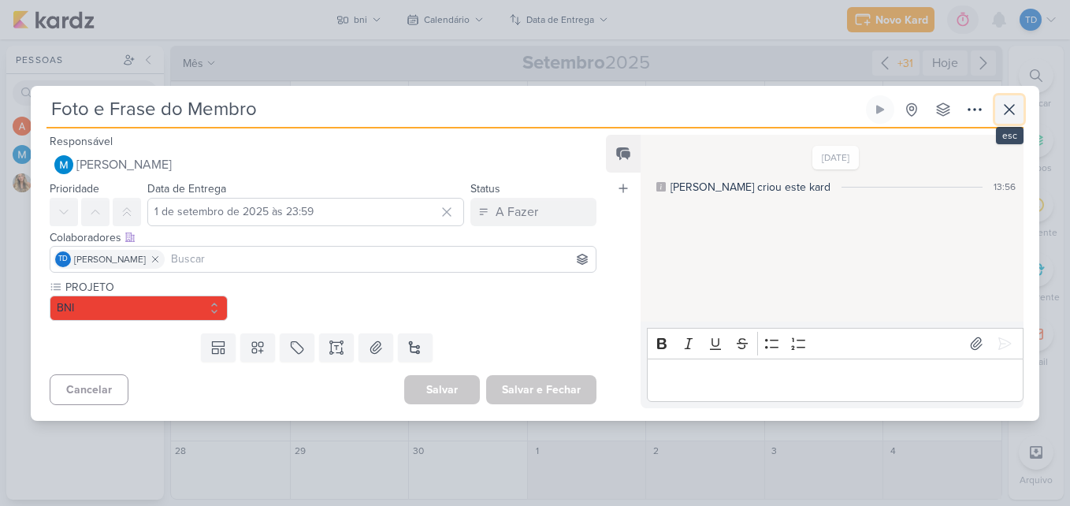
click at [1011, 111] on icon at bounding box center [1009, 109] width 9 height 9
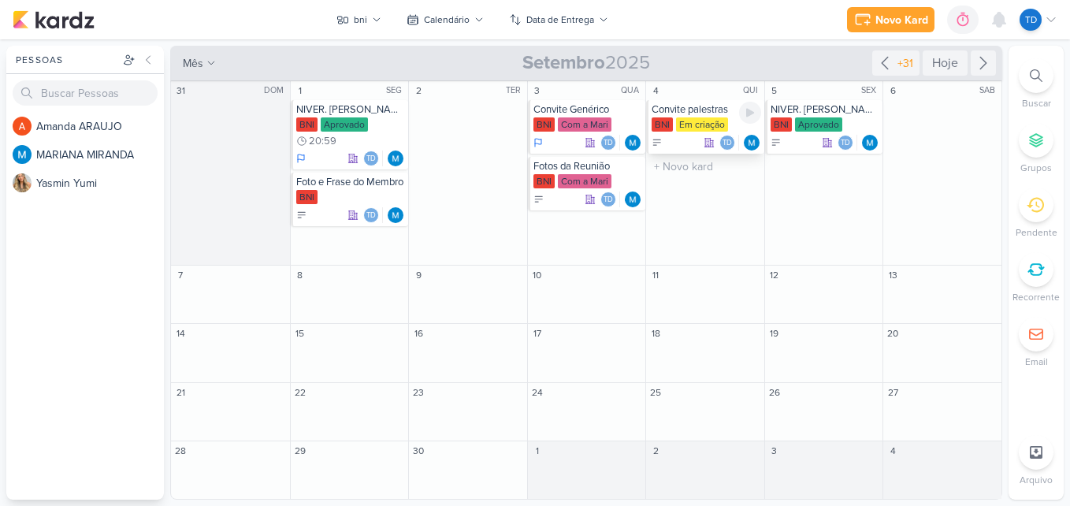
click at [698, 111] on div "Convite palestras" at bounding box center [707, 109] width 110 height 13
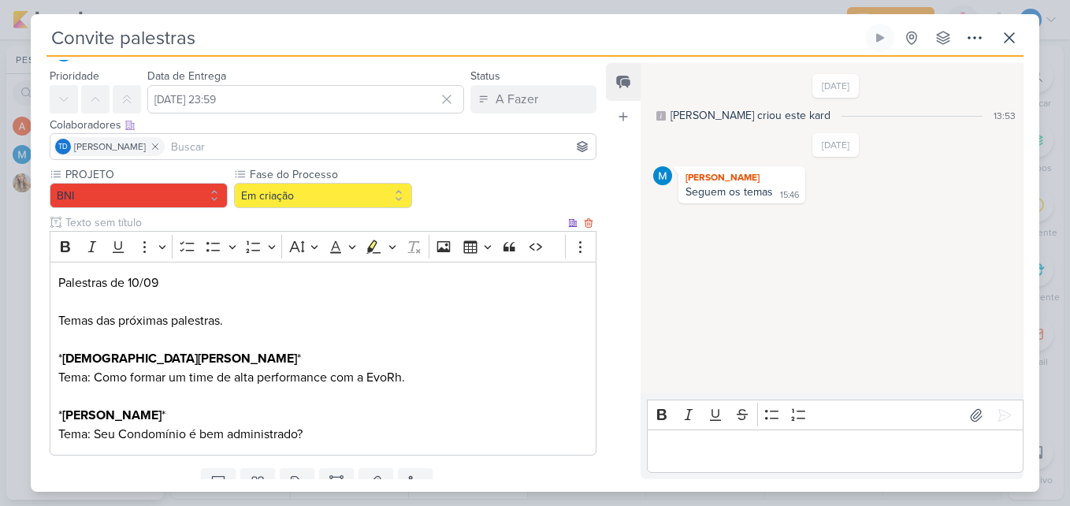
scroll to position [79, 0]
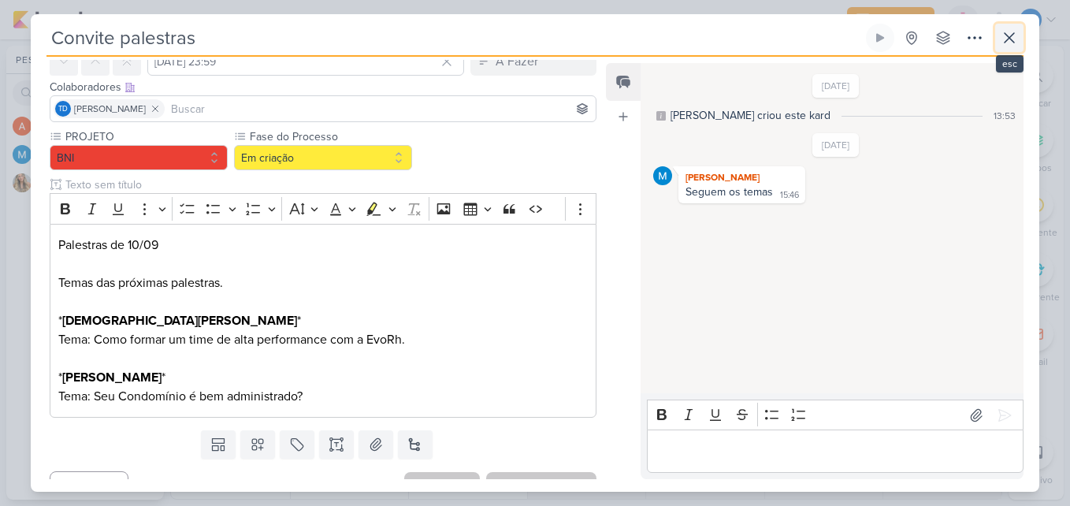
click at [1013, 32] on icon at bounding box center [1009, 37] width 19 height 19
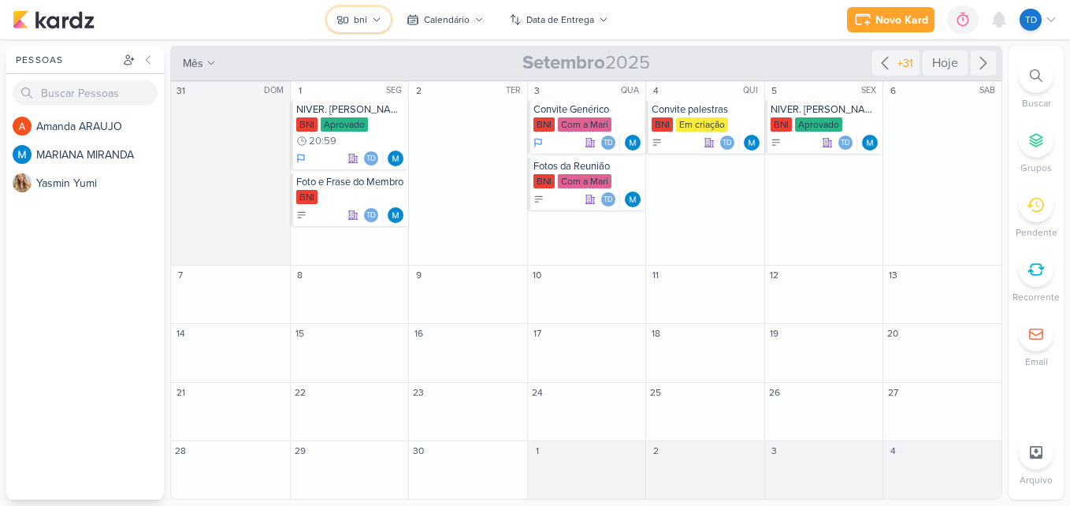
click at [363, 21] on div "bni" at bounding box center [360, 20] width 13 height 14
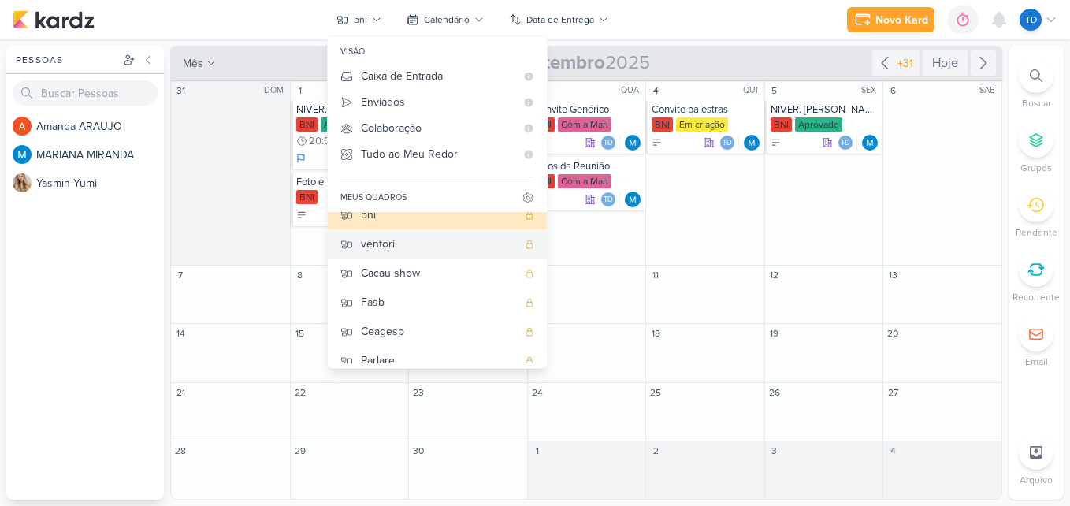
click at [415, 252] on div "ventori" at bounding box center [439, 244] width 156 height 17
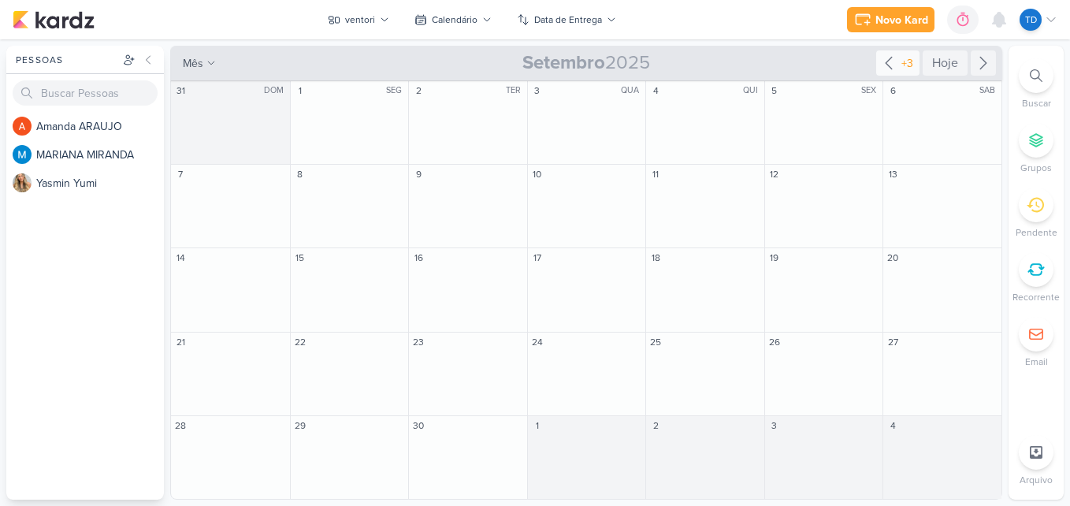
click at [910, 53] on div "+3" at bounding box center [897, 62] width 43 height 25
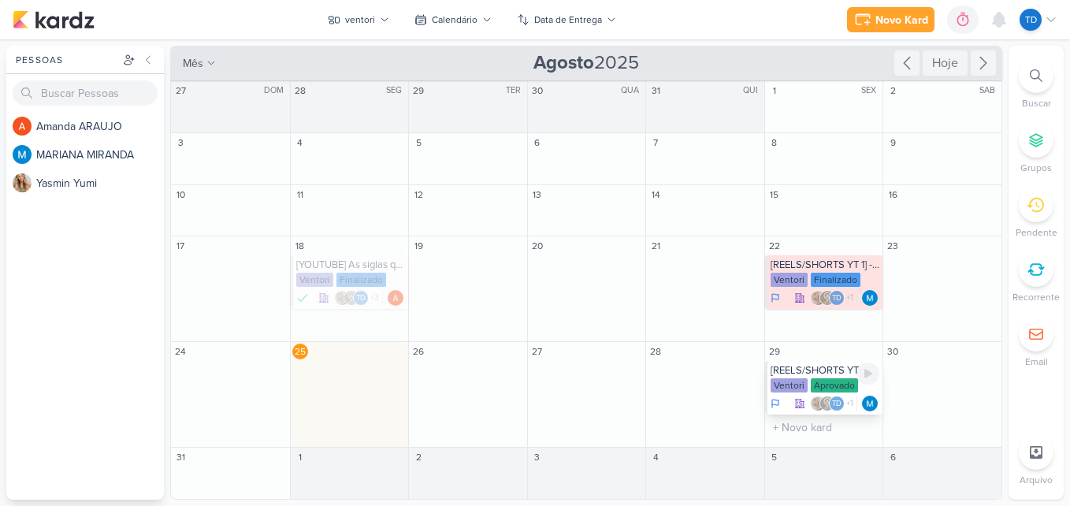
click at [831, 371] on div "[REELS/SHORTS YT 2] - Siglas" at bounding box center [826, 370] width 110 height 13
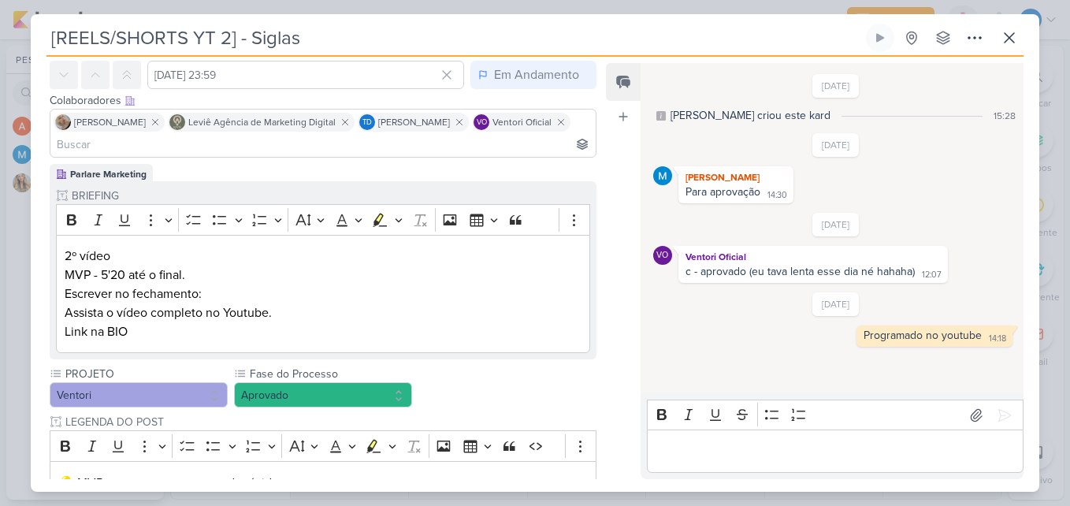
scroll to position [0, 0]
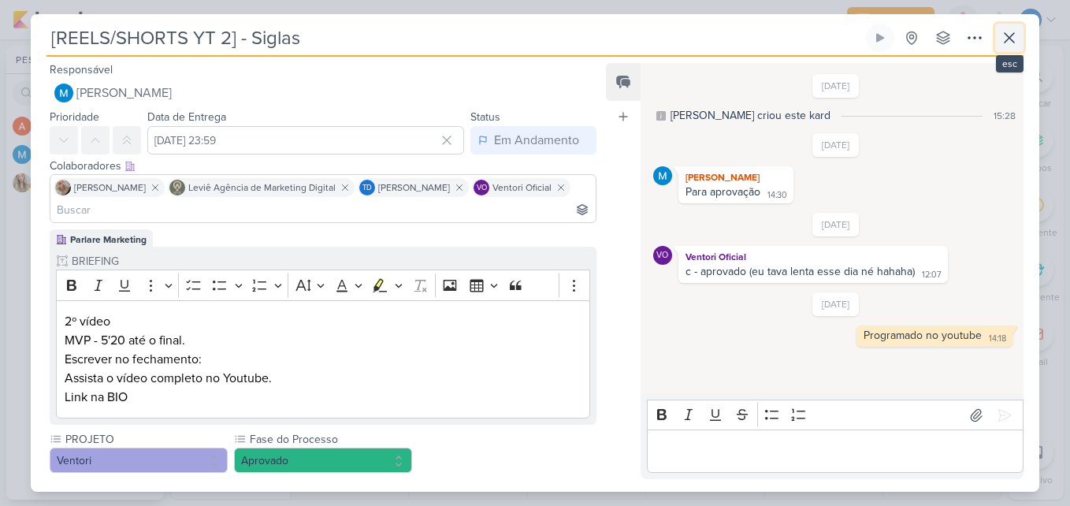
click at [1017, 38] on icon at bounding box center [1009, 37] width 19 height 19
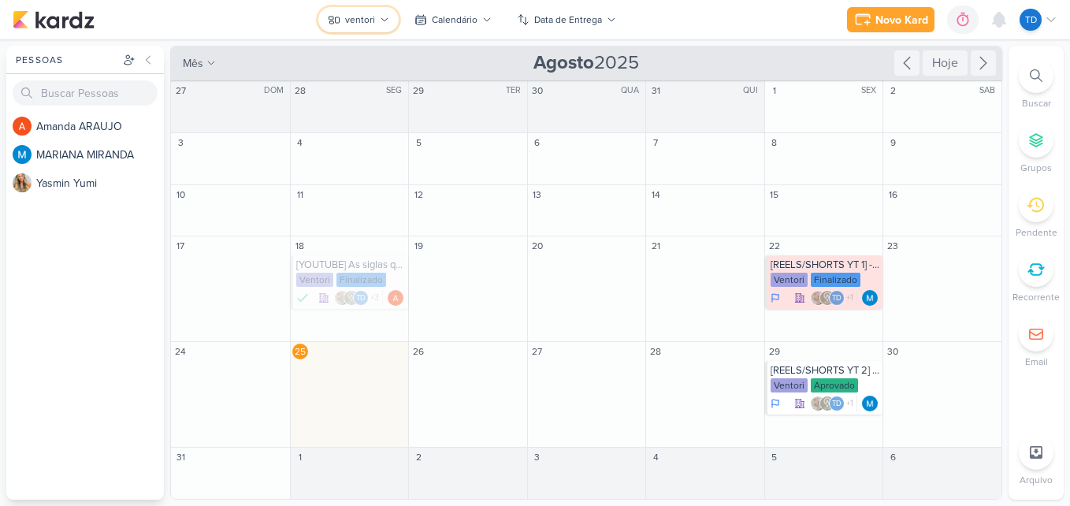
click at [378, 16] on button "ventori" at bounding box center [358, 19] width 80 height 25
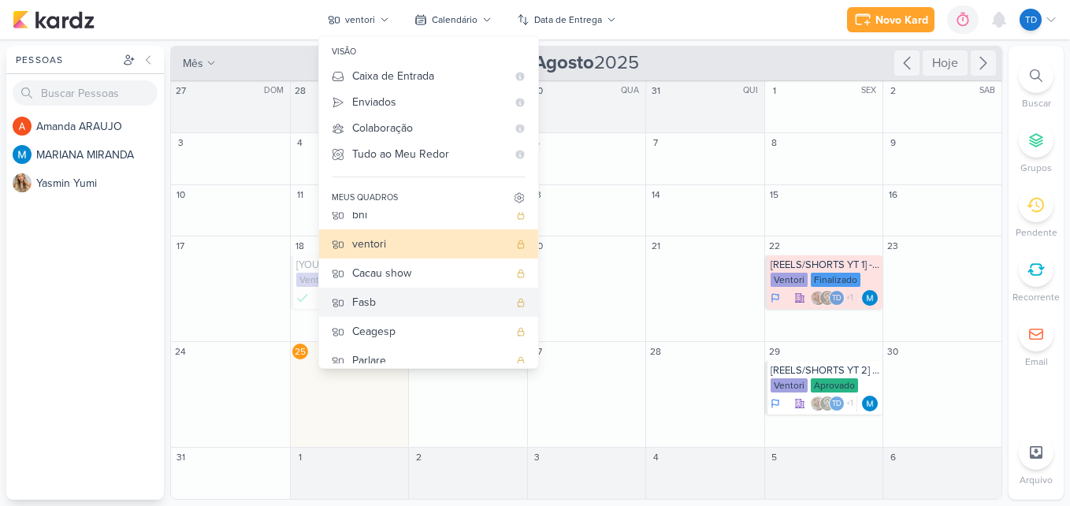
click at [400, 303] on div "Fasb" at bounding box center [430, 302] width 156 height 17
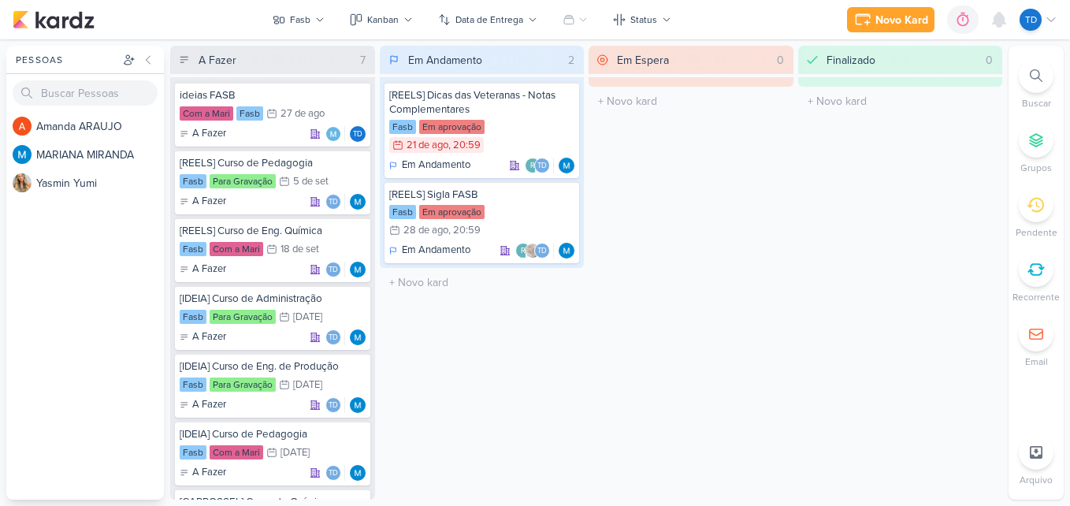
click at [395, 4] on div "Novo Kard Ctrl + k 0h0m Sessão desligada... Hoje 0h0m Semana 0h0m Mês 0h0m" at bounding box center [535, 19] width 1045 height 39
click at [397, 15] on div "Kanban" at bounding box center [383, 20] width 32 height 14
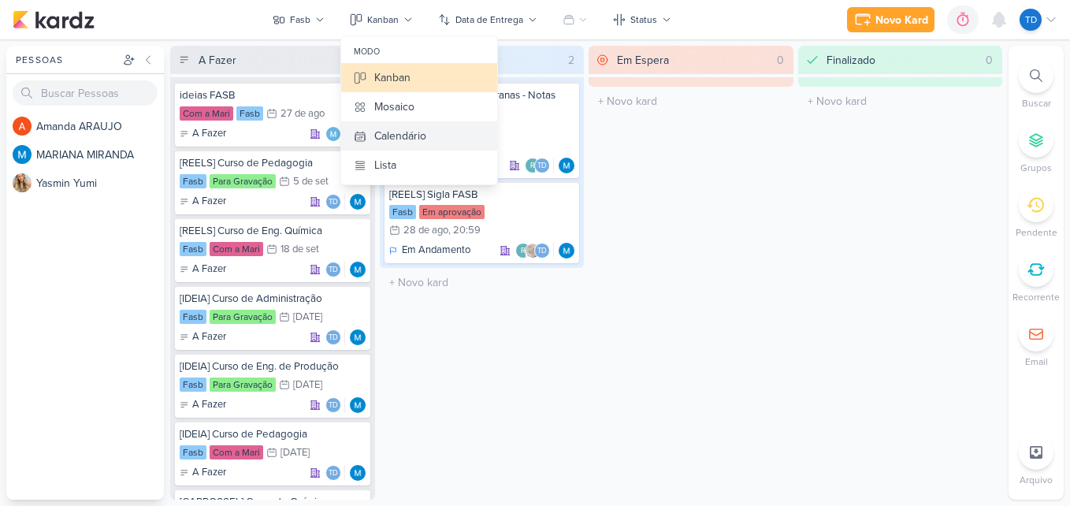
click at [405, 135] on div "Calendário" at bounding box center [400, 136] width 52 height 17
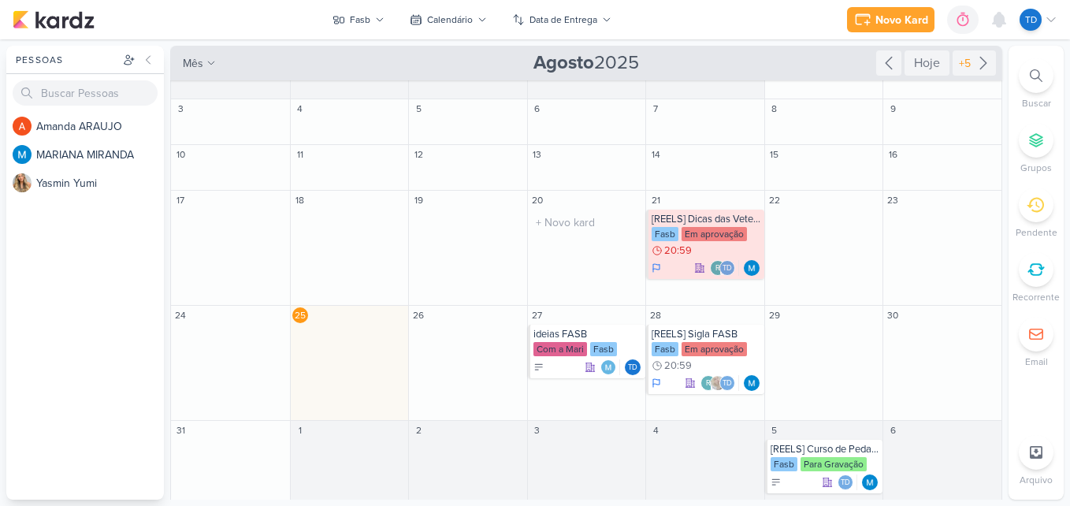
scroll to position [48, 0]
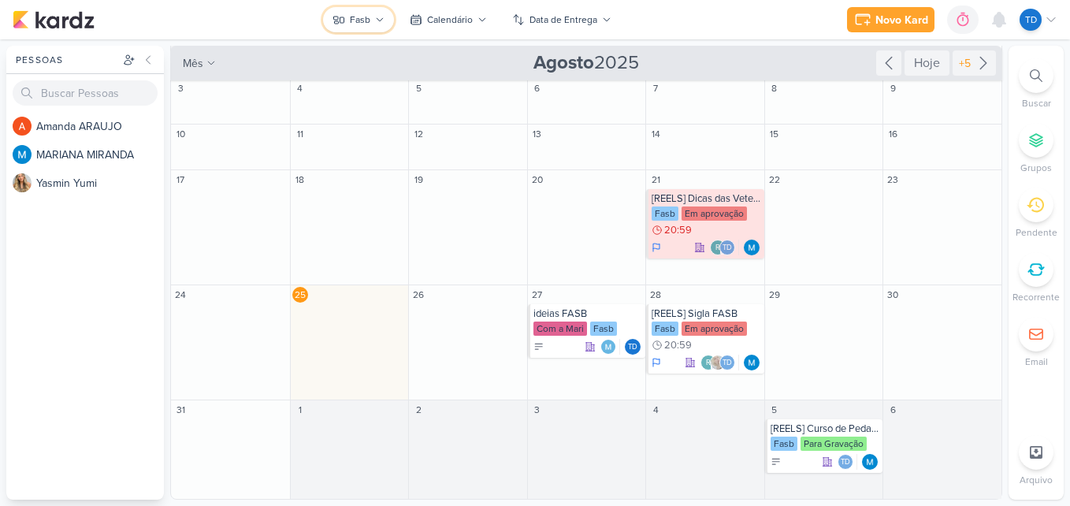
click at [363, 27] on button "Fasb" at bounding box center [358, 19] width 71 height 25
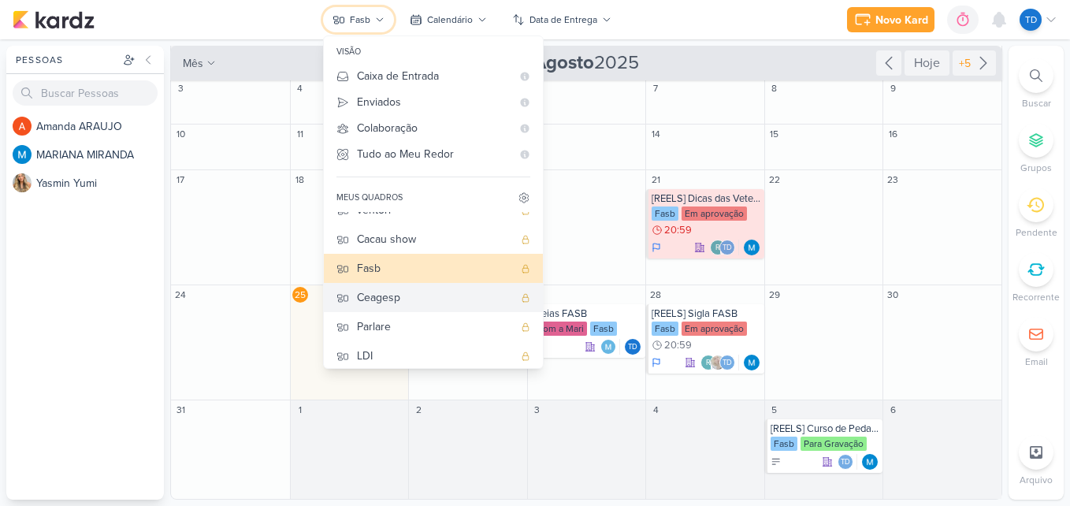
scroll to position [199, 0]
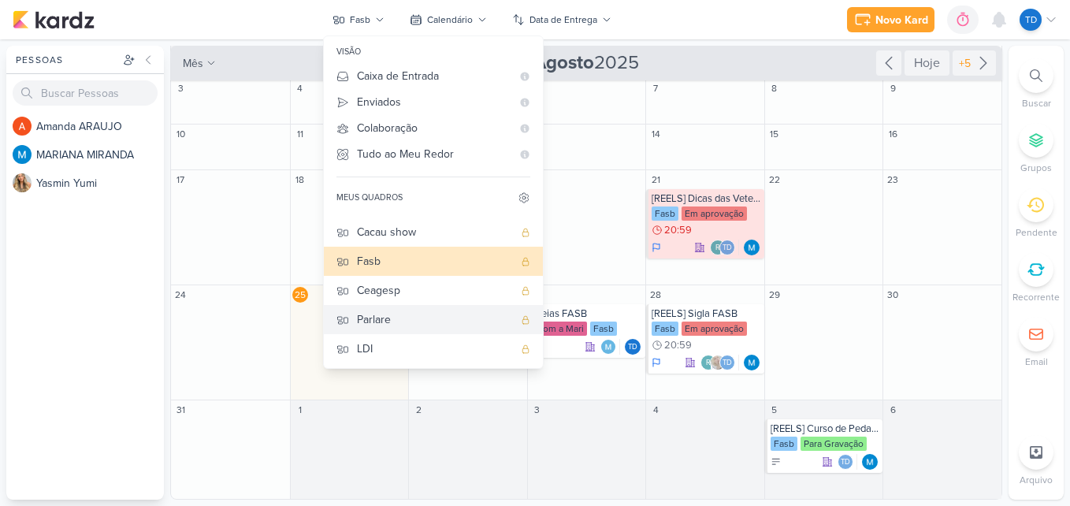
click at [421, 318] on div "Parlare" at bounding box center [435, 319] width 156 height 17
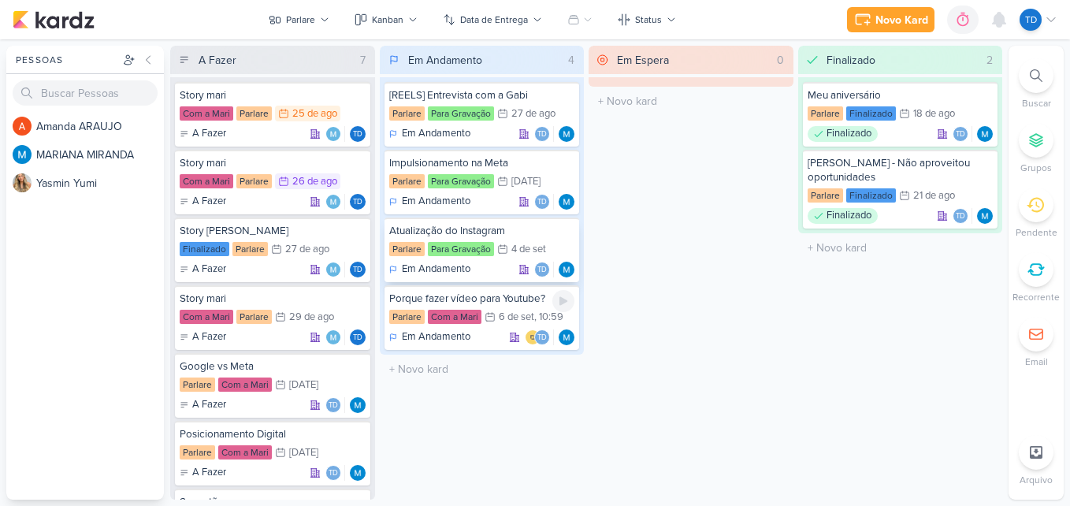
scroll to position [0, 0]
click at [378, 13] on div "Kanban" at bounding box center [388, 20] width 32 height 14
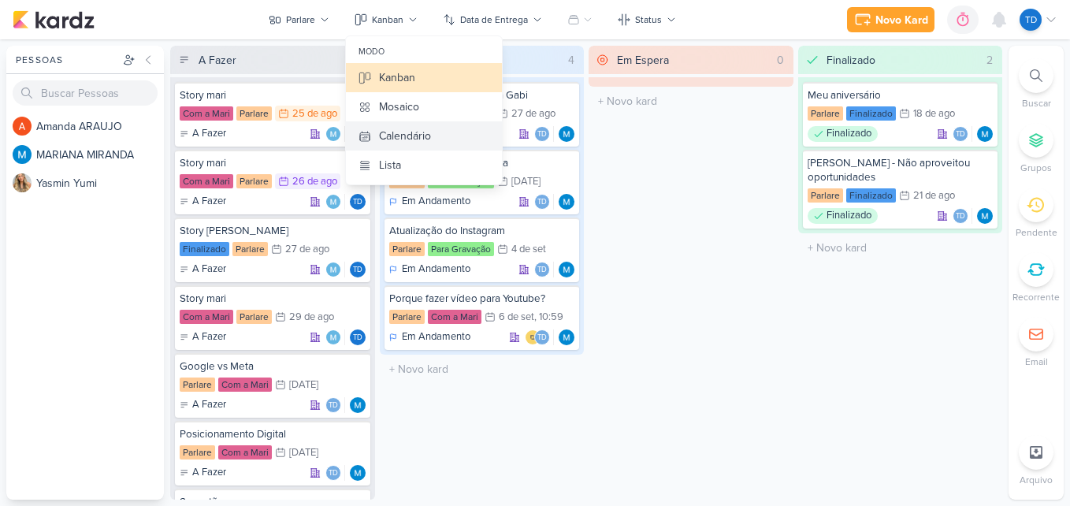
click at [429, 137] on div "Calendário" at bounding box center [405, 136] width 52 height 17
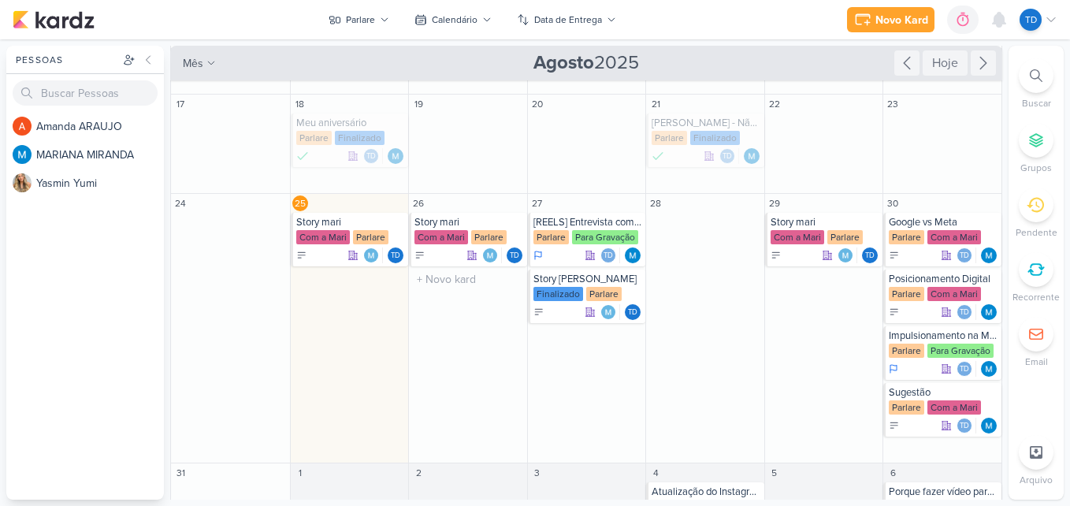
scroll to position [45, 0]
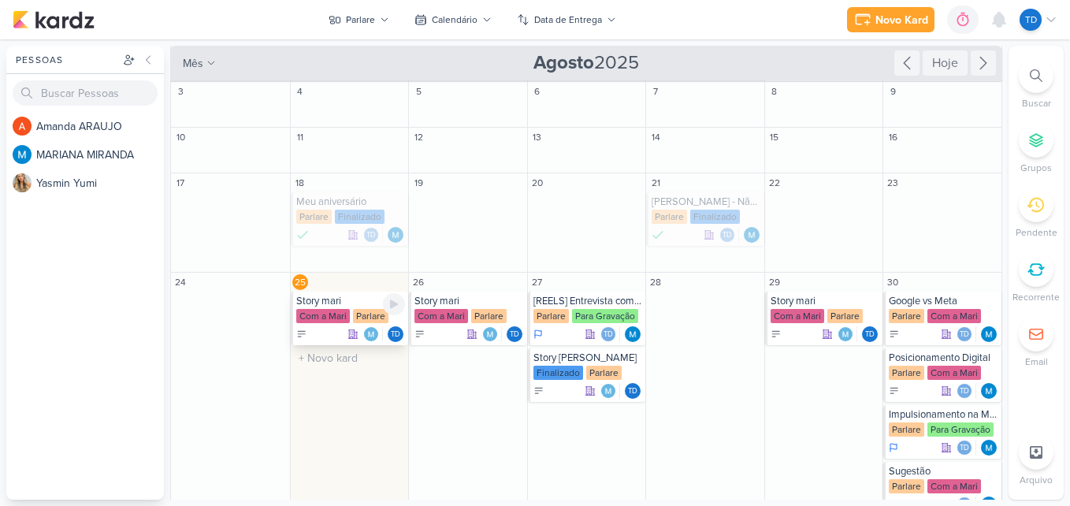
click at [322, 307] on div "Story mari Com a Mari Parlare Td" at bounding box center [350, 319] width 118 height 54
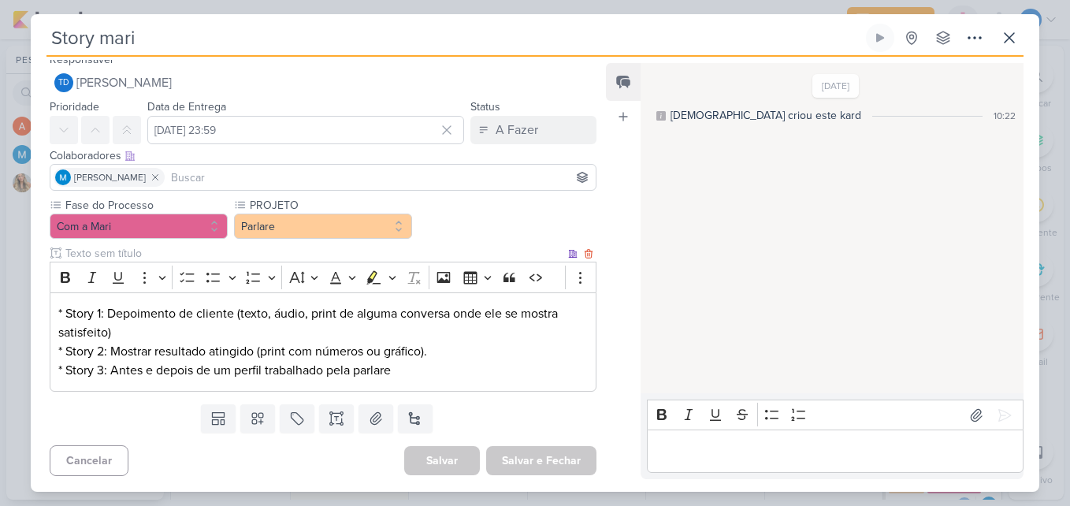
scroll to position [0, 0]
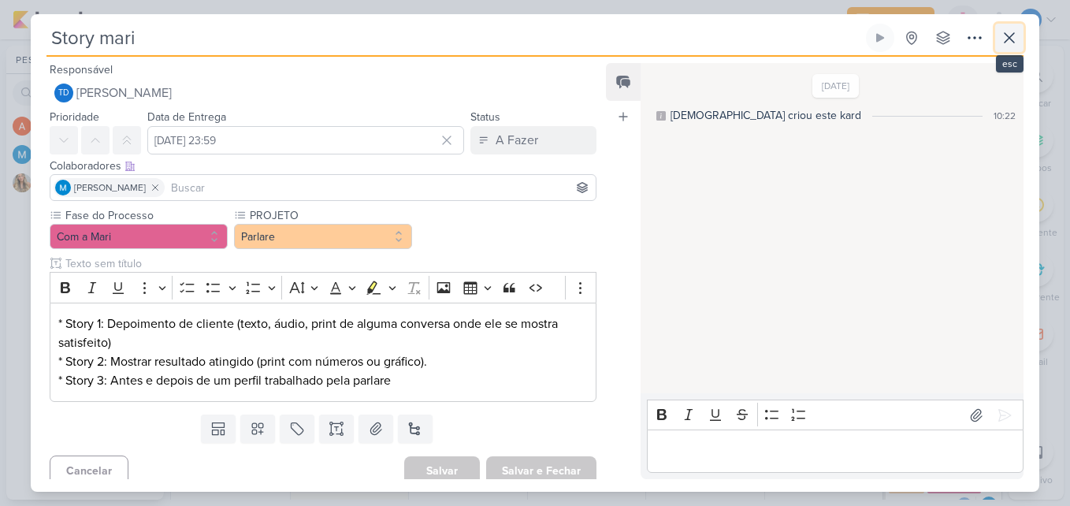
click at [1016, 38] on icon at bounding box center [1009, 37] width 19 height 19
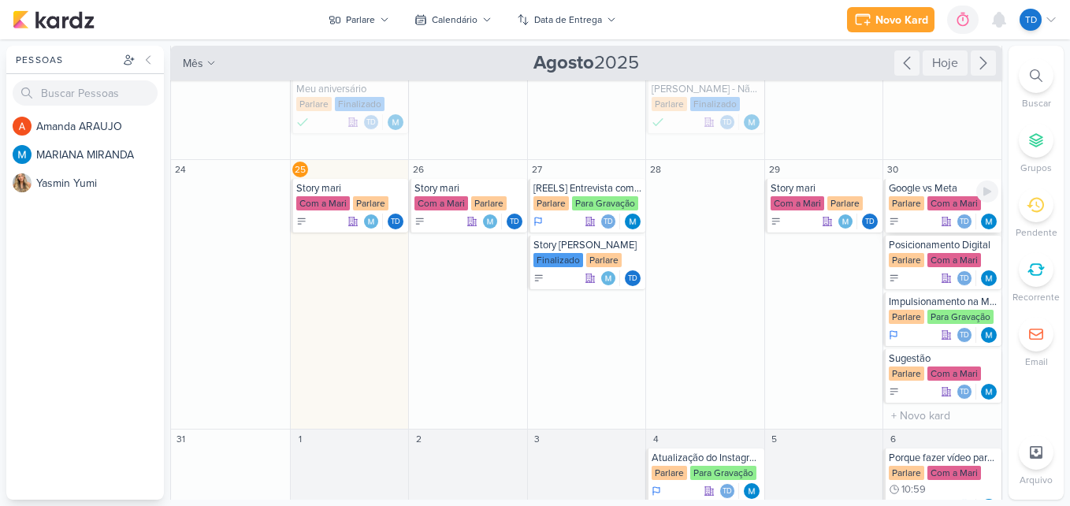
scroll to position [203, 0]
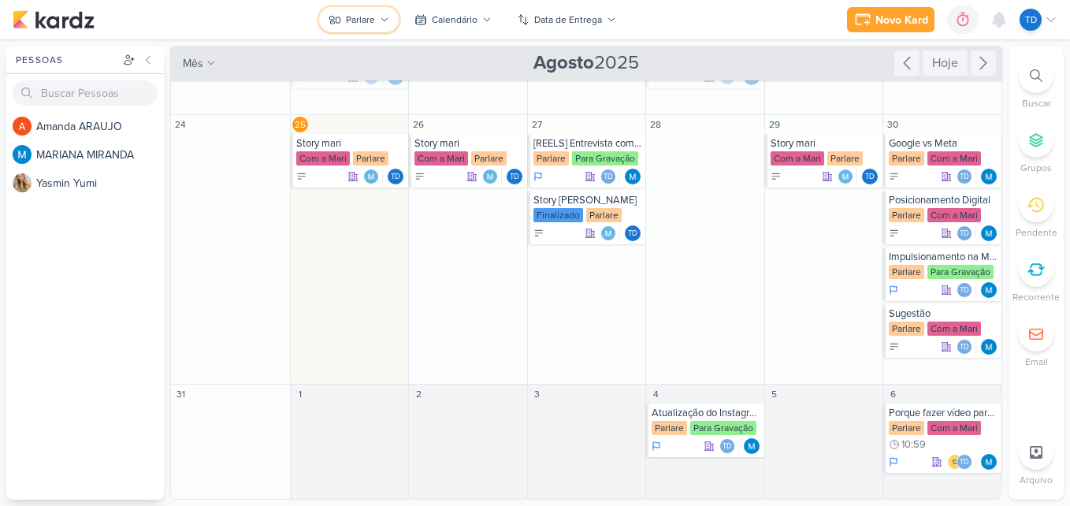
click at [342, 21] on button "Parlare" at bounding box center [359, 19] width 80 height 25
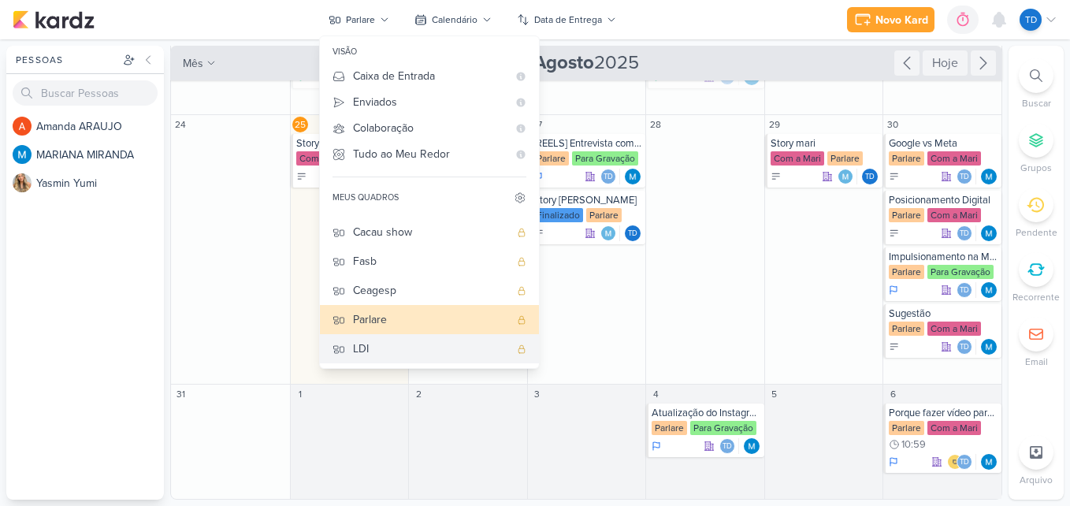
click at [391, 347] on div "LDI" at bounding box center [431, 348] width 156 height 17
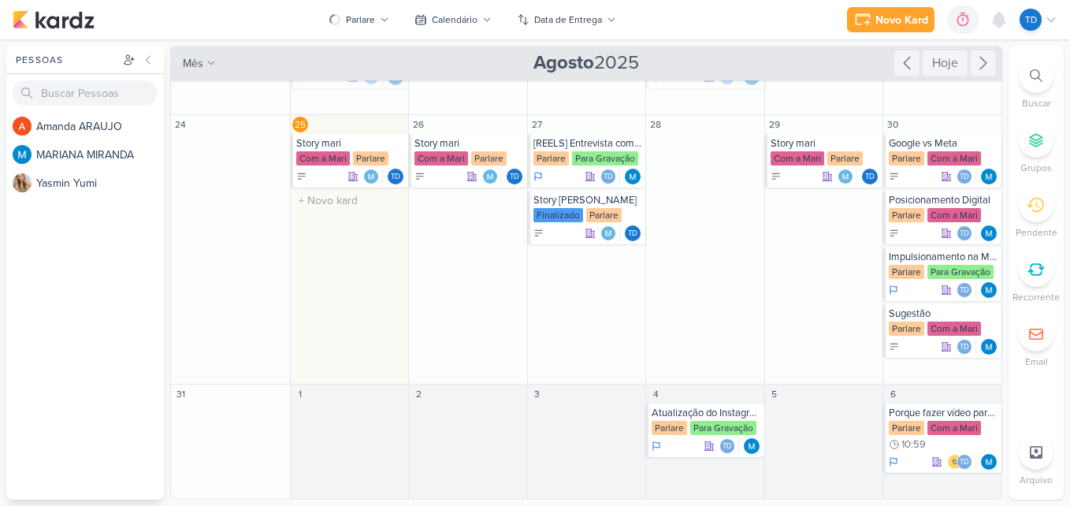
scroll to position [0, 0]
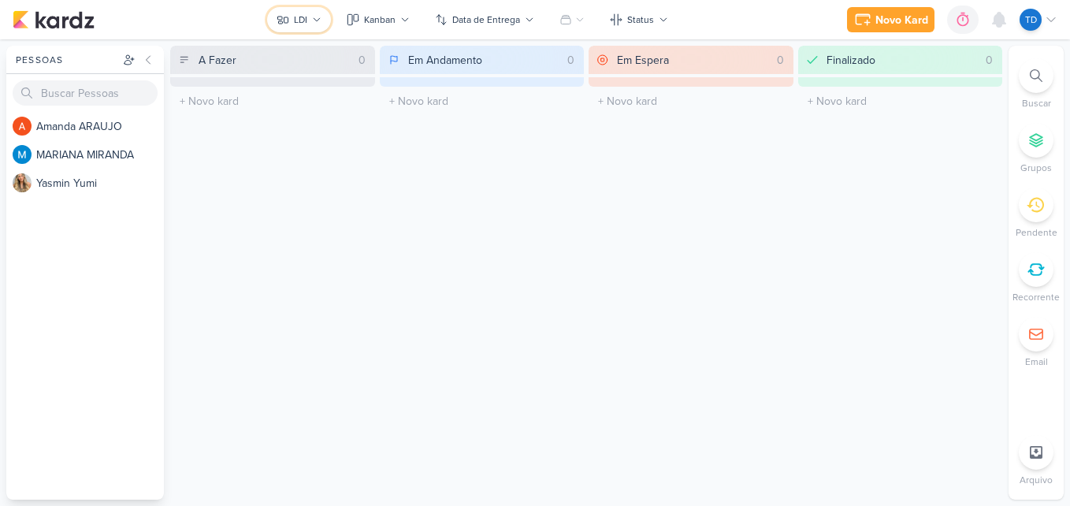
click at [304, 28] on button "LDI" at bounding box center [299, 19] width 64 height 25
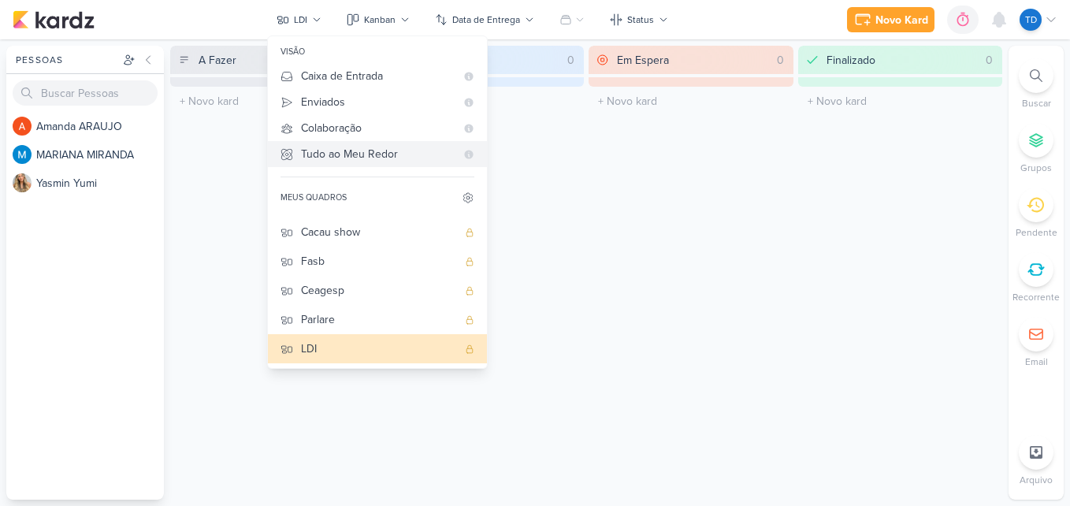
click at [363, 158] on div "Tudo ao Meu Redor" at bounding box center [378, 154] width 154 height 17
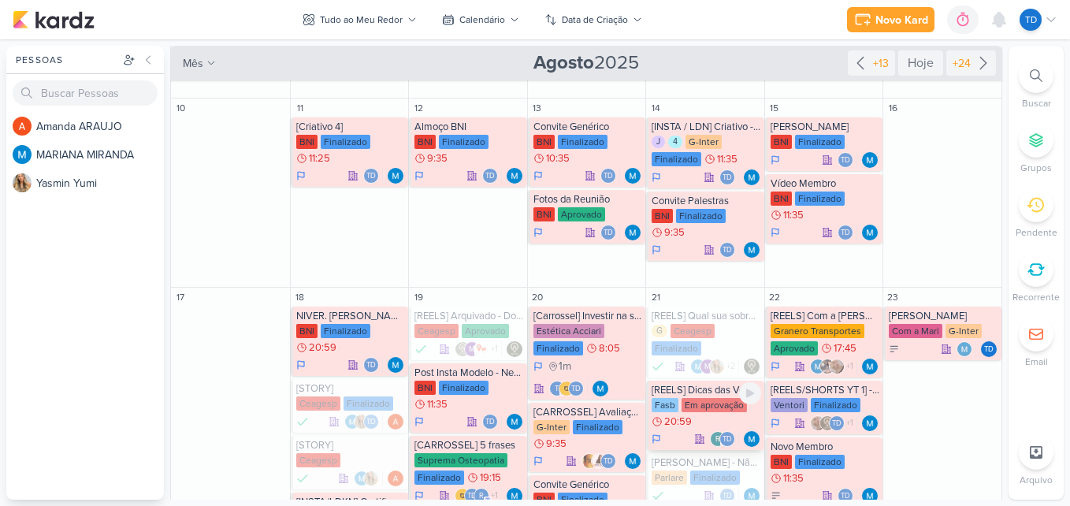
scroll to position [158, 0]
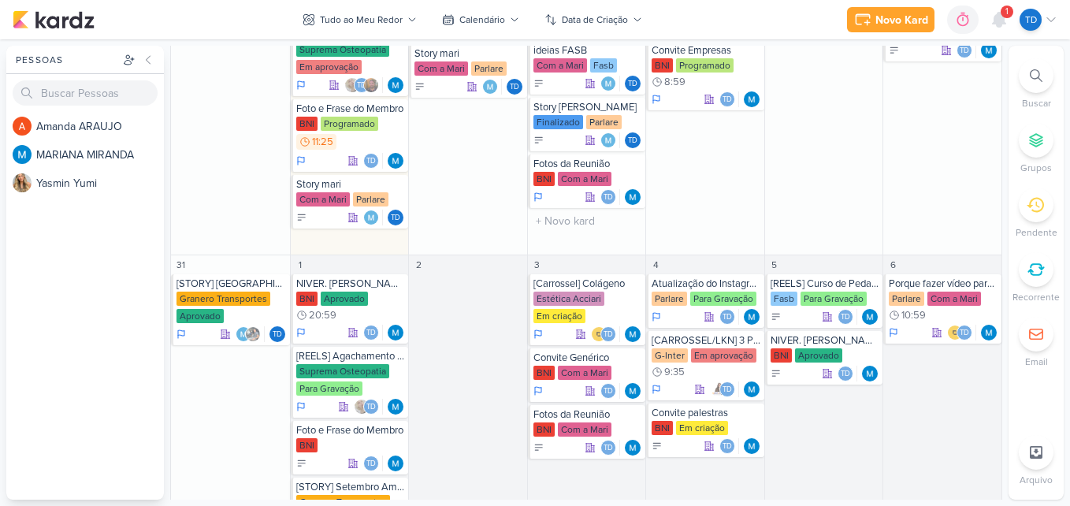
scroll to position [1103, 0]
